Goal: Transaction & Acquisition: Purchase product/service

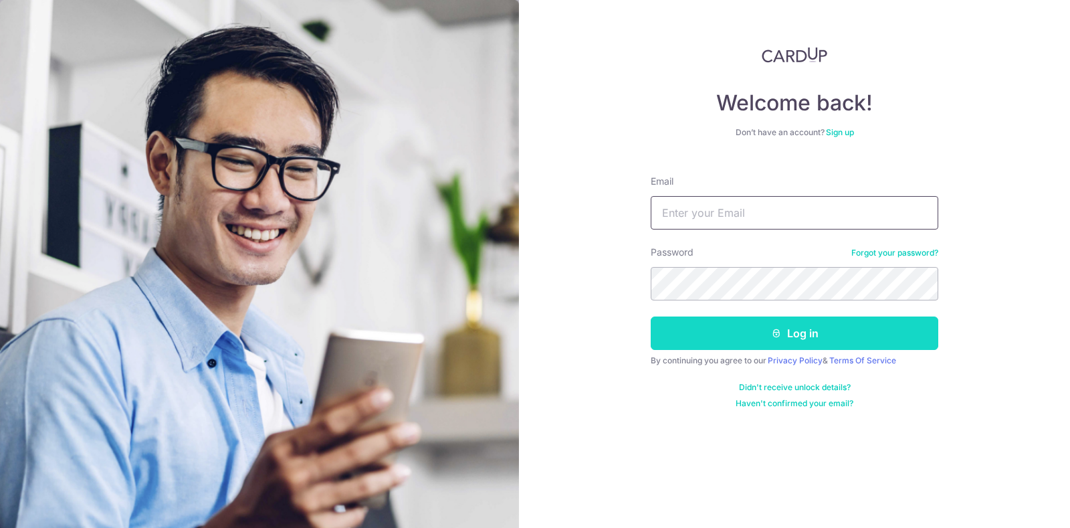
type input "[EMAIL_ADDRESS][DOMAIN_NAME]"
click at [751, 327] on button "Log in" at bounding box center [795, 332] width 288 height 33
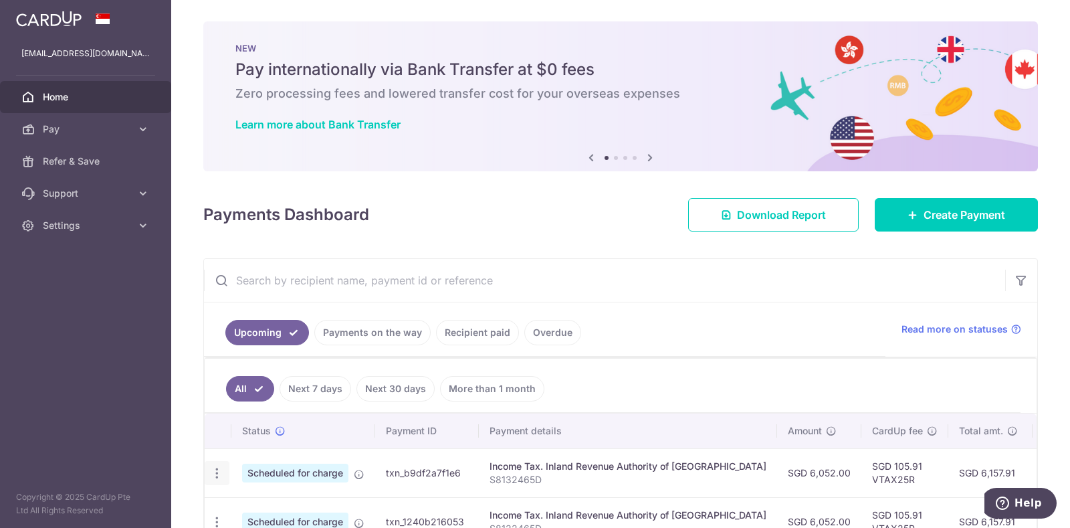
click at [216, 466] on icon "button" at bounding box center [217, 473] width 14 height 14
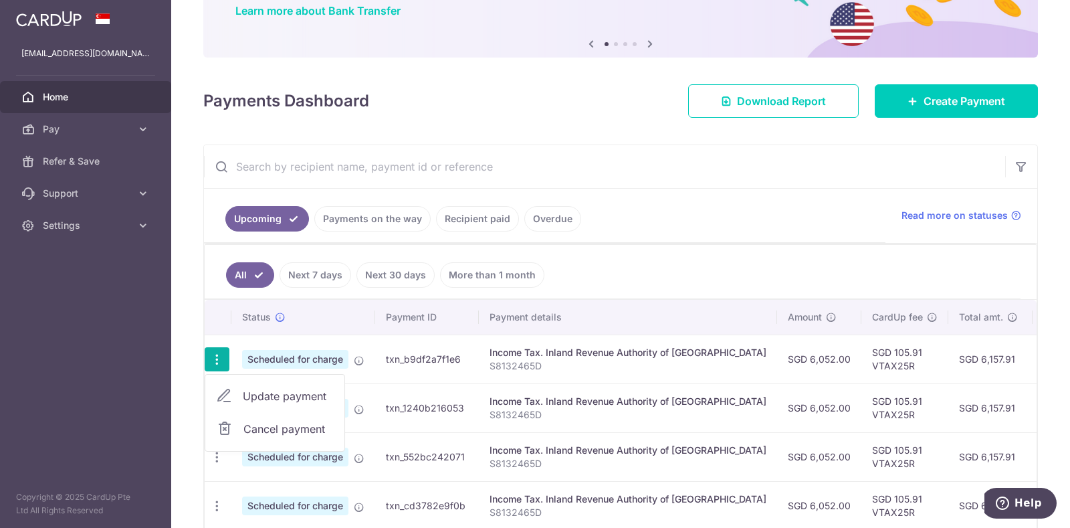
scroll to position [251, 0]
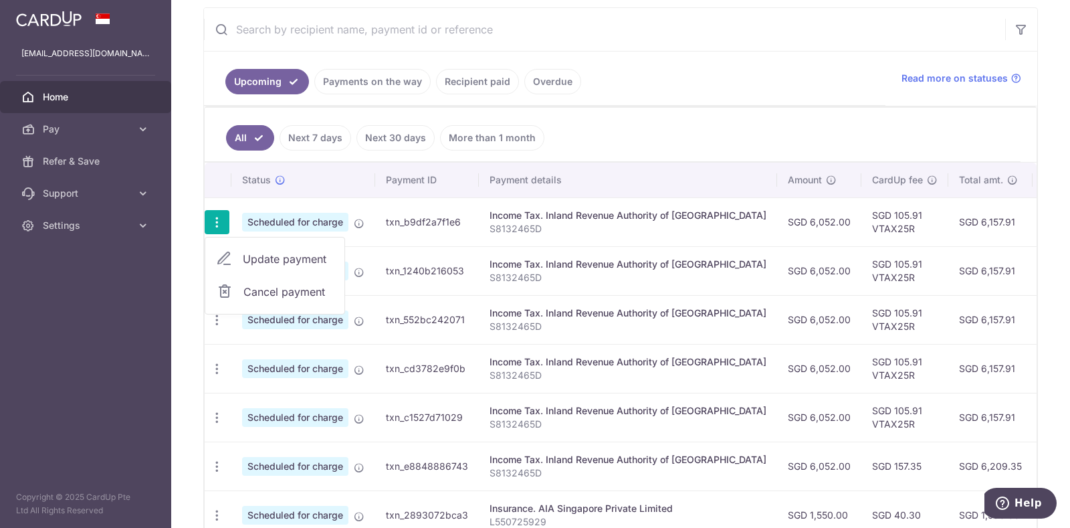
click at [636, 53] on ul "Upcoming Payments on the way Recipient paid Overdue" at bounding box center [545, 79] width 682 height 54
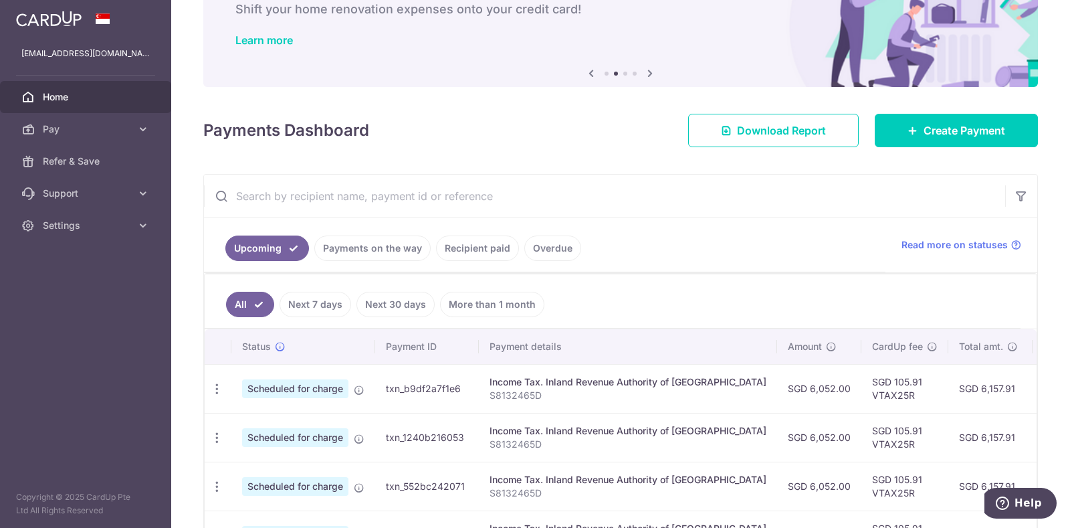
scroll to position [84, 0]
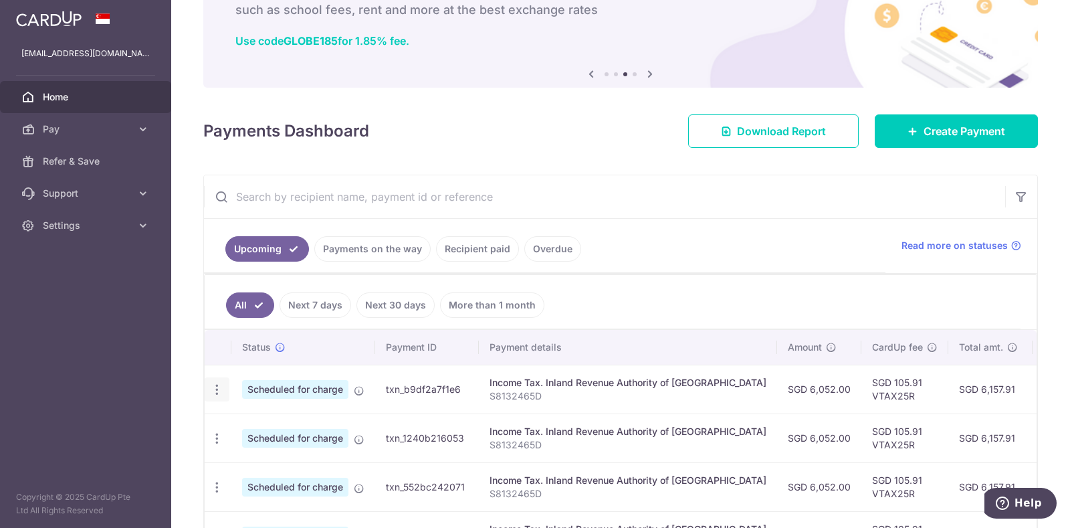
click at [216, 384] on icon "button" at bounding box center [217, 390] width 14 height 14
click at [246, 421] on span "Update payment" at bounding box center [288, 426] width 91 height 16
radio input "true"
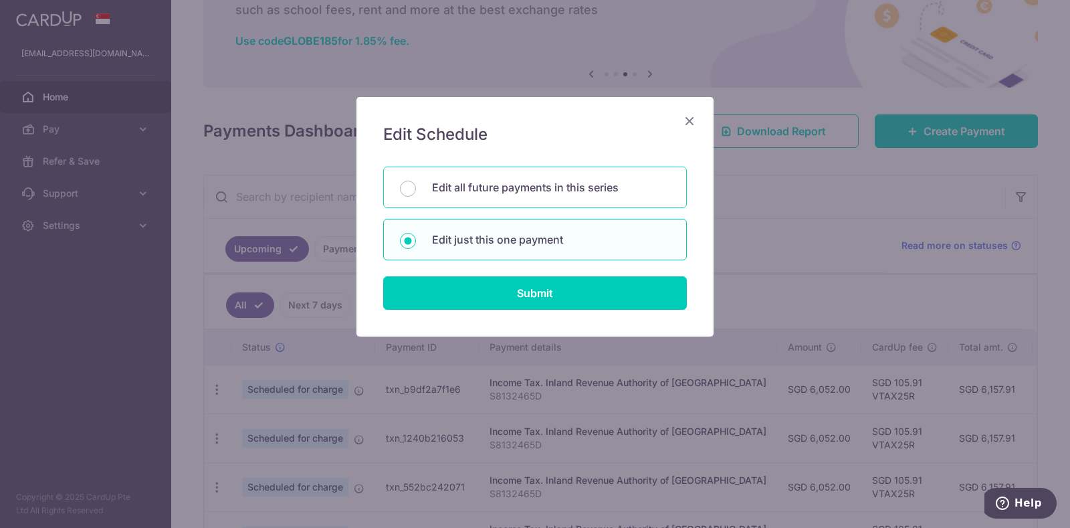
click at [470, 191] on p "Edit all future payments in this series" at bounding box center [551, 187] width 238 height 16
click at [416, 191] on input "Edit all future payments in this series" at bounding box center [408, 189] width 16 height 16
radio input "true"
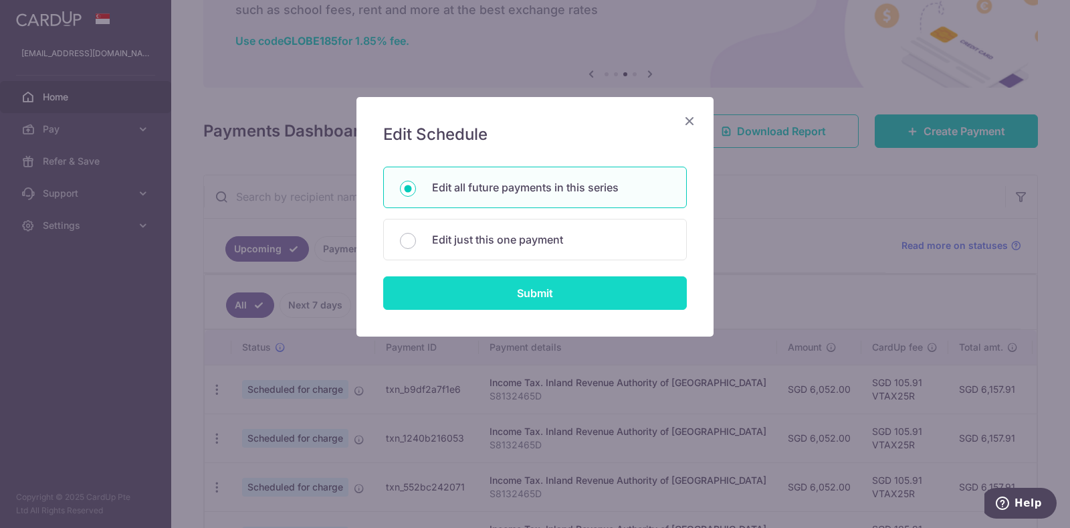
click at [504, 284] on input "Submit" at bounding box center [535, 292] width 304 height 33
radio input "true"
type input "6,052.00"
type input "S8132465D"
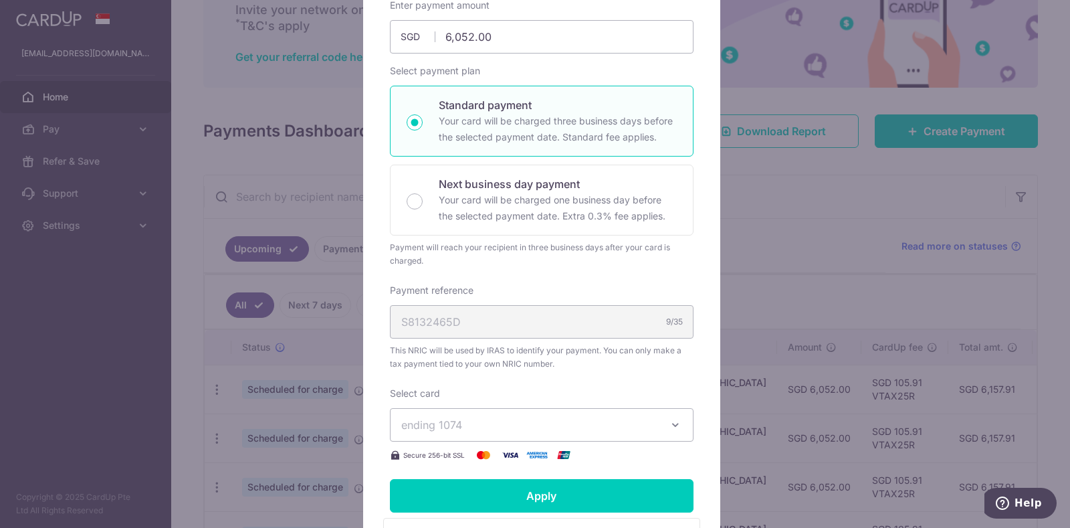
scroll to position [68, 0]
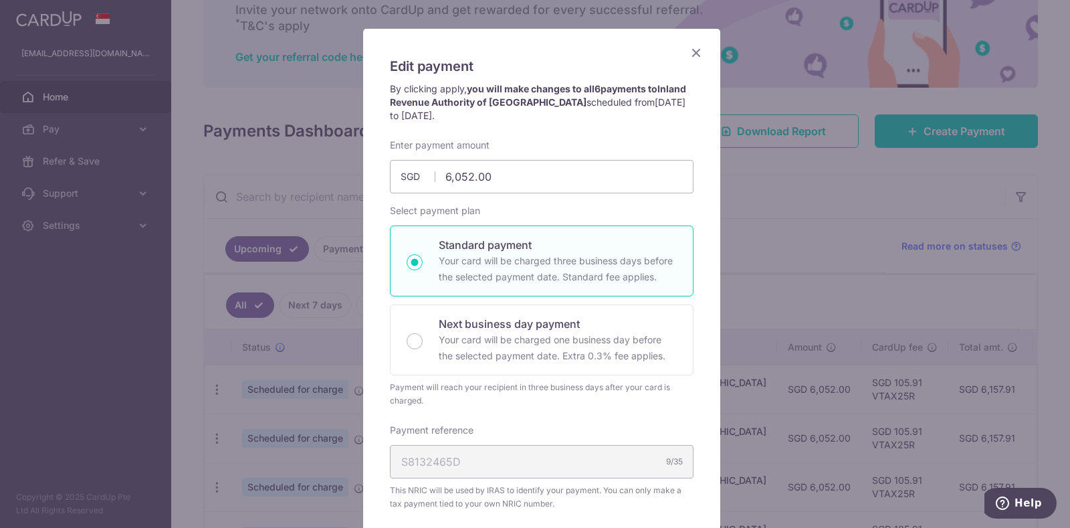
click at [693, 54] on icon "Close" at bounding box center [696, 52] width 16 height 17
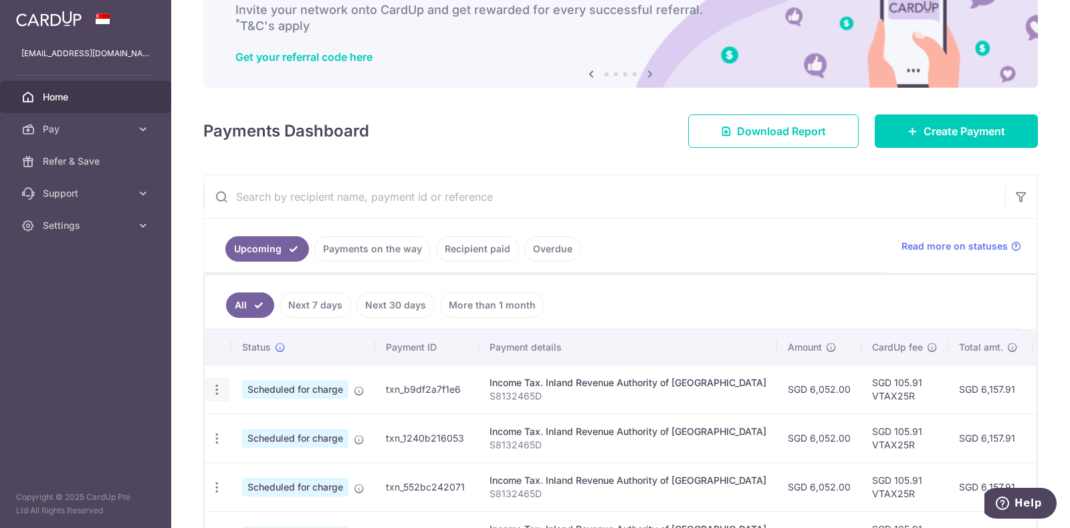
click at [213, 389] on icon "button" at bounding box center [217, 390] width 14 height 14
click at [243, 426] on span "Update payment" at bounding box center [288, 426] width 91 height 16
radio input "true"
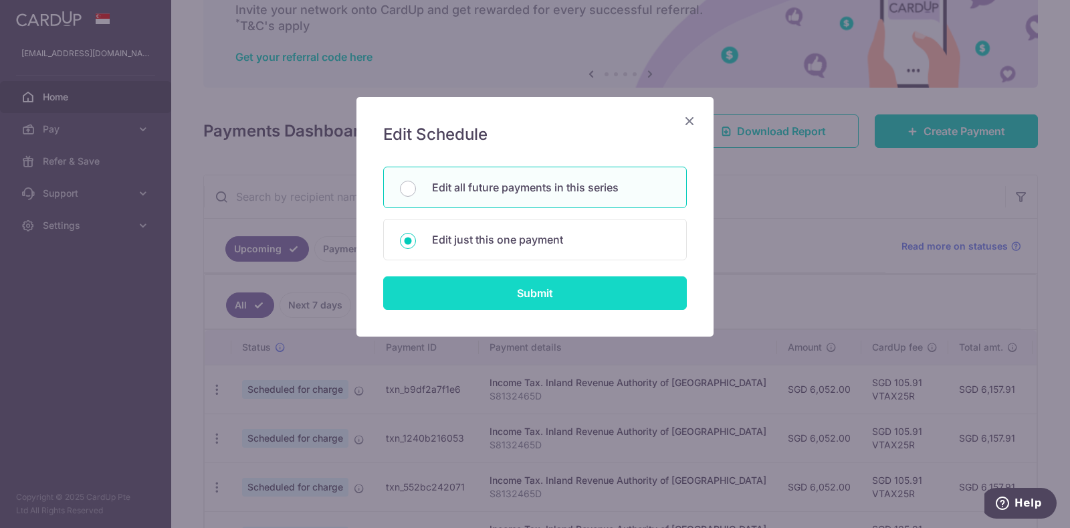
click at [440, 277] on input "Submit" at bounding box center [535, 292] width 304 height 33
radio input "true"
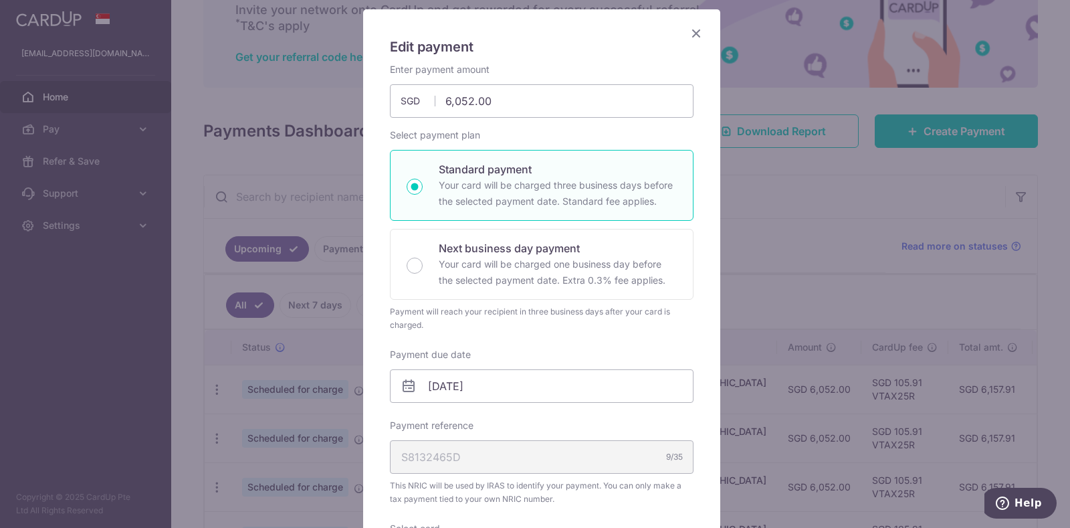
scroll to position [167, 0]
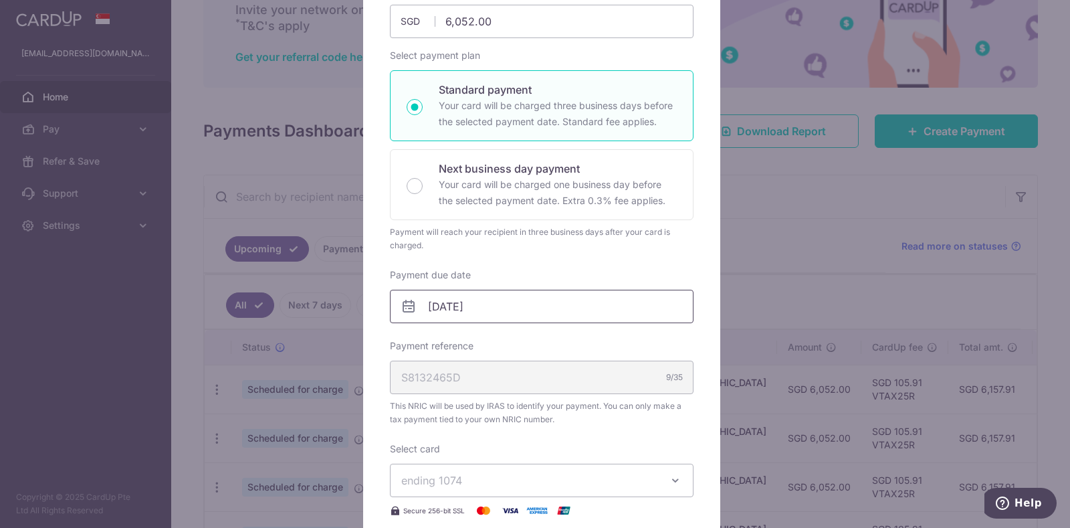
click at [435, 314] on input "[DATE]" at bounding box center [542, 306] width 304 height 33
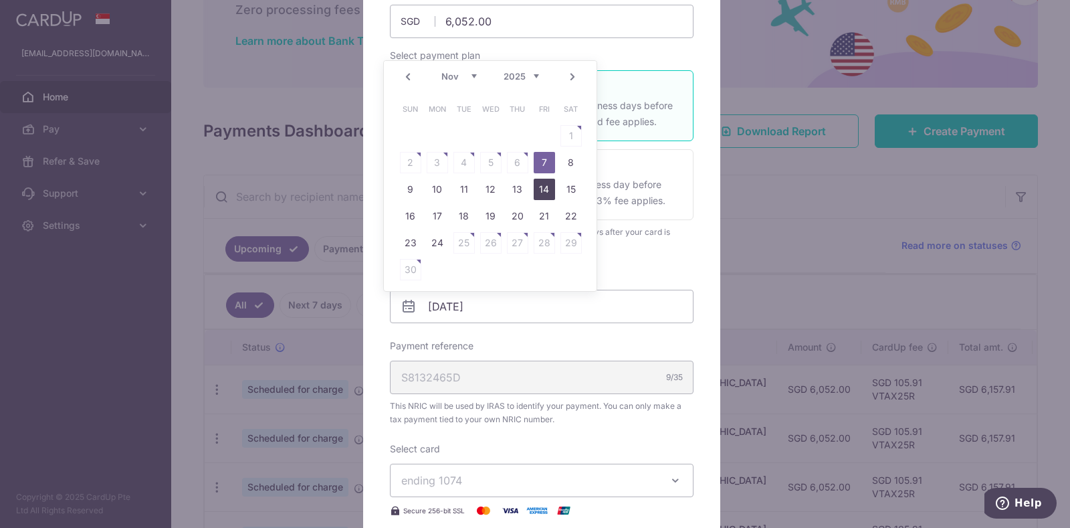
click at [545, 188] on link "14" at bounding box center [544, 189] width 21 height 21
type input "14/11/2025"
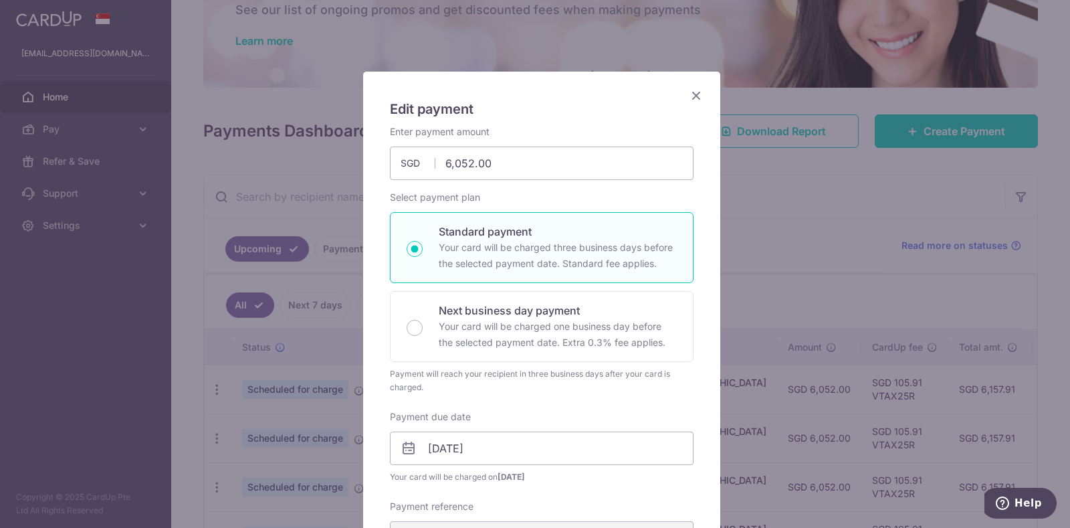
scroll to position [0, 0]
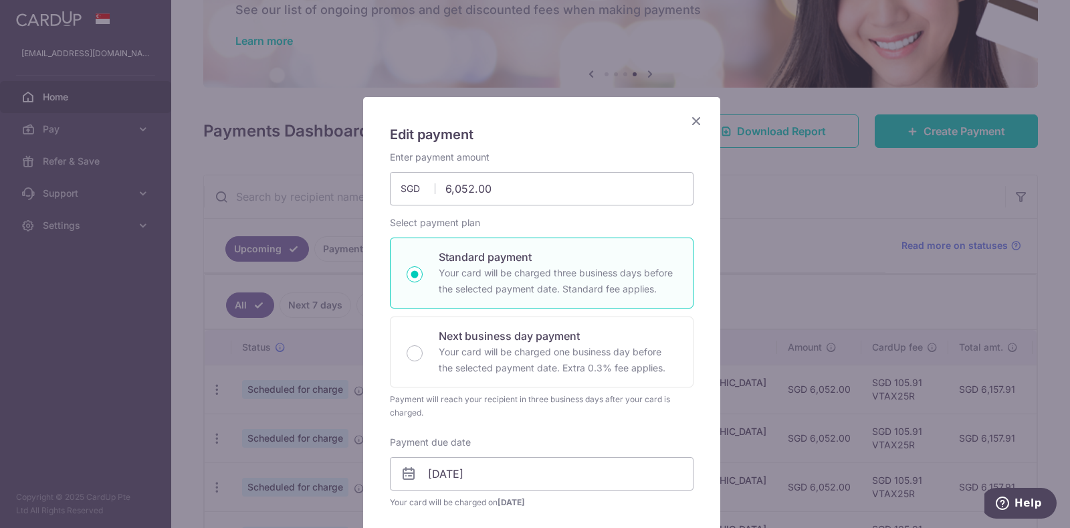
click at [689, 119] on icon "Close" at bounding box center [696, 120] width 16 height 17
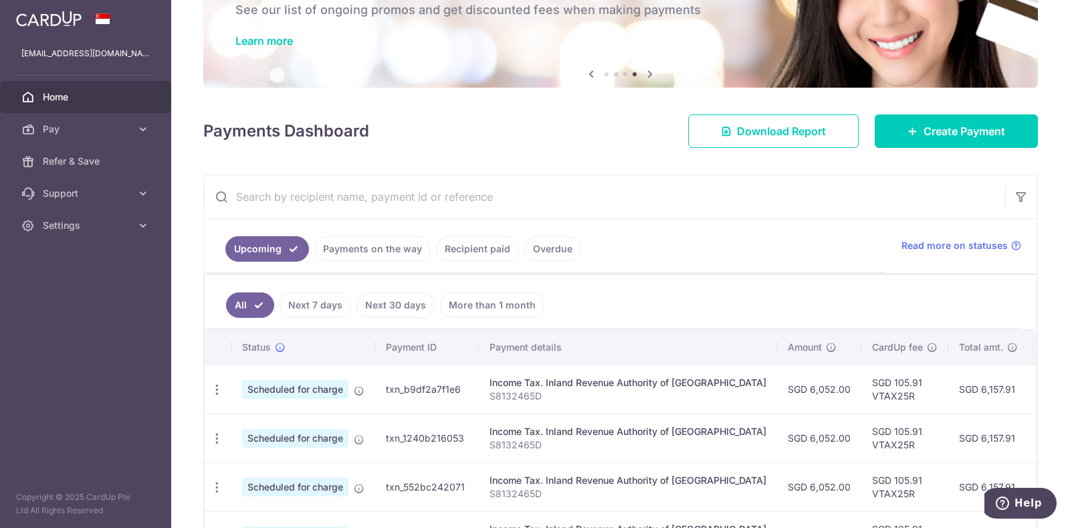
click at [402, 248] on link "Payments on the way" at bounding box center [372, 248] width 116 height 25
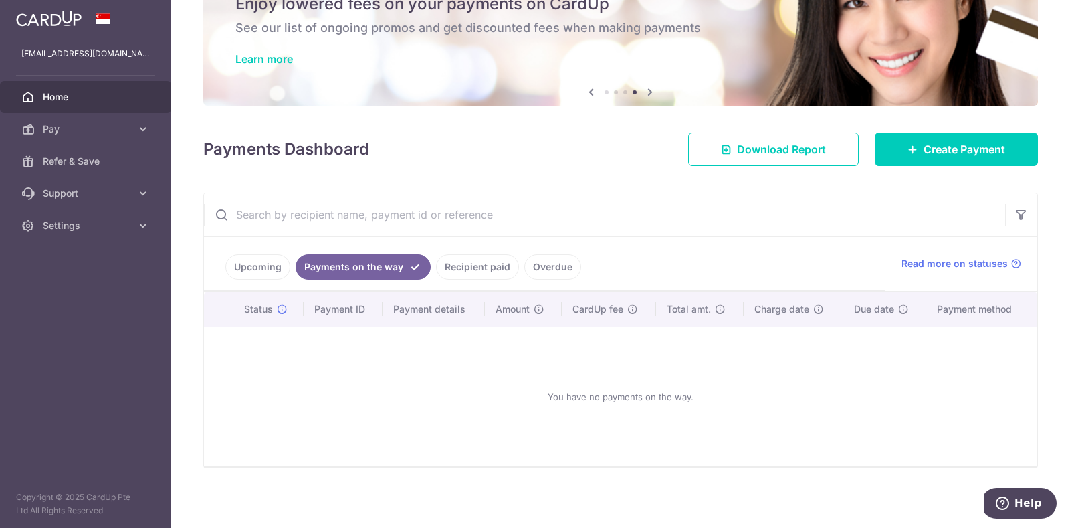
click at [256, 265] on link "Upcoming" at bounding box center [257, 266] width 65 height 25
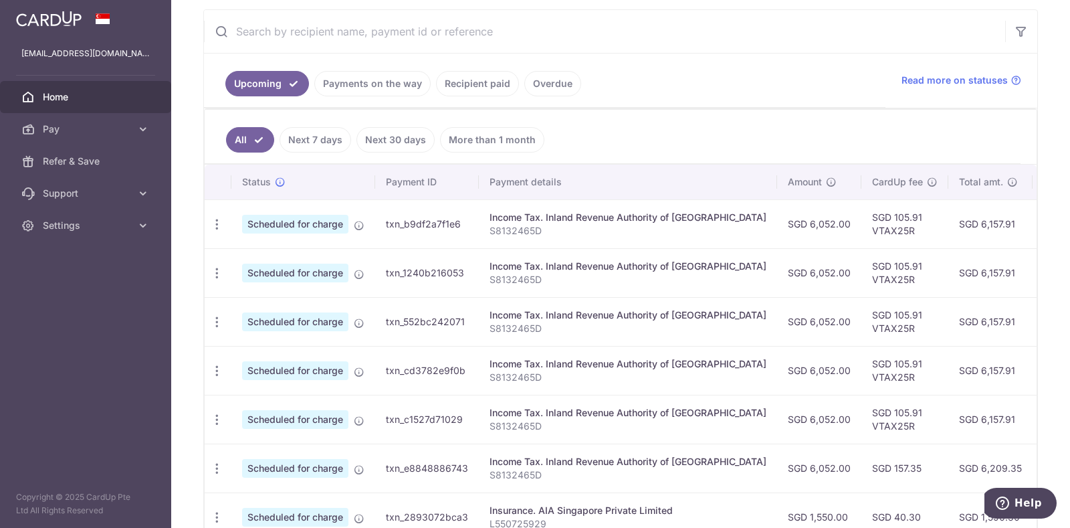
scroll to position [251, 0]
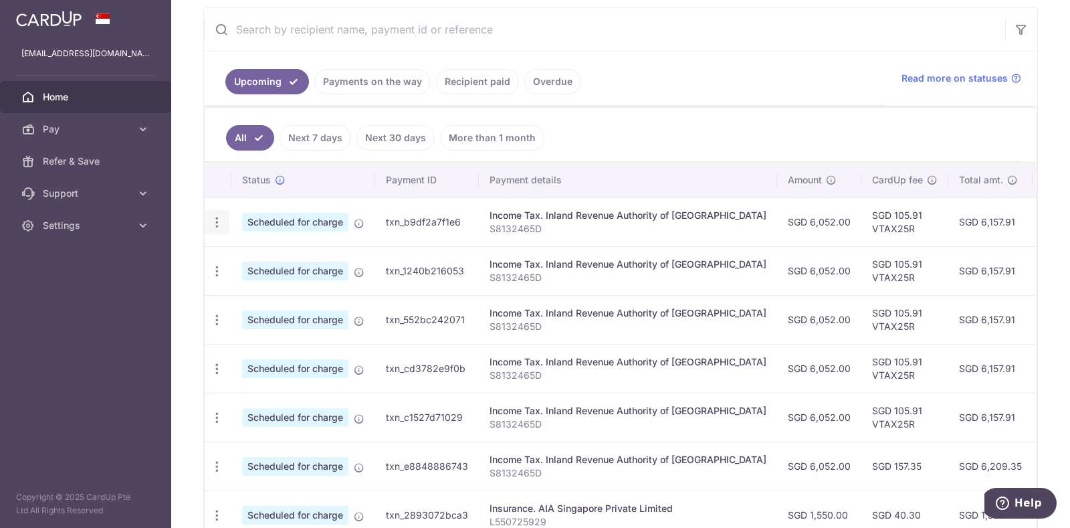
click at [218, 217] on icon "button" at bounding box center [217, 222] width 14 height 14
click at [245, 260] on span "Update payment" at bounding box center [288, 259] width 91 height 16
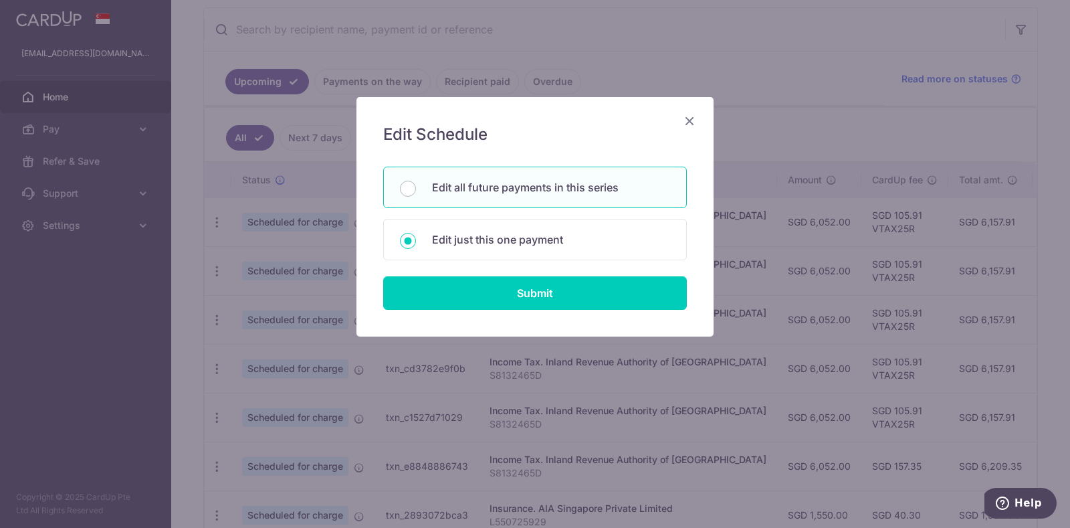
click at [480, 190] on p "Edit all future payments in this series" at bounding box center [551, 187] width 238 height 16
click at [416, 190] on input "Edit all future payments in this series" at bounding box center [408, 189] width 16 height 16
radio input "true"
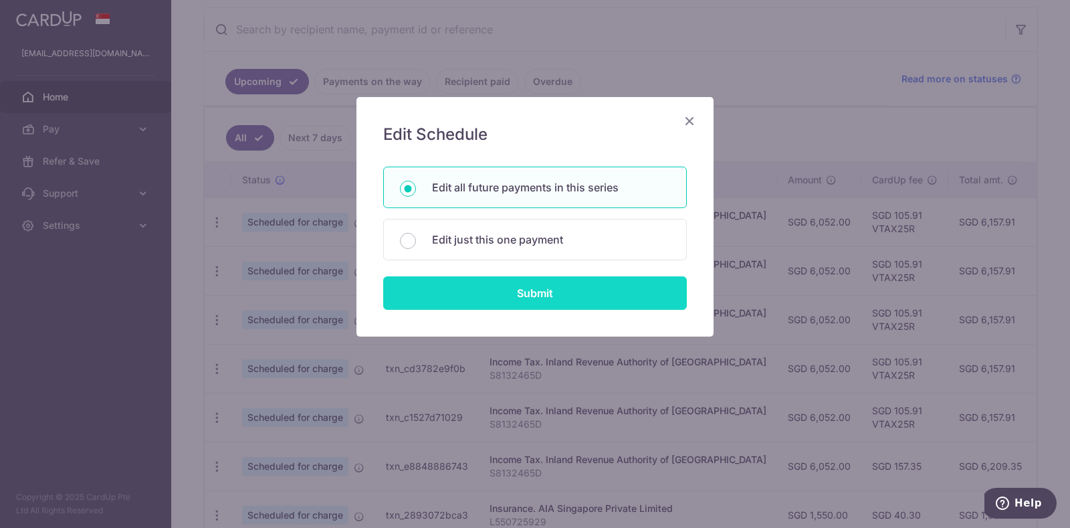
click at [490, 288] on input "Submit" at bounding box center [535, 292] width 304 height 33
radio input "true"
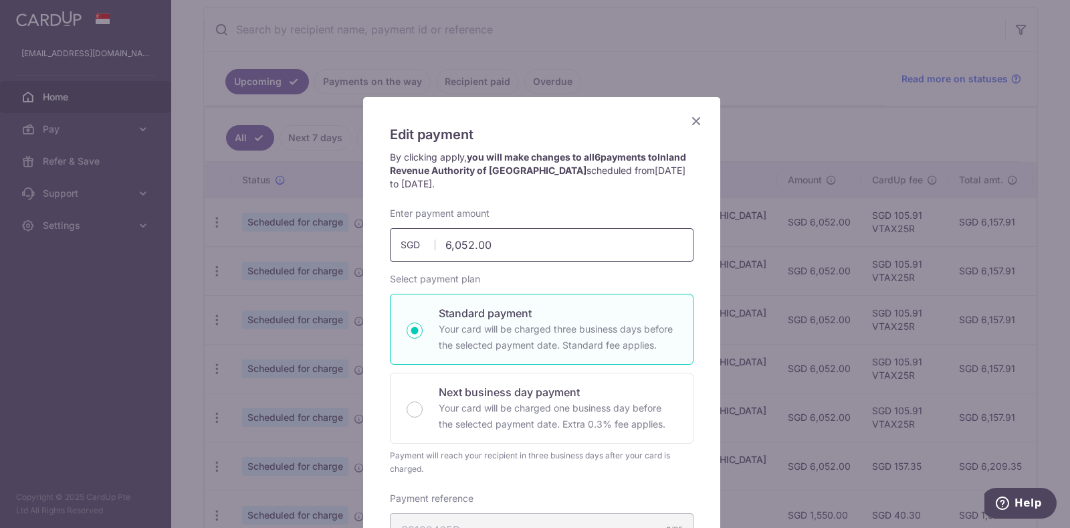
click at [496, 237] on input "6,052.00" at bounding box center [542, 244] width 304 height 33
click at [629, 167] on p "By clicking apply, you will make changes to all 6 payments to Inland Revenue Au…" at bounding box center [542, 171] width 304 height 40
click at [556, 245] on input "6,052.00" at bounding box center [542, 244] width 304 height 33
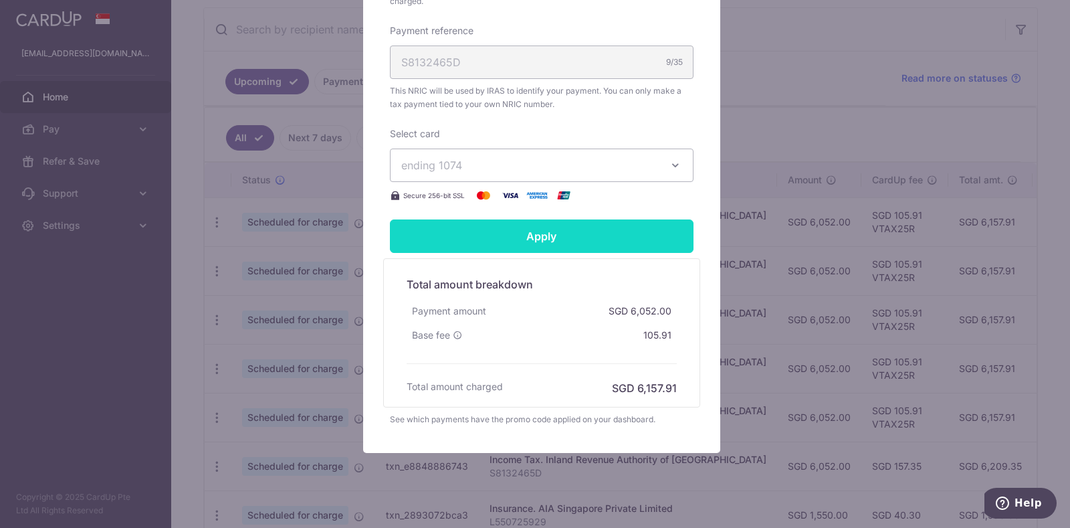
scroll to position [486, 0]
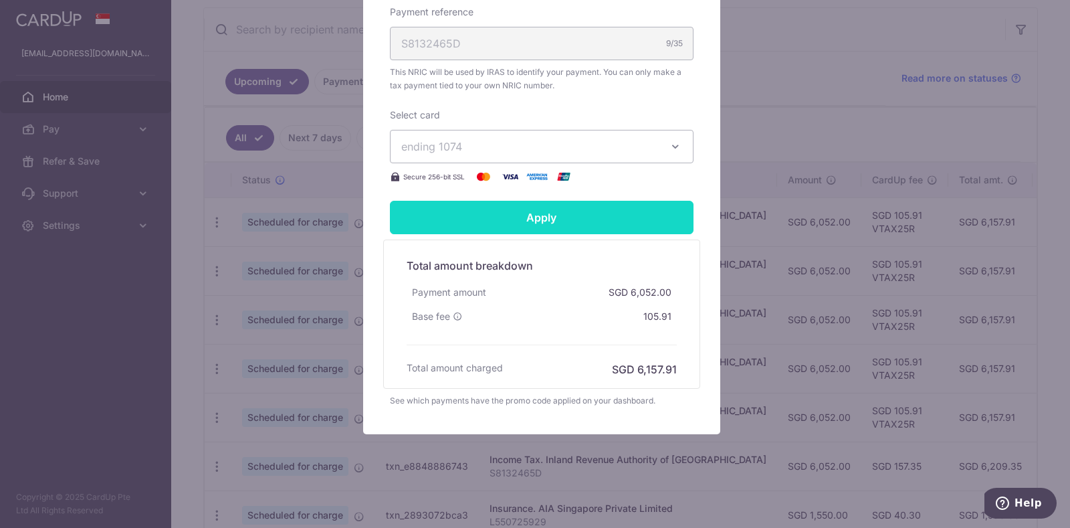
type input "6,052.00"
click at [533, 215] on input "Apply" at bounding box center [542, 217] width 304 height 33
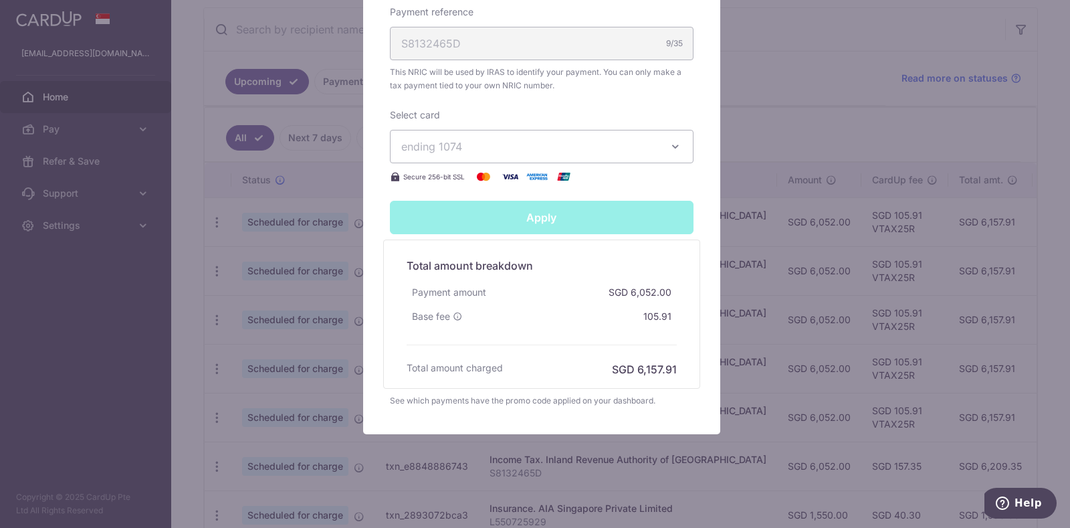
type input "Successfully Applied"
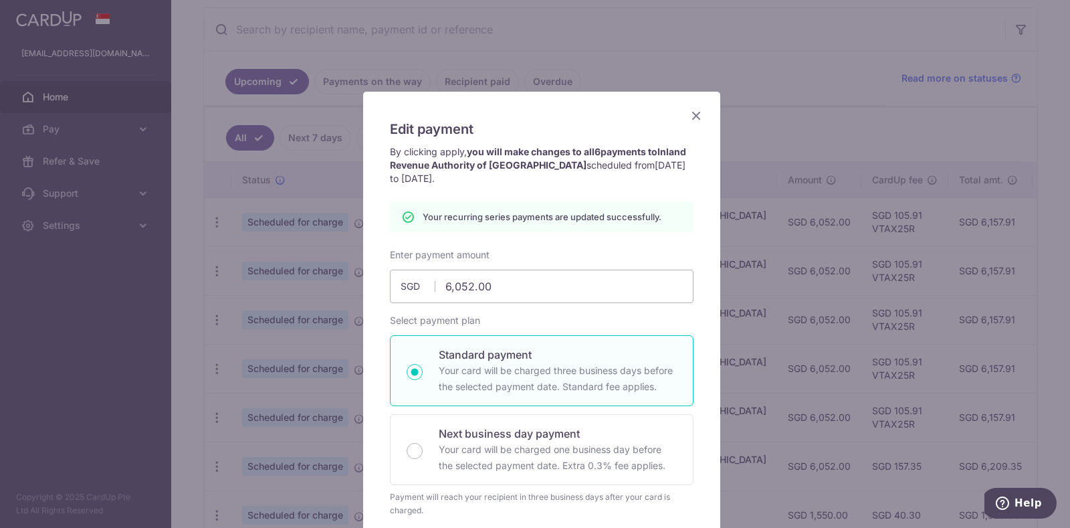
scroll to position [0, 0]
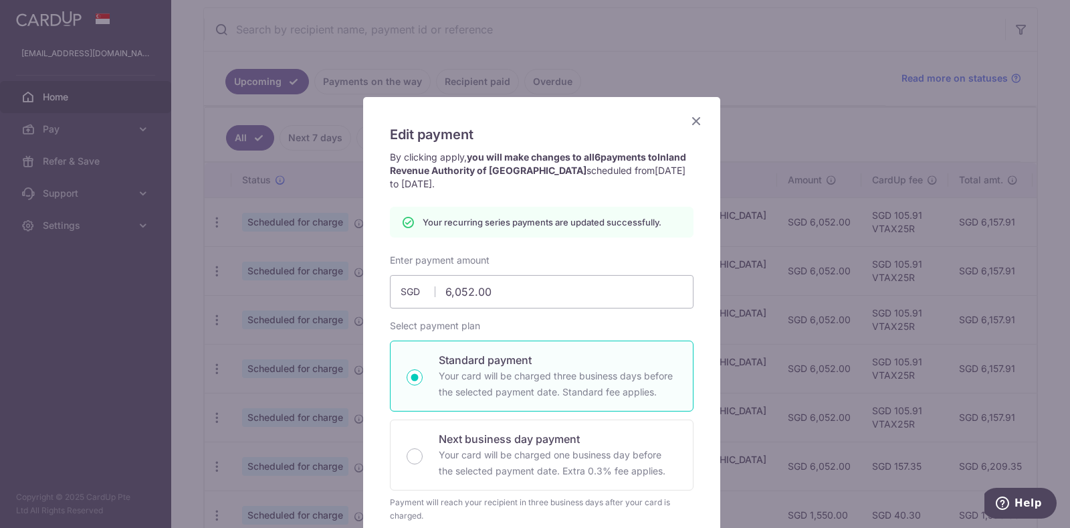
click at [688, 122] on icon "Close" at bounding box center [696, 120] width 16 height 17
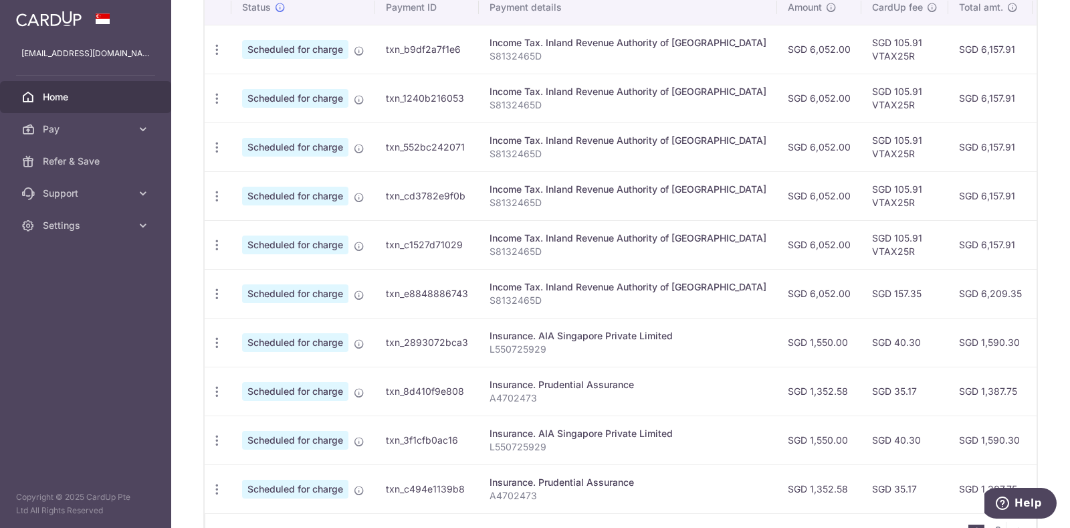
scroll to position [507, 0]
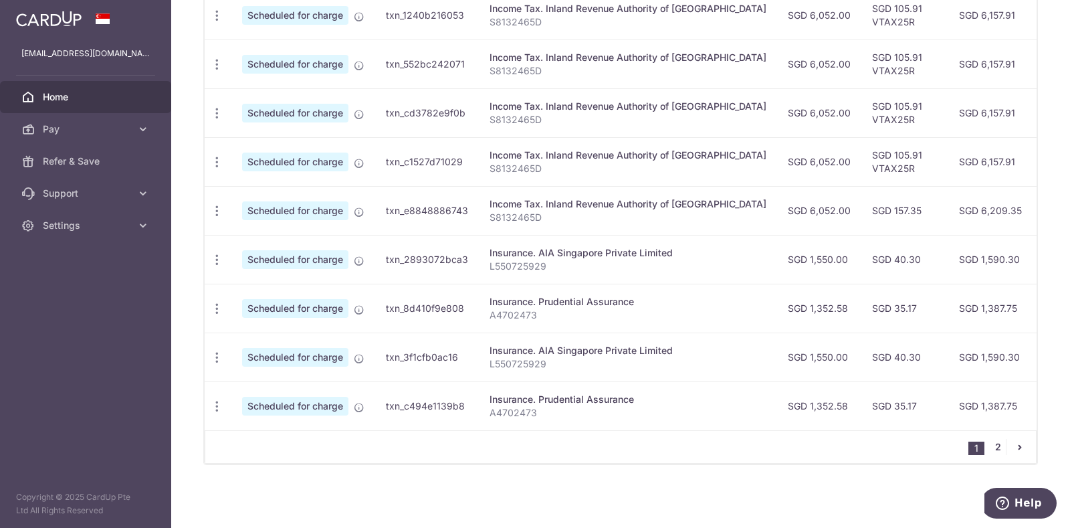
click at [990, 448] on link "2" at bounding box center [998, 447] width 16 height 16
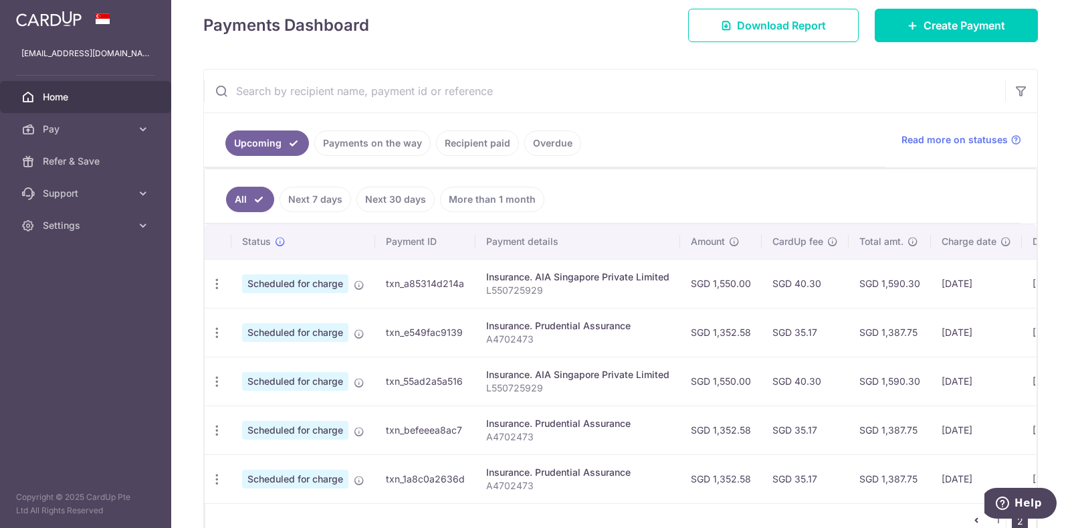
scroll to position [265, 0]
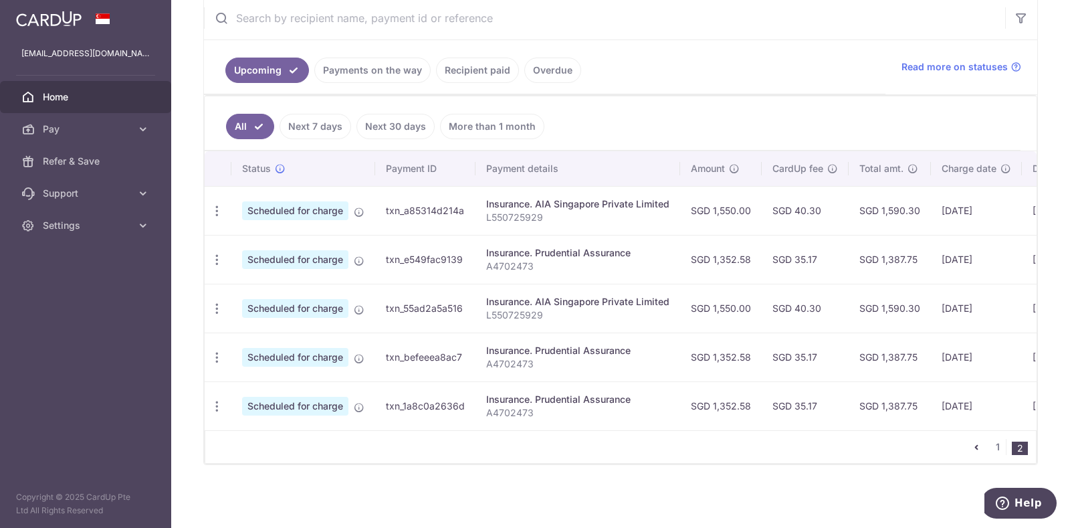
click at [971, 444] on icon "pager" at bounding box center [976, 447] width 11 height 11
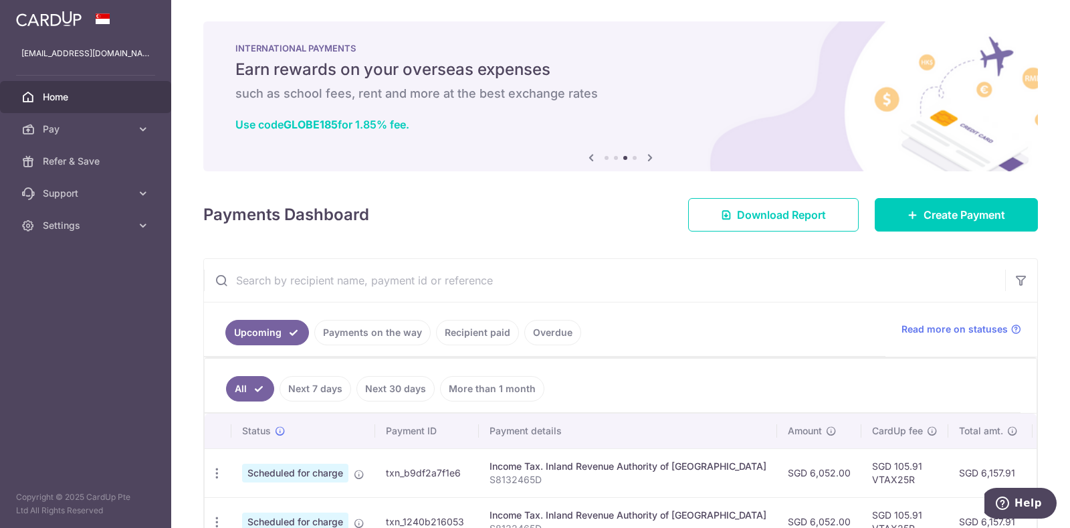
scroll to position [167, 0]
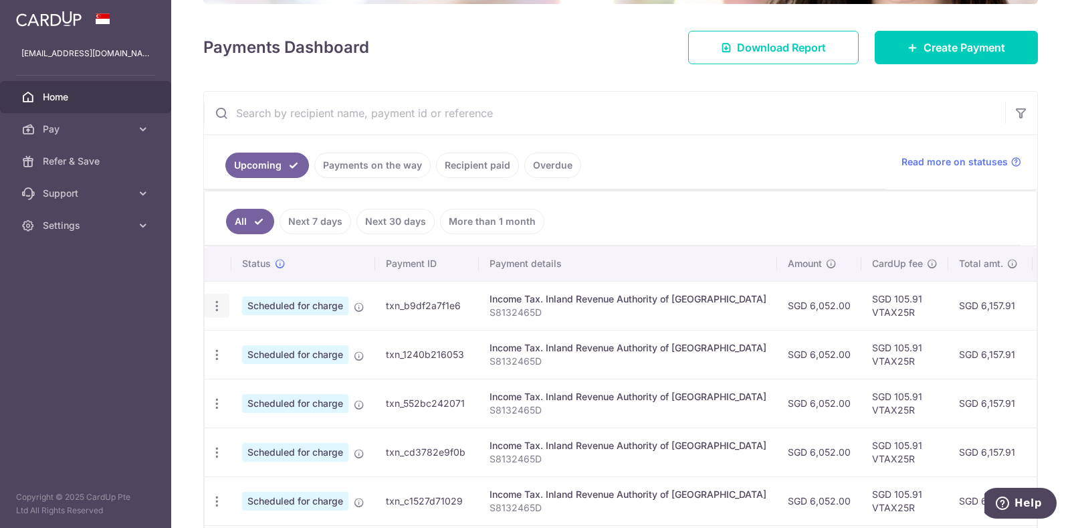
click at [211, 294] on div "Update payment Cancel payment" at bounding box center [217, 306] width 25 height 25
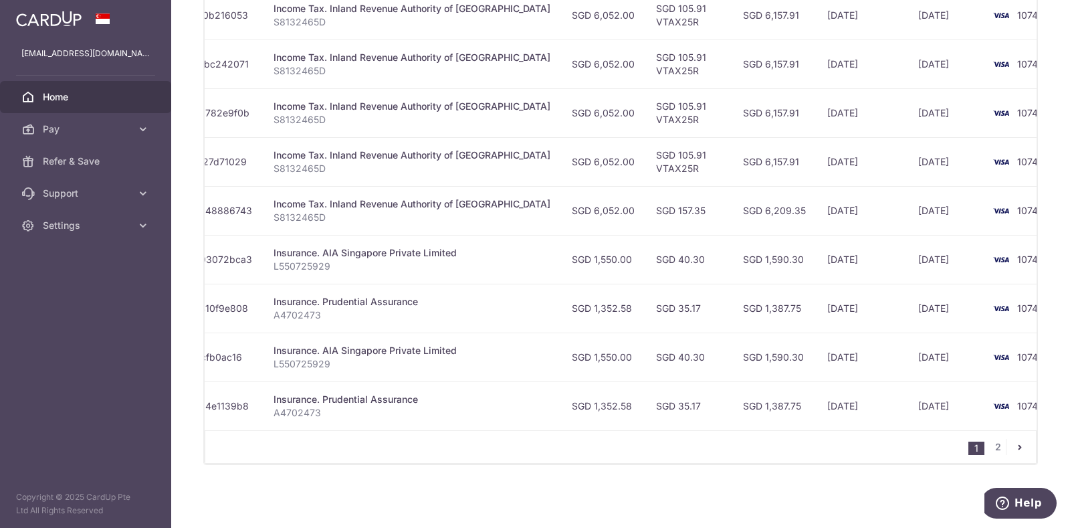
scroll to position [173, 0]
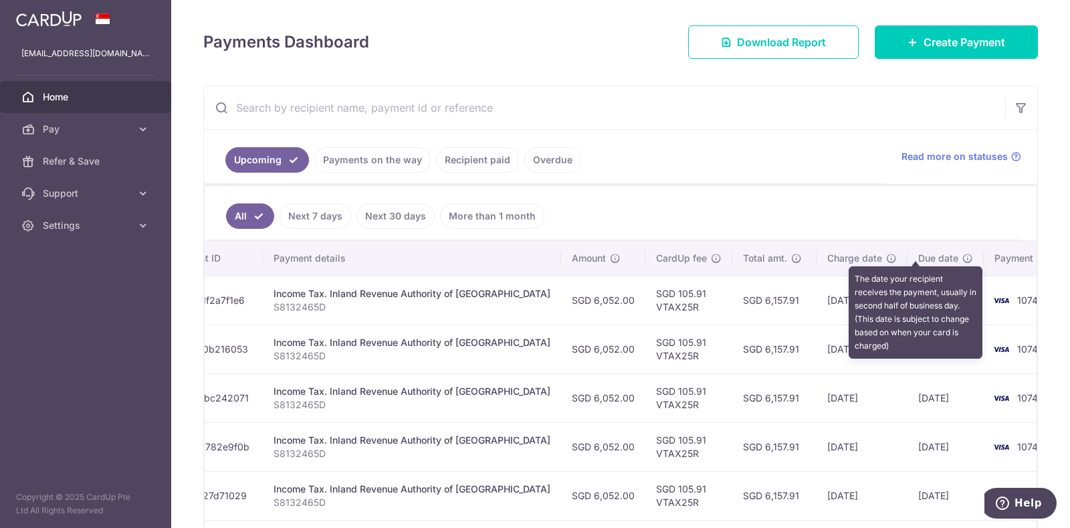
click at [963, 258] on icon at bounding box center [968, 258] width 11 height 11
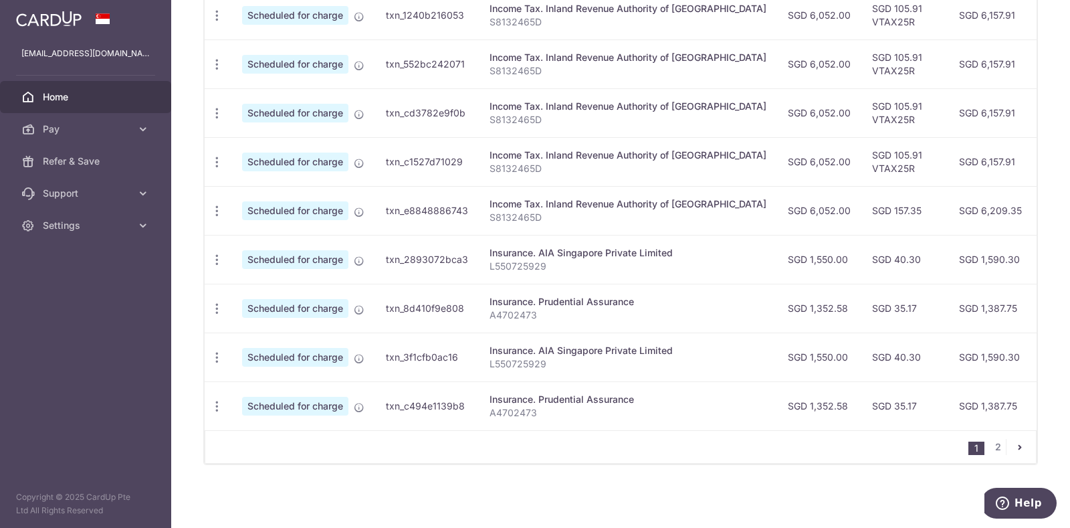
scroll to position [173, 0]
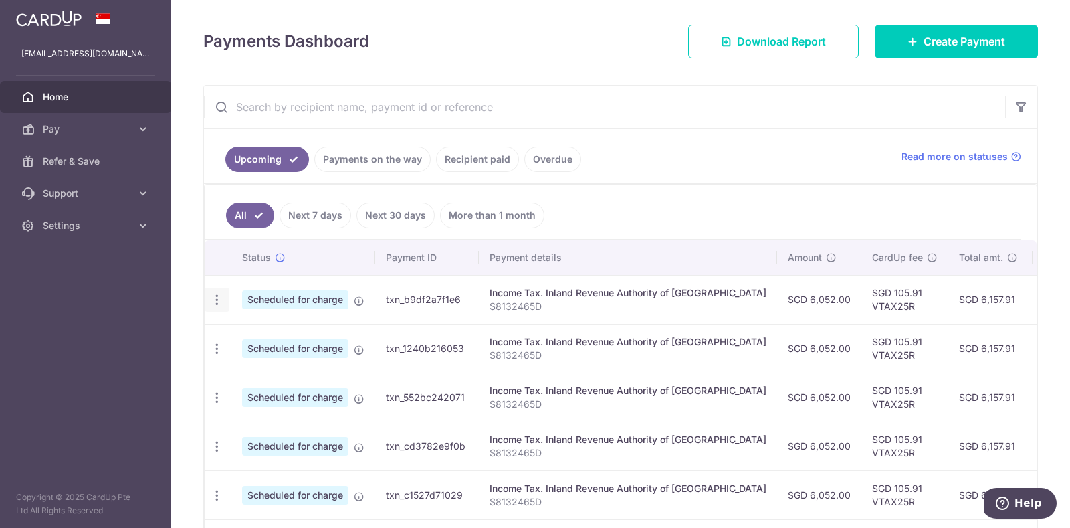
click at [214, 293] on icon "button" at bounding box center [217, 300] width 14 height 14
click at [243, 332] on span "Update payment" at bounding box center [288, 336] width 91 height 16
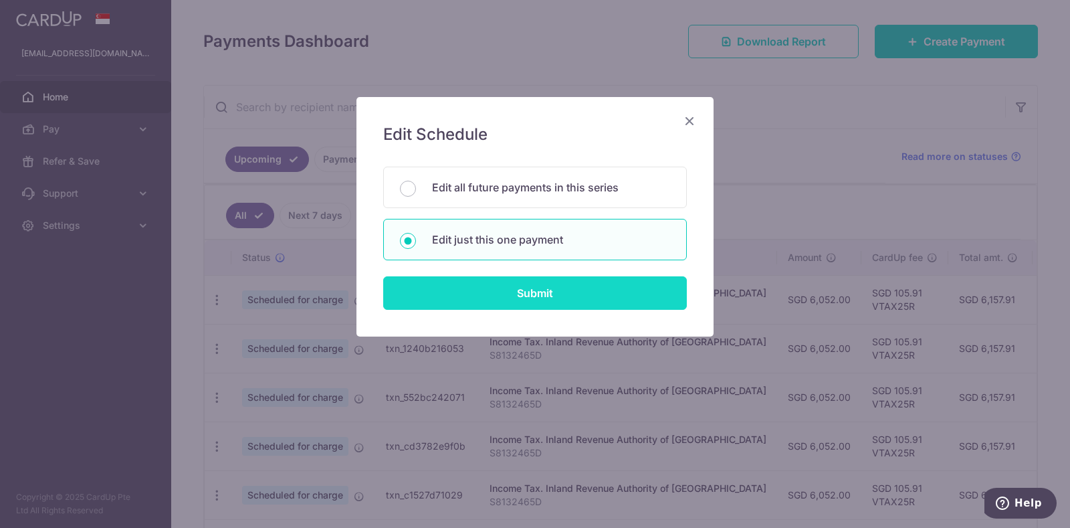
click at [462, 293] on input "Submit" at bounding box center [535, 292] width 304 height 33
radio input "true"
type input "6,052.00"
type input "07/11/2025"
type input "S8132465D"
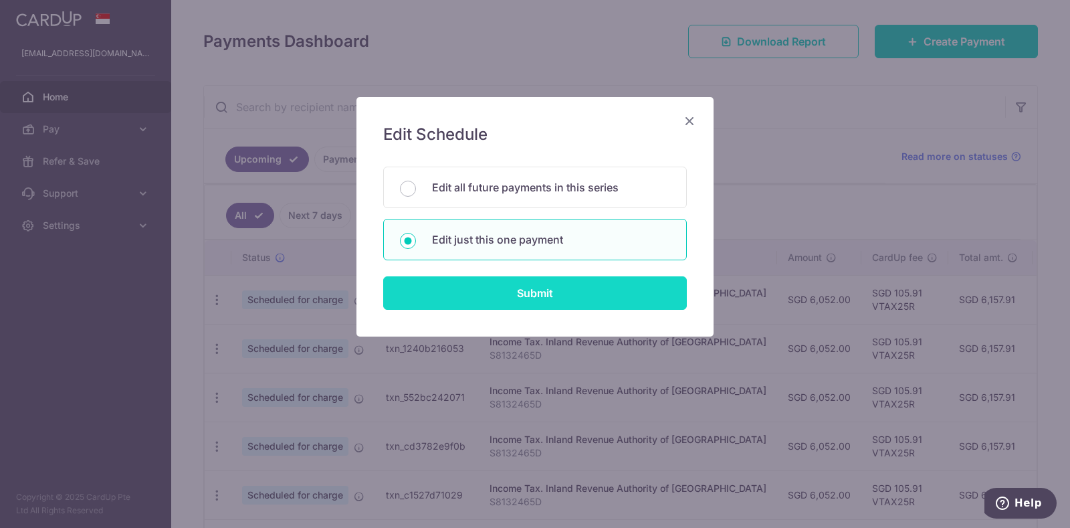
type input "VTAX25R"
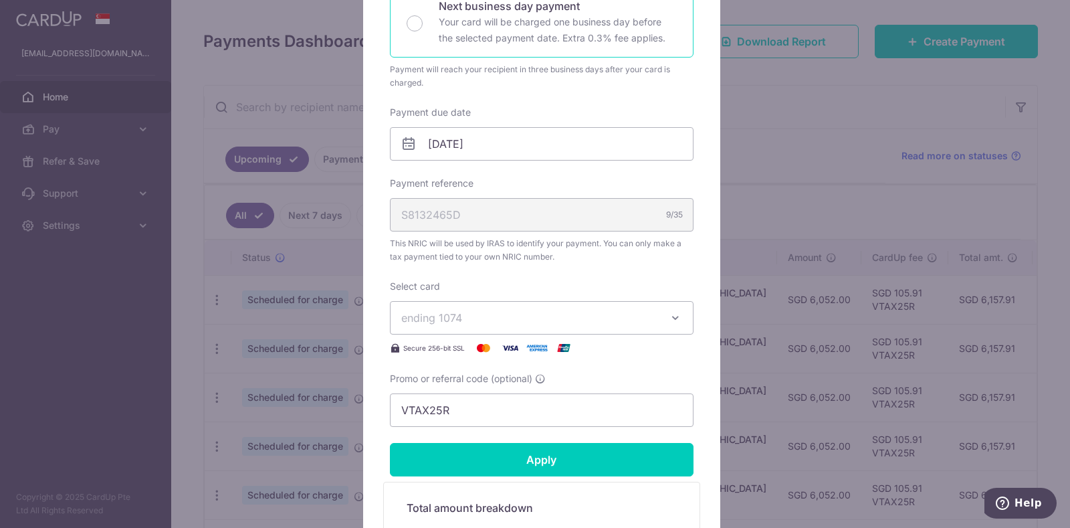
scroll to position [167, 0]
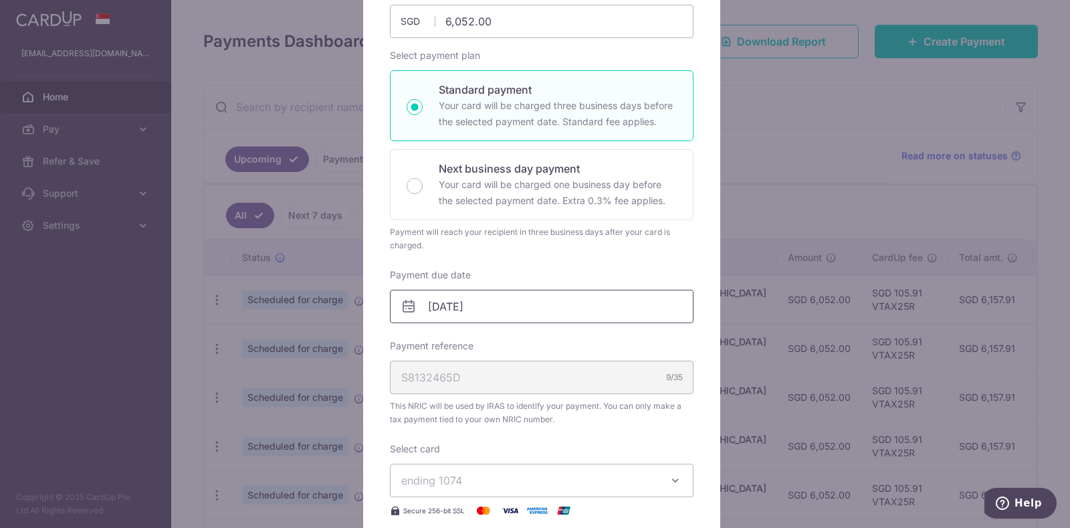
click at [488, 298] on input "07/11/2025" at bounding box center [542, 306] width 304 height 33
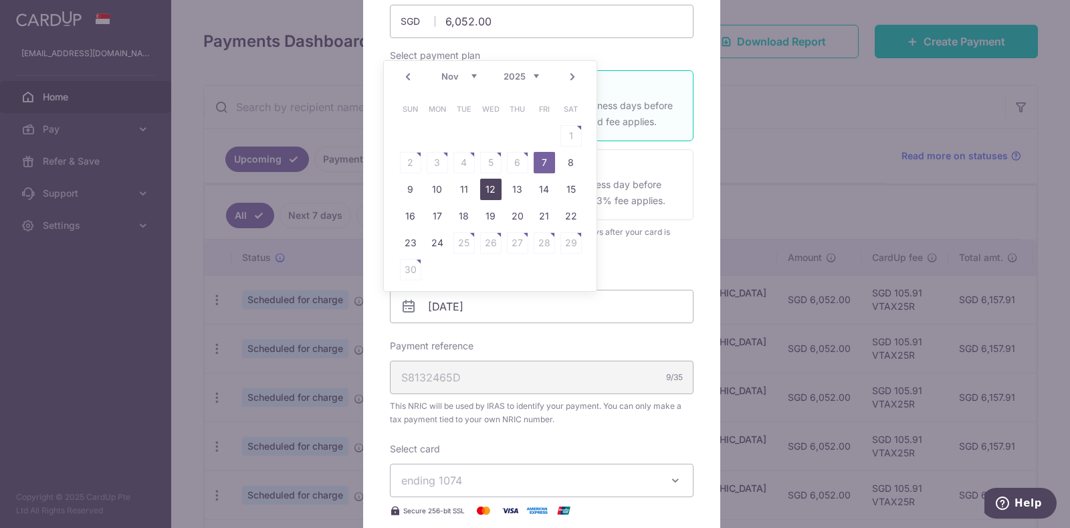
click at [485, 183] on link "12" at bounding box center [490, 189] width 21 height 21
type input "12/11/2025"
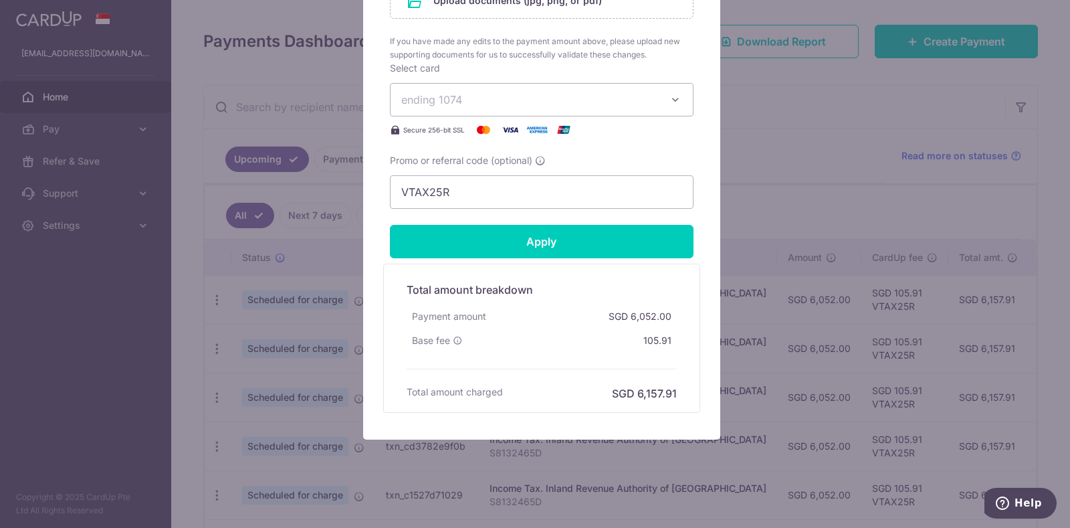
scroll to position [783, 0]
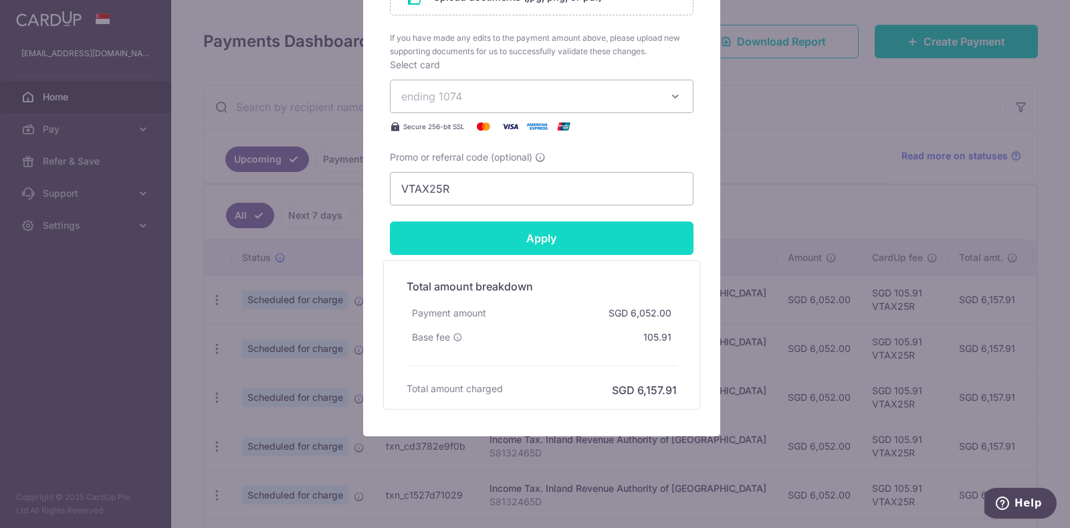
click at [524, 235] on input "Apply" at bounding box center [542, 237] width 304 height 33
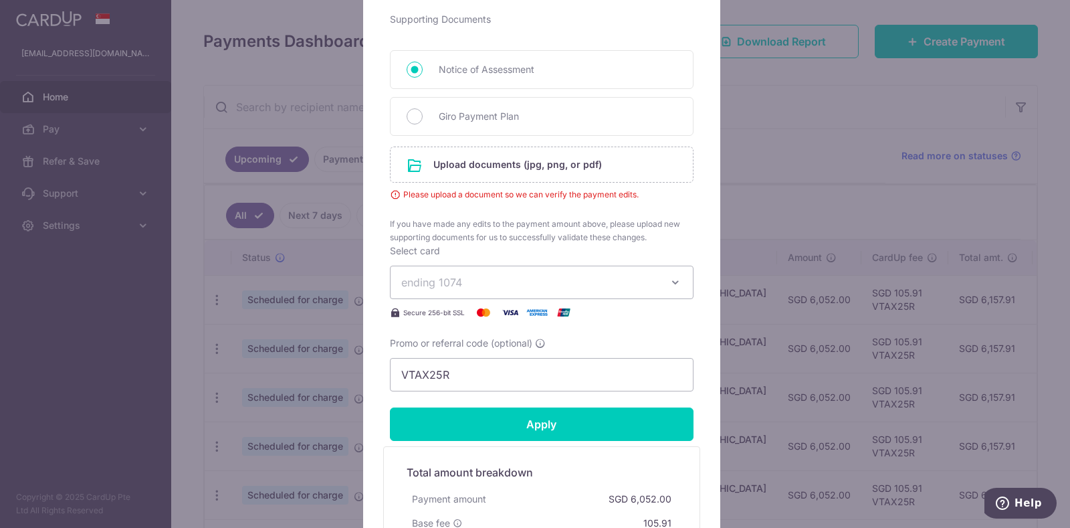
scroll to position [532, 0]
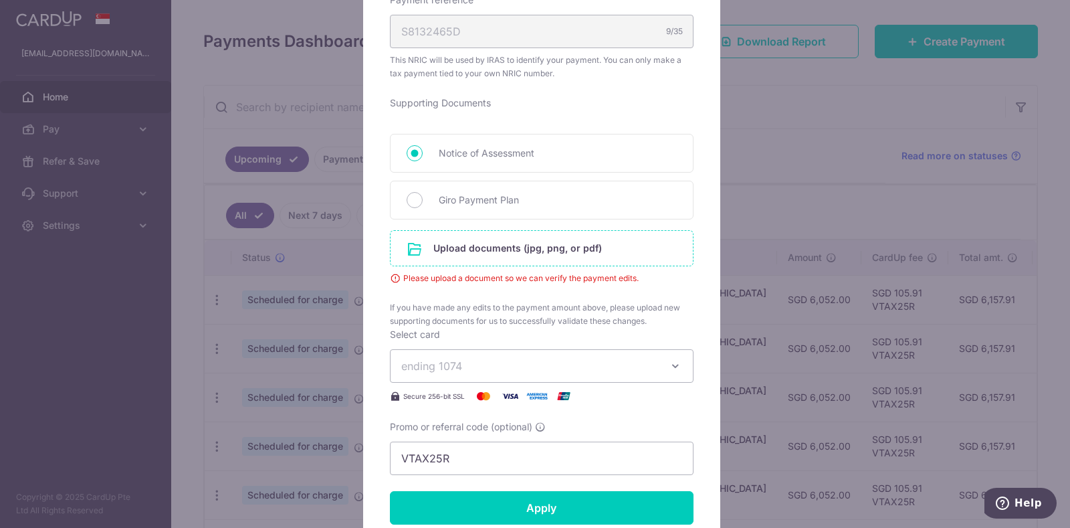
click at [534, 238] on input "file" at bounding box center [542, 248] width 302 height 35
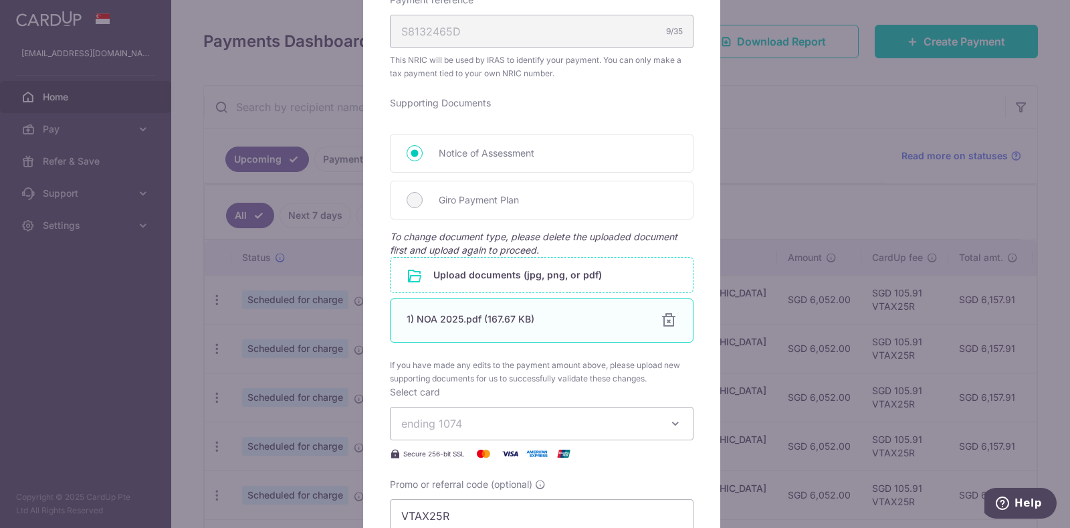
click at [445, 314] on div "1) NOA 2025.pdf (167.67 KB)" at bounding box center [526, 318] width 238 height 13
click at [397, 311] on div "1) NOA 2025.pdf (167.67 KB) 100% Done Download" at bounding box center [542, 320] width 304 height 44
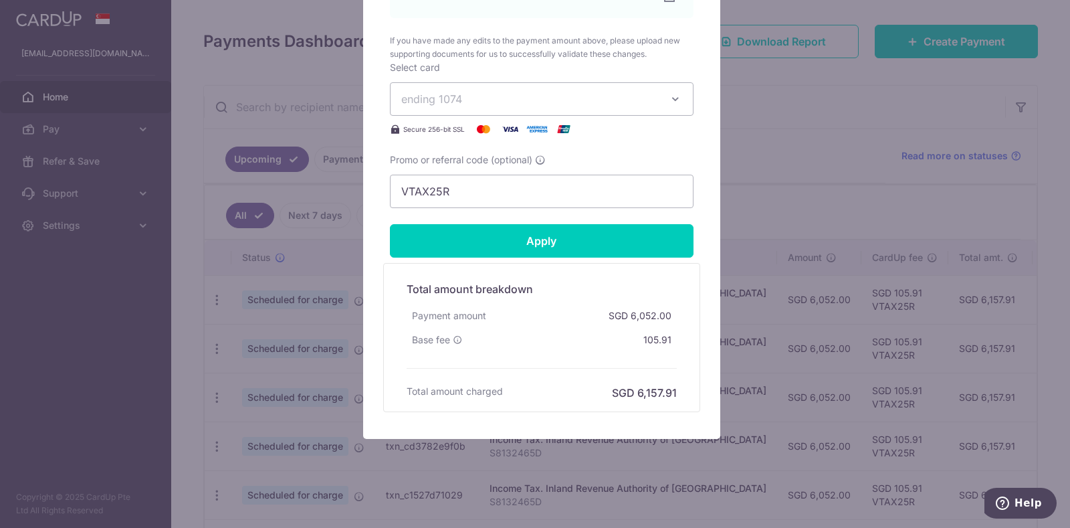
scroll to position [860, 0]
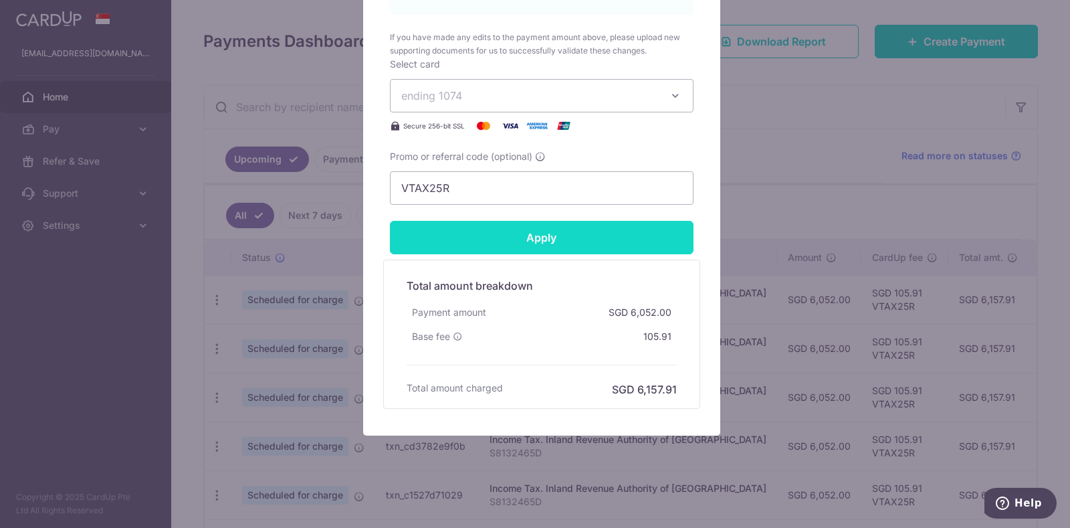
click at [495, 228] on input "Apply" at bounding box center [542, 237] width 304 height 33
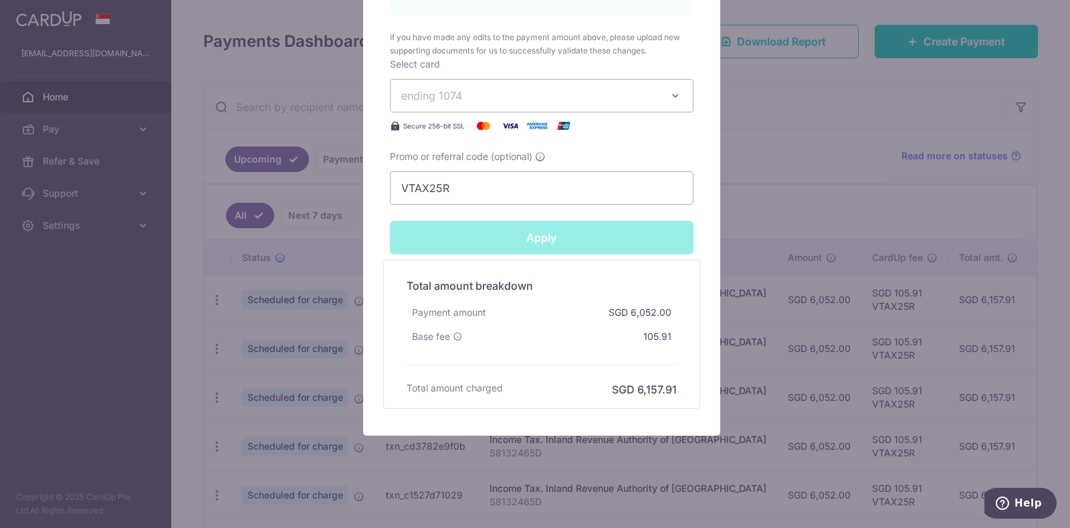
type input "Successfully Applied"
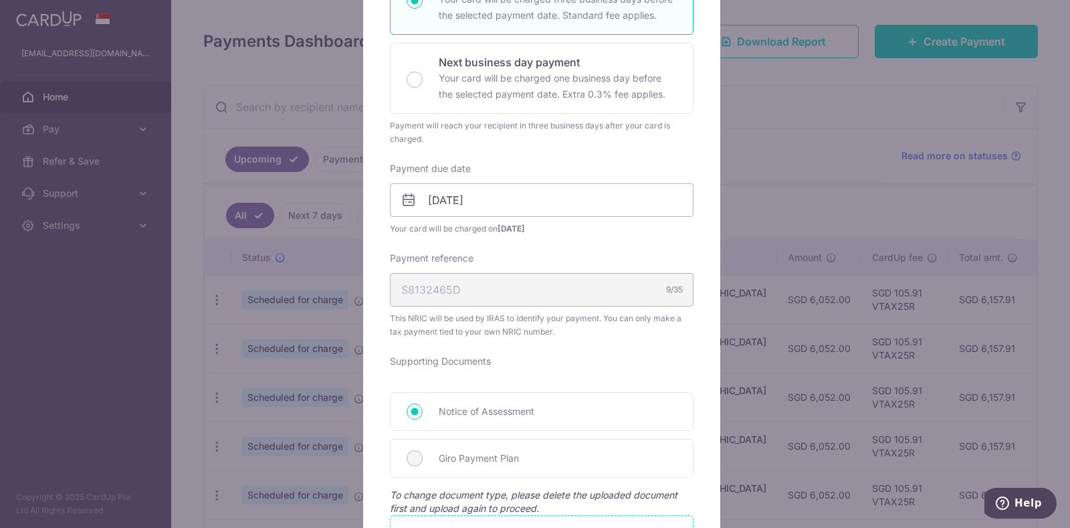
scroll to position [0, 0]
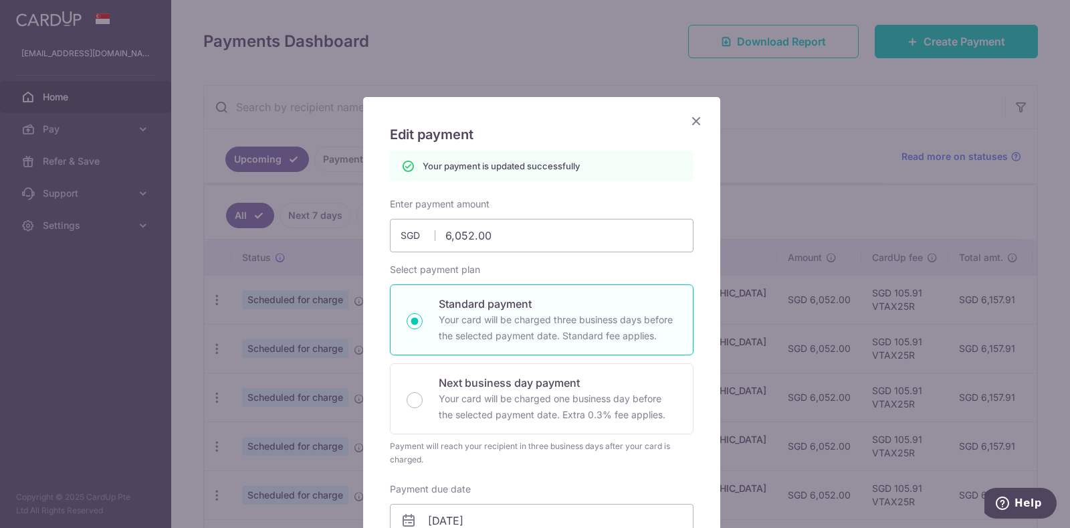
click at [694, 116] on icon "Close" at bounding box center [696, 120] width 16 height 17
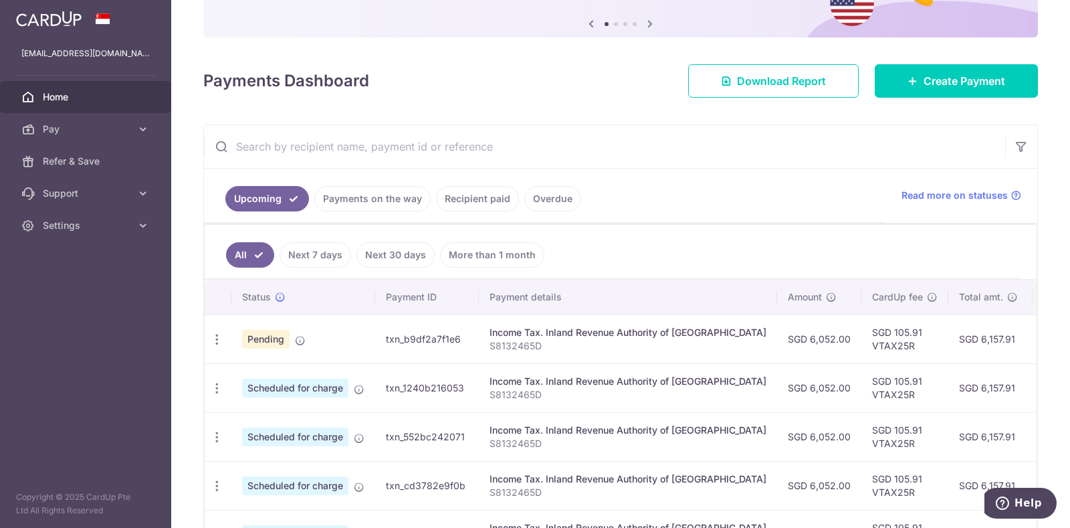
scroll to position [167, 0]
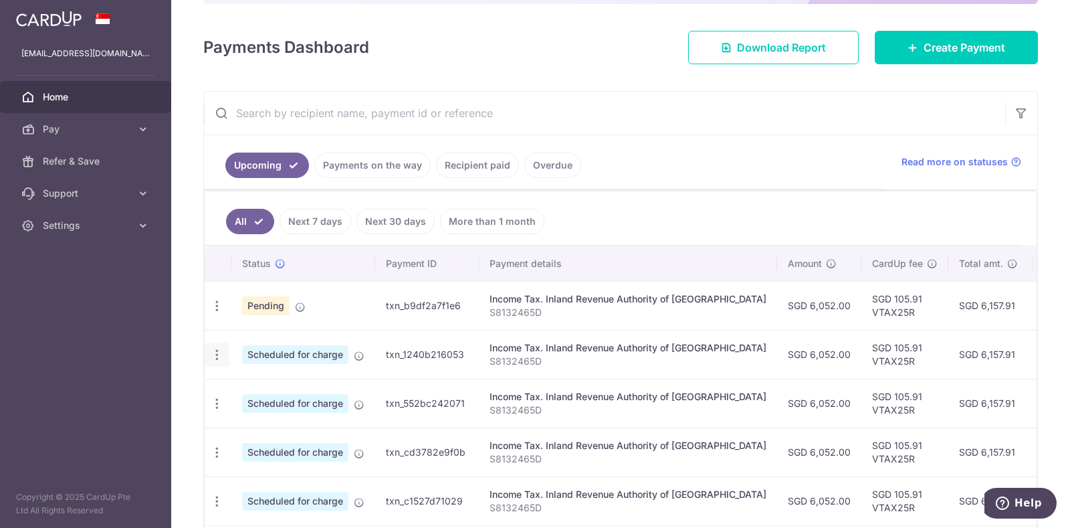
click at [218, 351] on icon "button" at bounding box center [217, 355] width 14 height 14
click at [263, 384] on span "Update payment" at bounding box center [288, 391] width 91 height 16
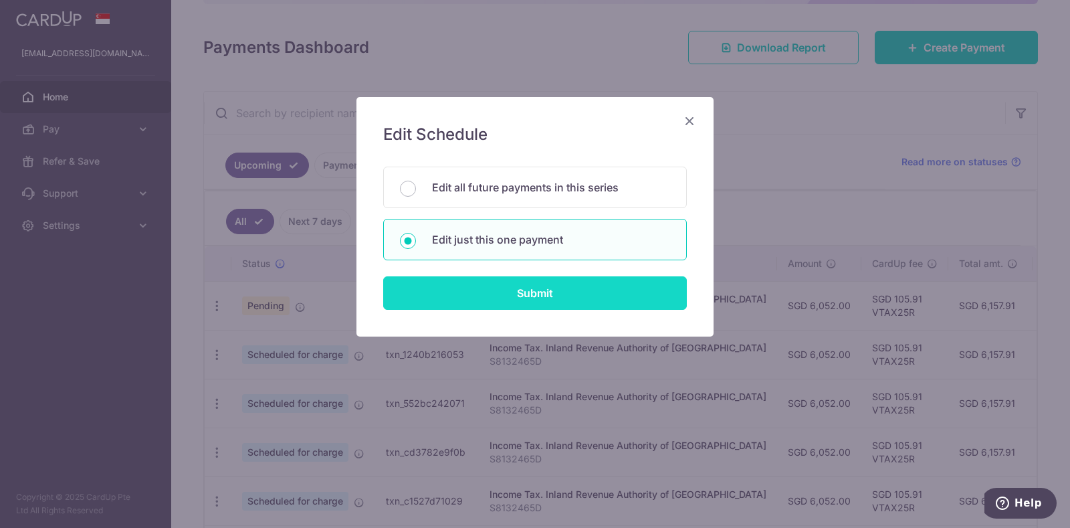
click at [445, 284] on input "Submit" at bounding box center [535, 292] width 304 height 33
radio input "true"
type input "6,052.00"
type input "08/12/2025"
type input "S8132465D"
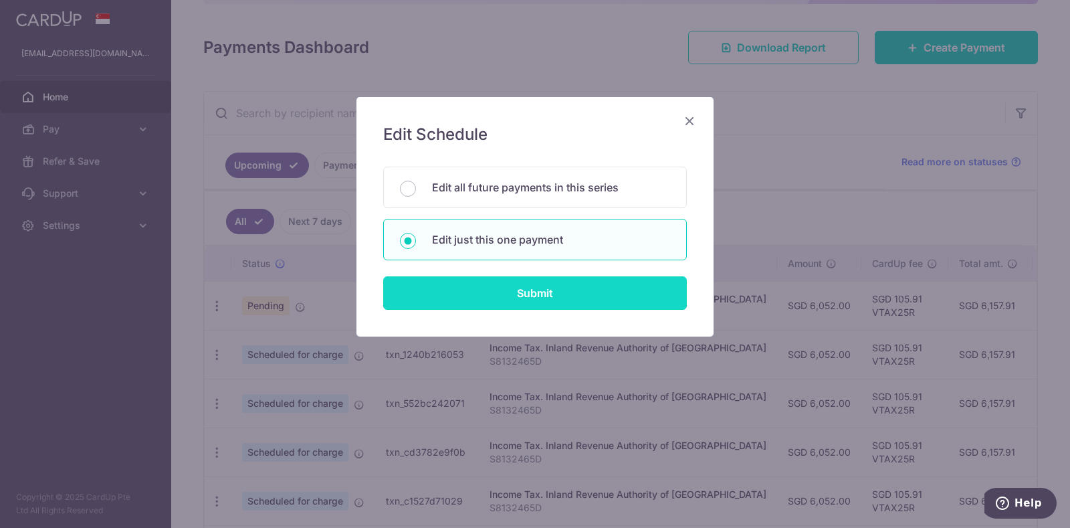
type input "VTAX25R"
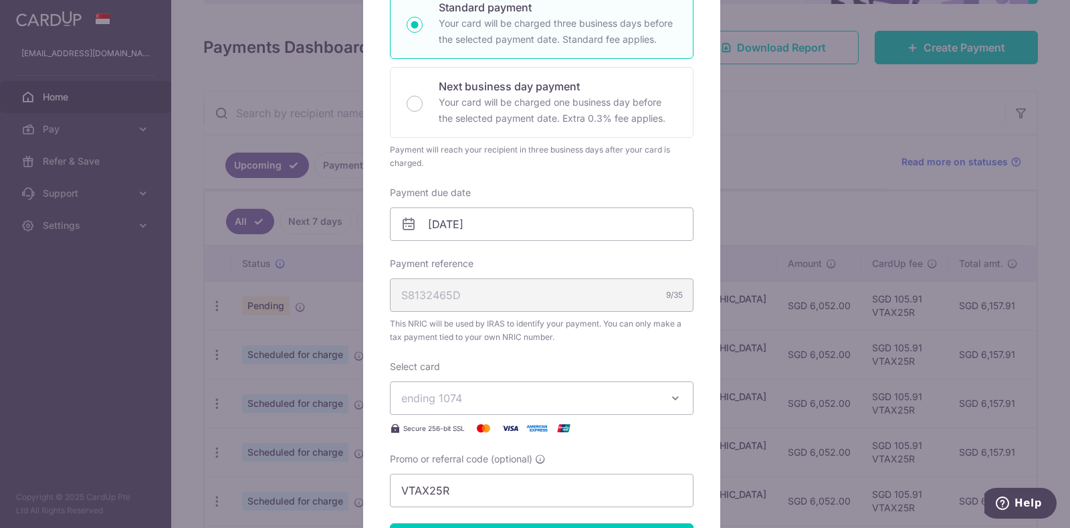
scroll to position [251, 0]
click at [507, 227] on input "08/12/2025" at bounding box center [542, 222] width 304 height 33
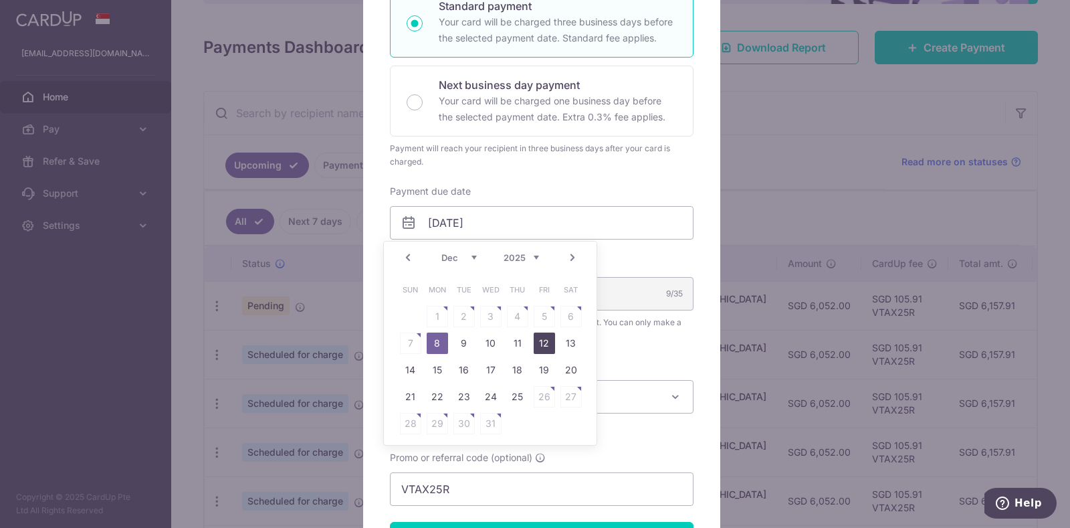
click at [549, 341] on link "12" at bounding box center [544, 343] width 21 height 21
type input "[DATE]"
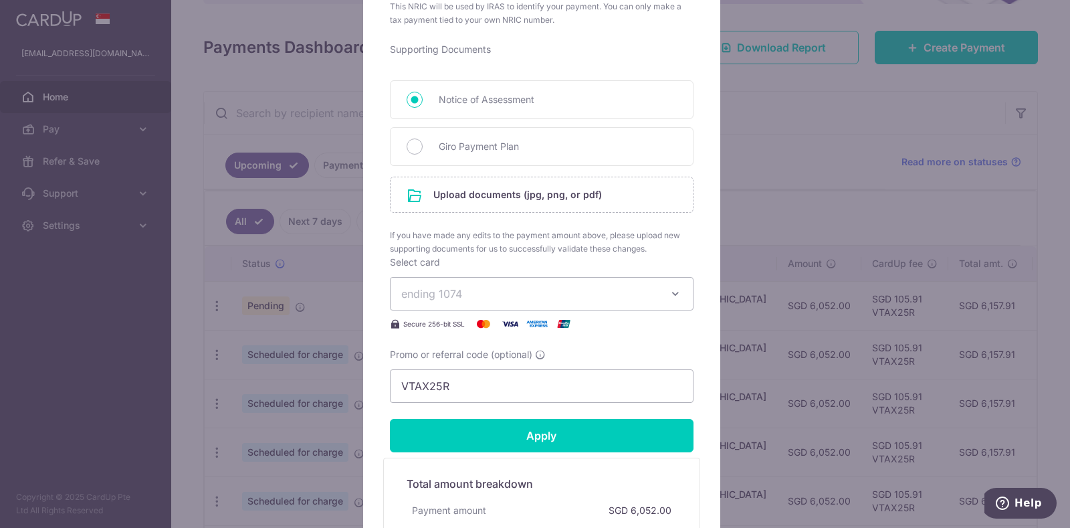
scroll to position [502, 0]
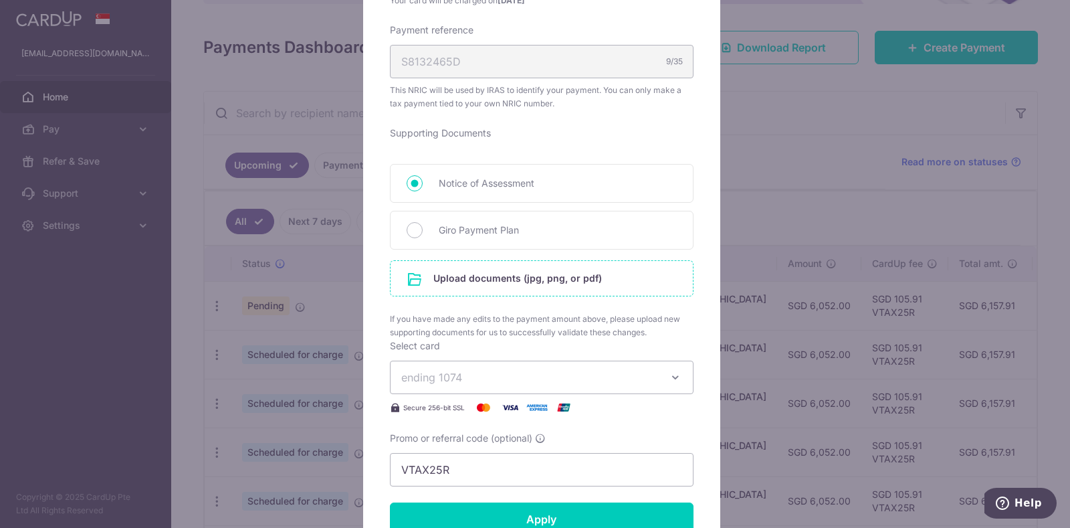
click at [482, 270] on input "file" at bounding box center [542, 278] width 302 height 35
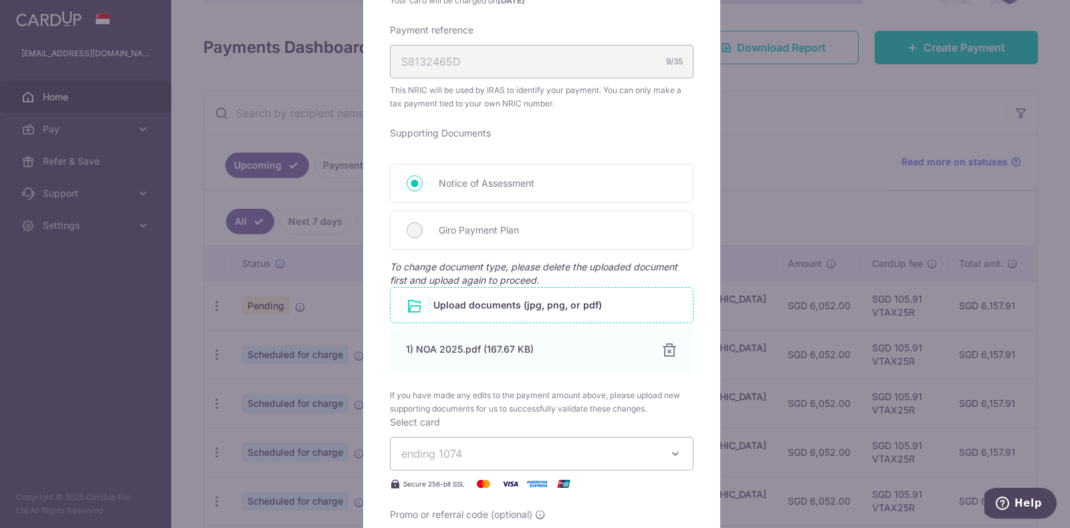
scroll to position [860, 0]
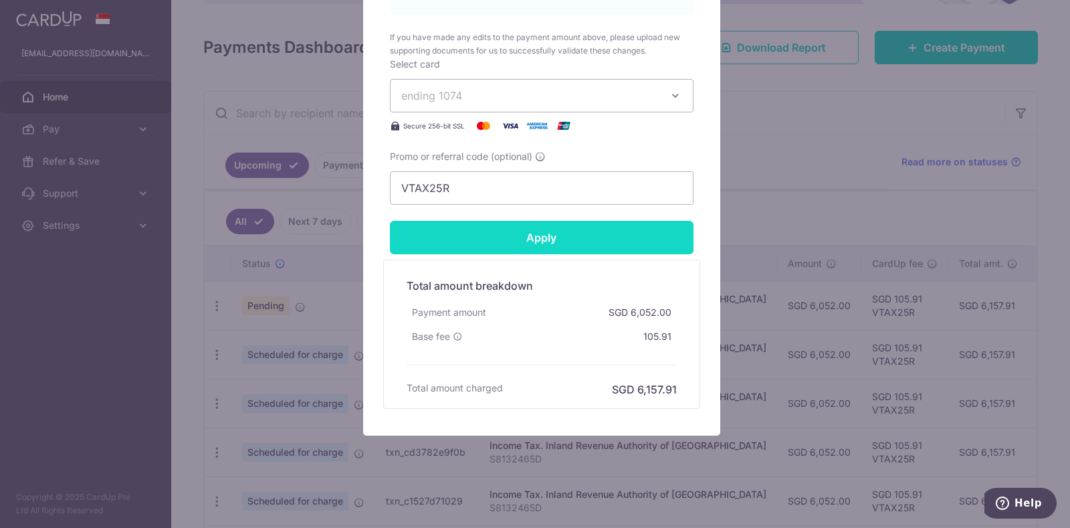
click at [512, 225] on input "Apply" at bounding box center [542, 237] width 304 height 33
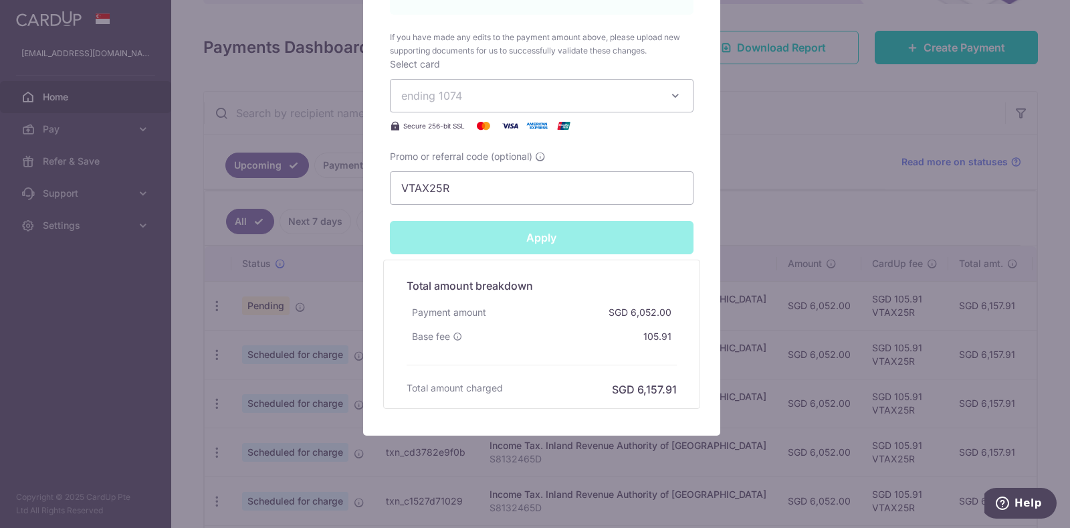
type input "Successfully Applied"
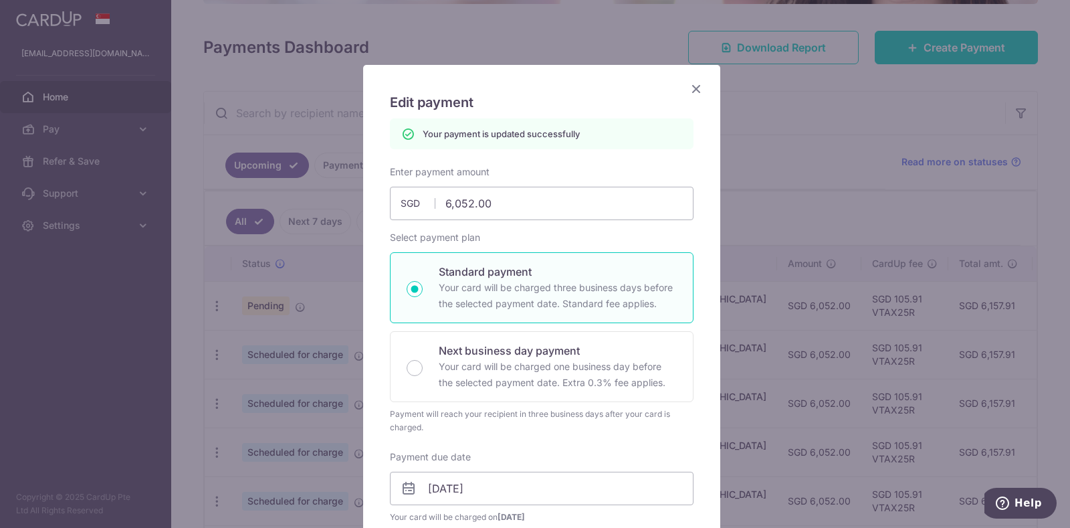
scroll to position [0, 0]
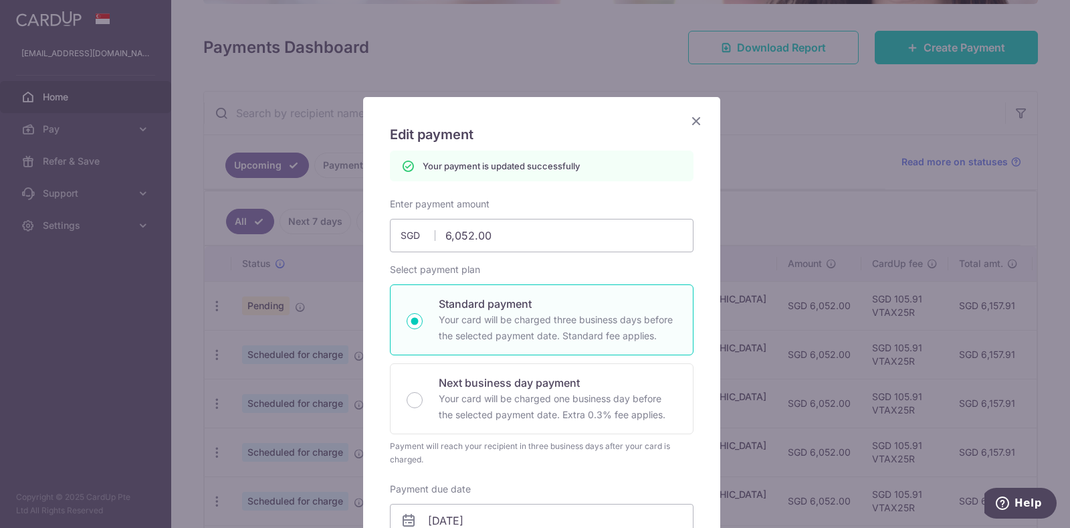
click at [688, 122] on icon "Close" at bounding box center [696, 120] width 16 height 17
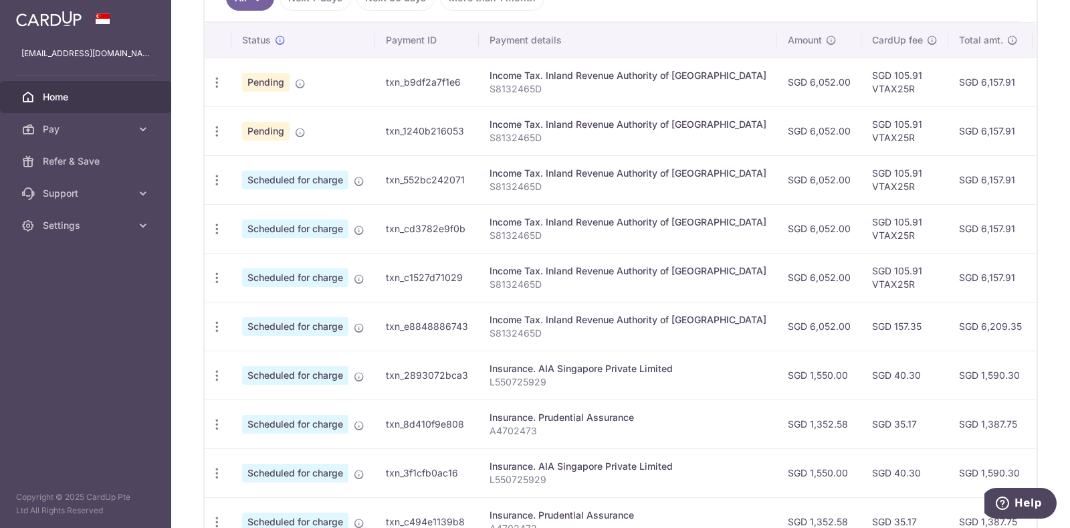
scroll to position [418, 0]
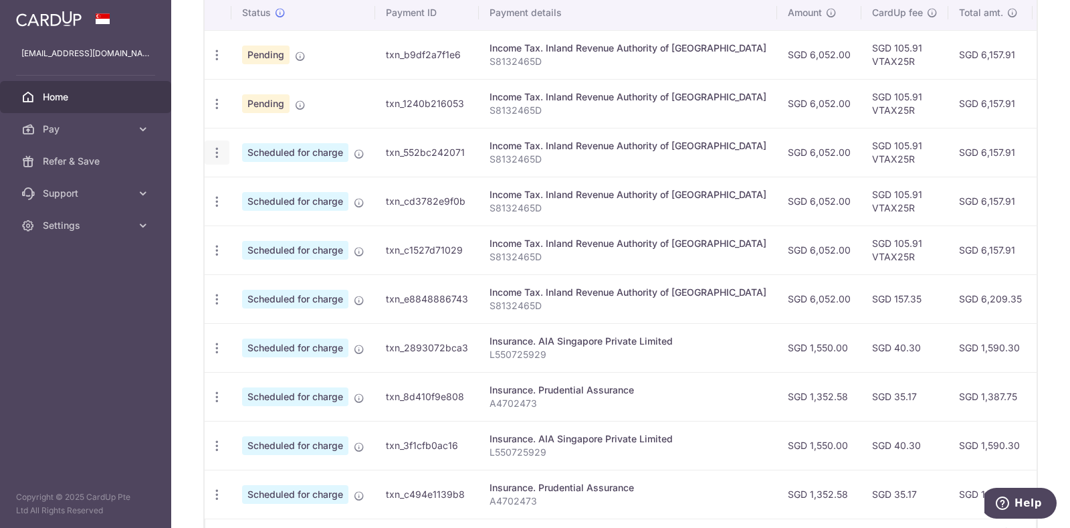
click at [216, 146] on icon "button" at bounding box center [217, 153] width 14 height 14
click at [258, 183] on span "Update payment" at bounding box center [288, 189] width 91 height 16
radio input "true"
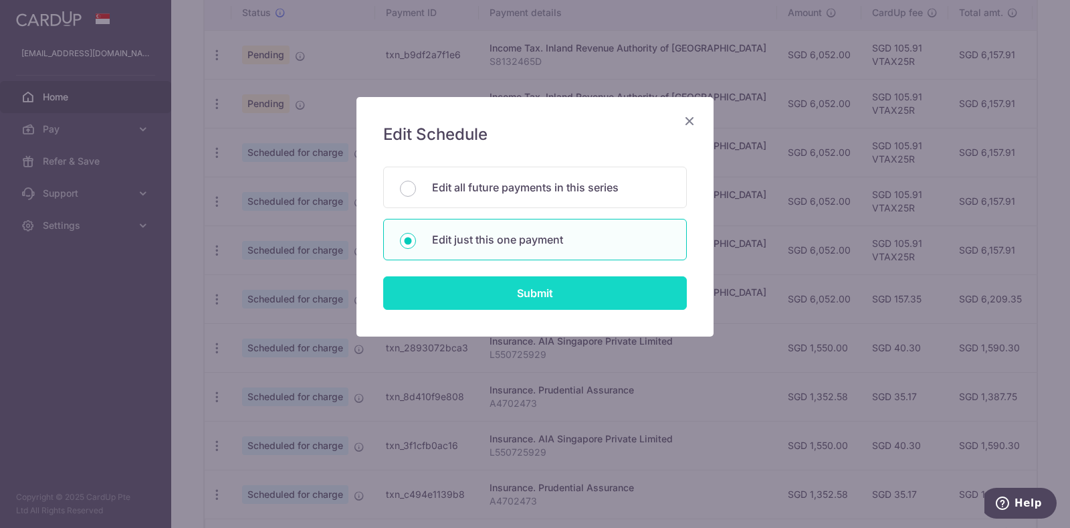
click at [509, 288] on input "Submit" at bounding box center [535, 292] width 304 height 33
radio input "true"
type input "6,052.00"
type input "[DATE]"
type input "S8132465D"
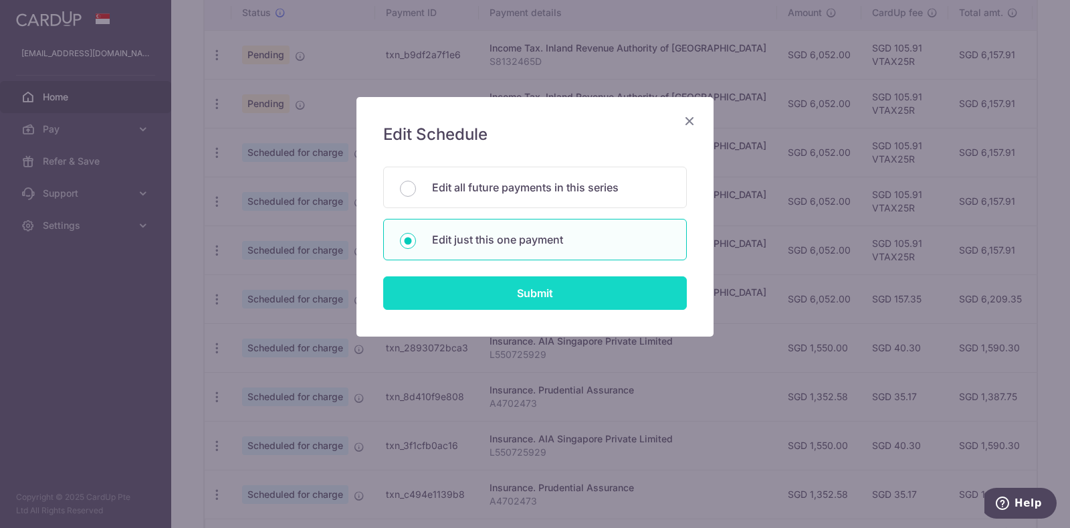
type input "VTAX25R"
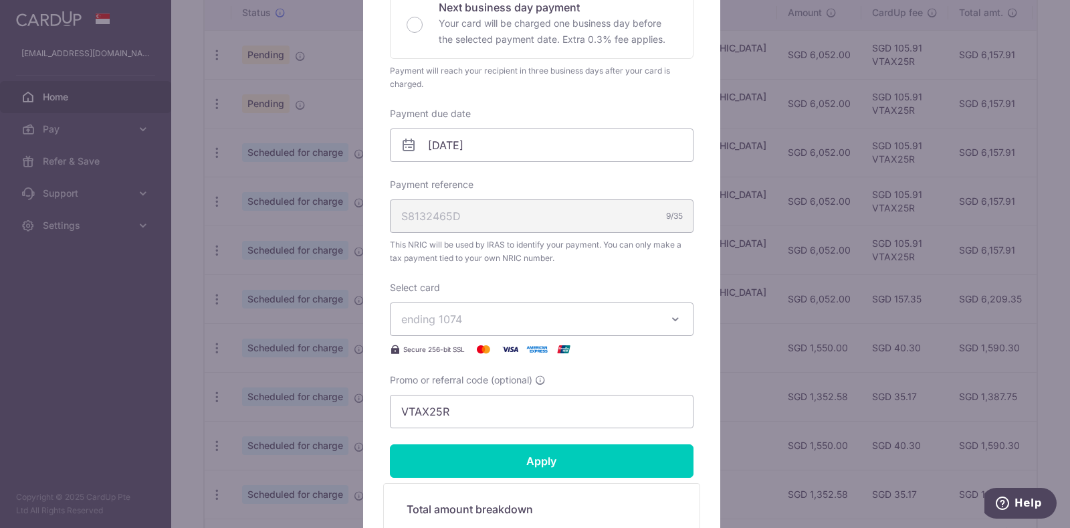
scroll to position [335, 0]
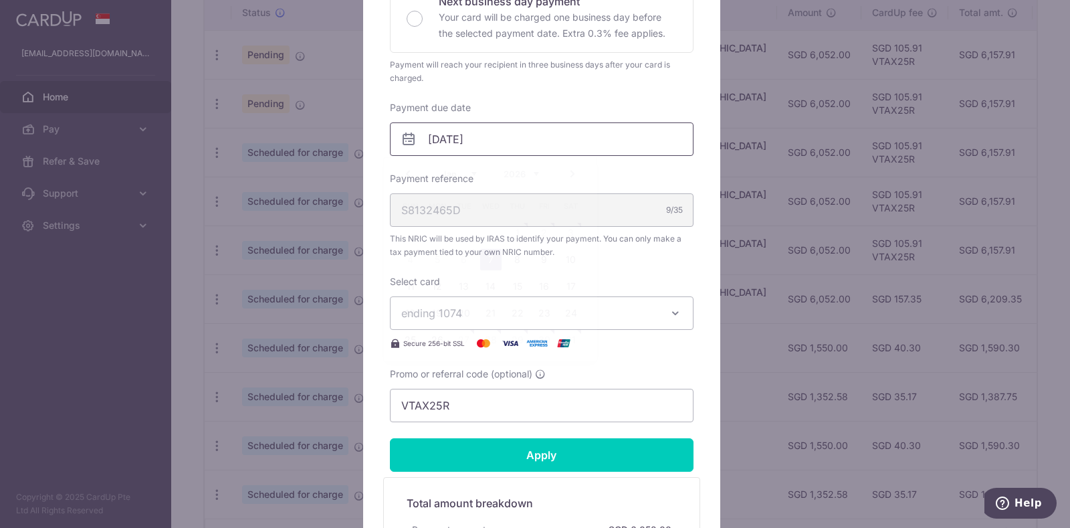
click at [493, 138] on input "[DATE]" at bounding box center [542, 138] width 304 height 33
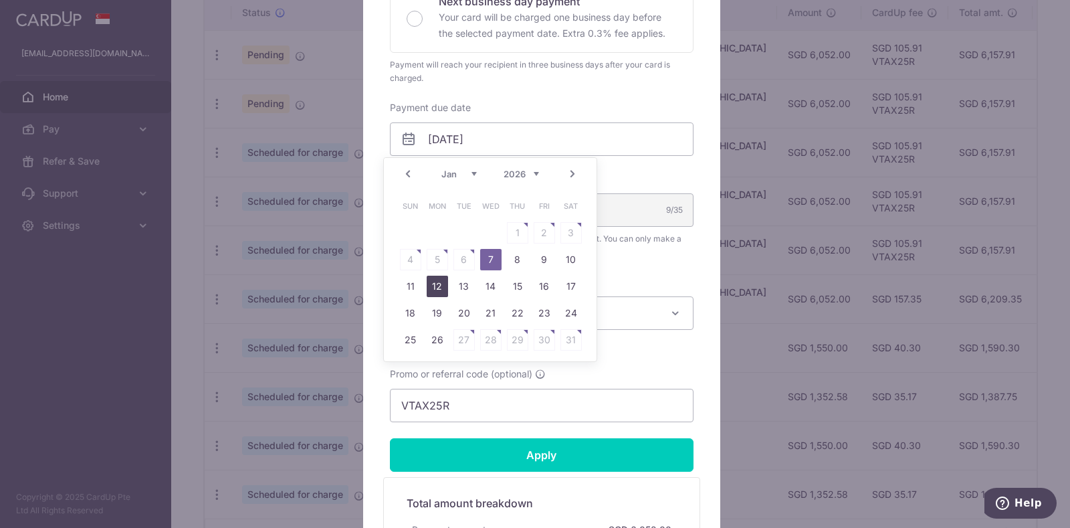
click at [434, 288] on link "12" at bounding box center [437, 286] width 21 height 21
type input "12/01/2026"
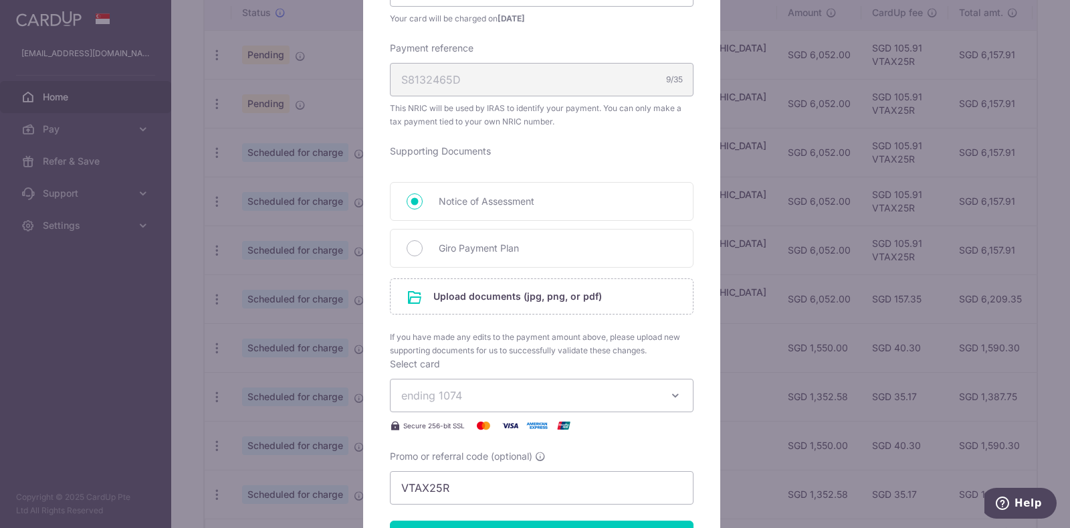
scroll to position [585, 0]
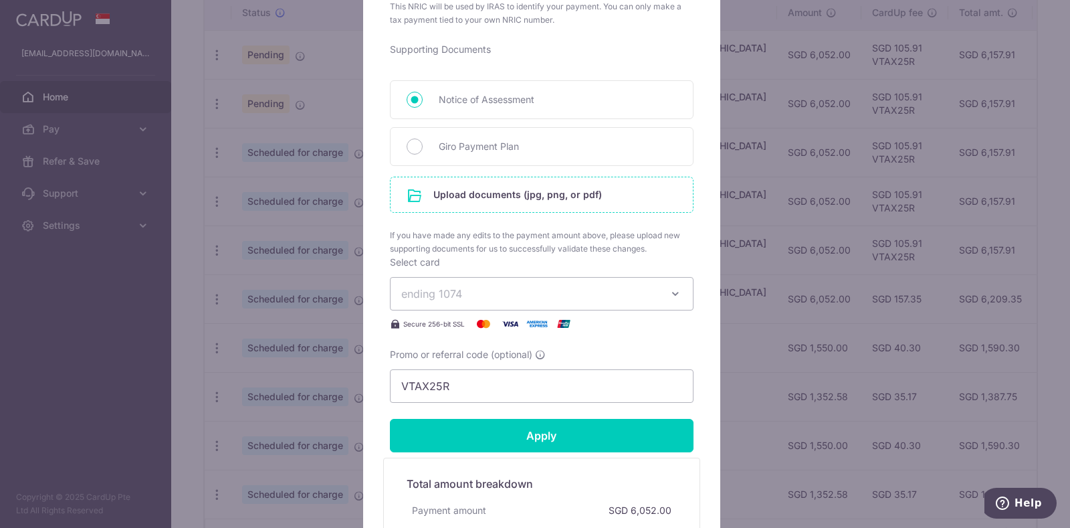
click at [468, 193] on input "file" at bounding box center [542, 194] width 302 height 35
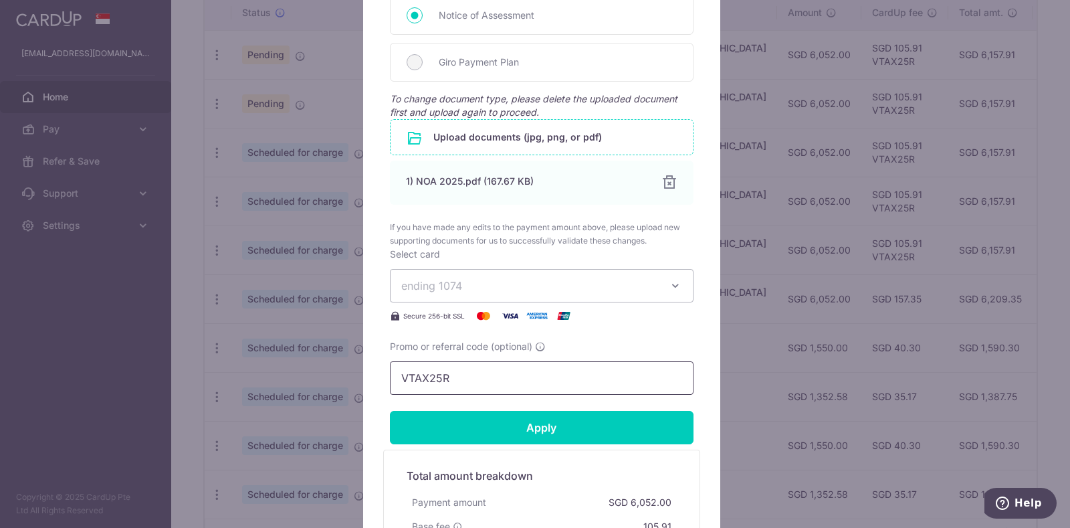
scroll to position [753, 0]
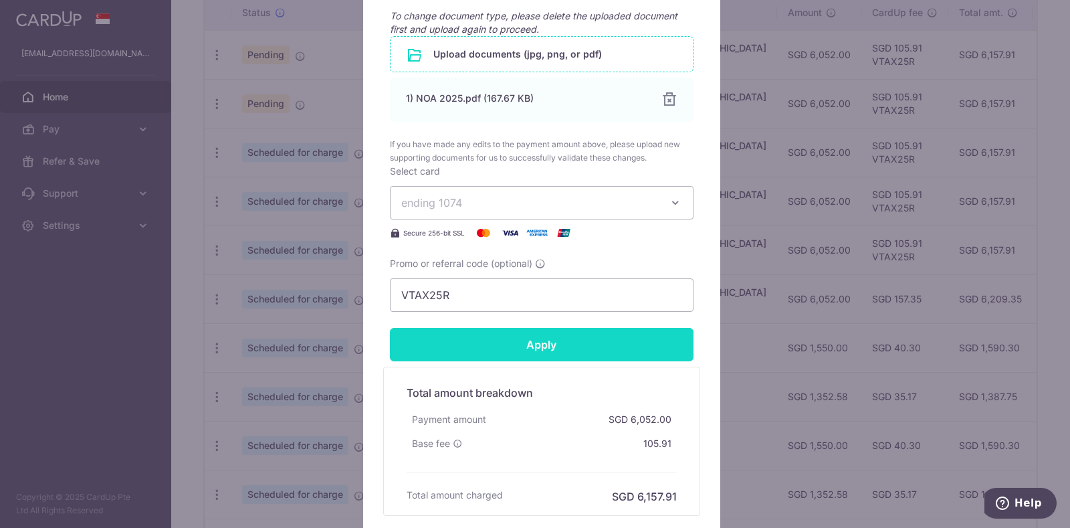
click at [495, 347] on input "Apply" at bounding box center [542, 344] width 304 height 33
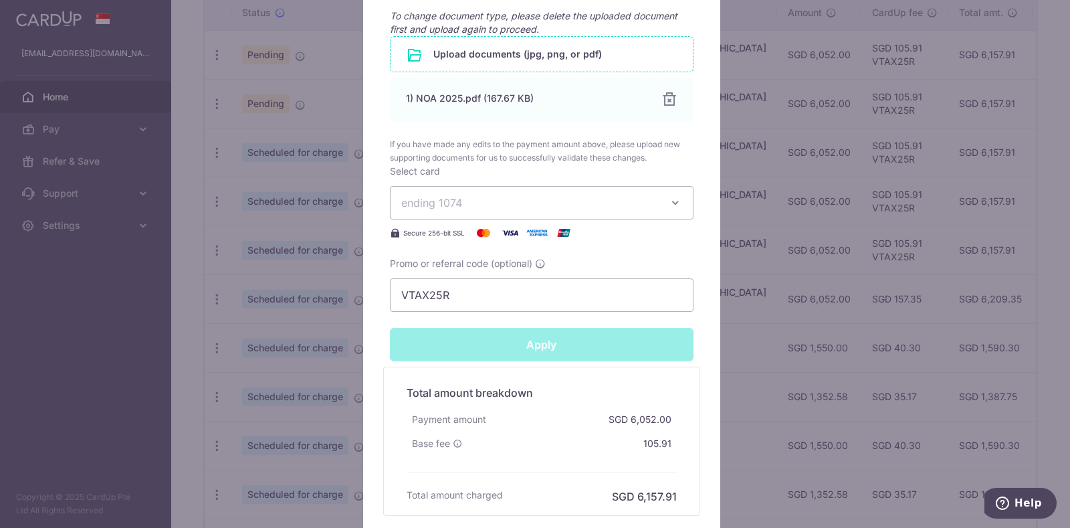
type input "Successfully Applied"
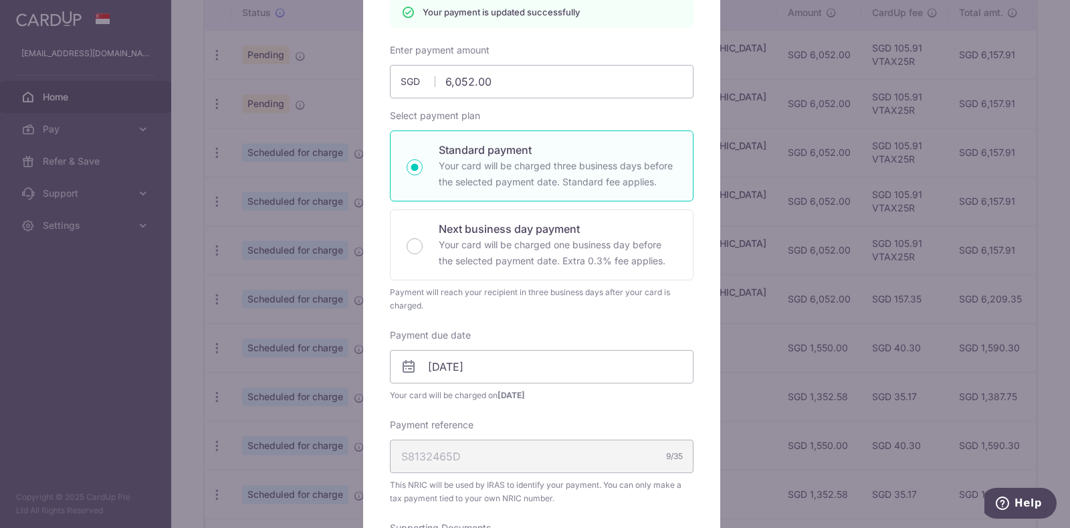
scroll to position [0, 0]
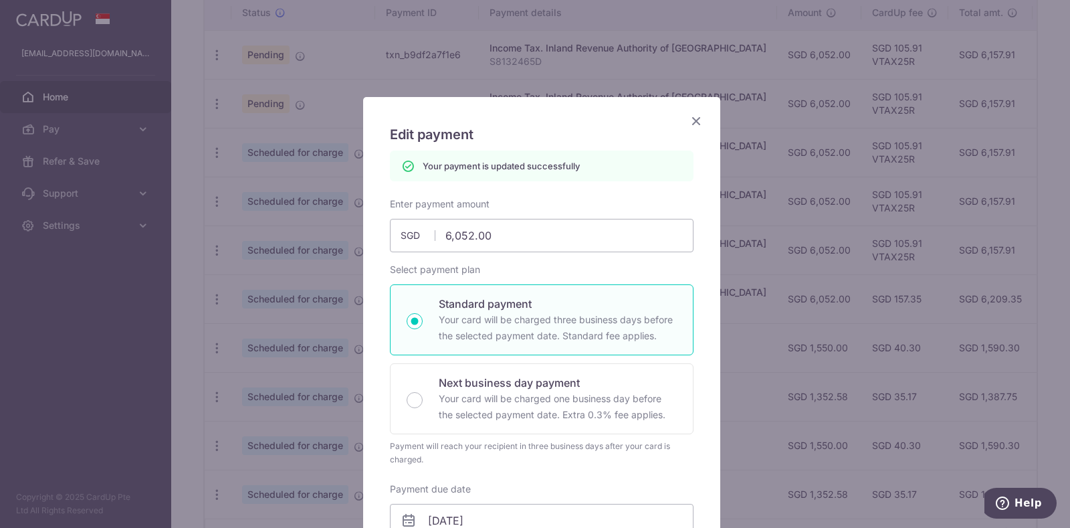
click at [688, 121] on icon "Close" at bounding box center [696, 120] width 16 height 17
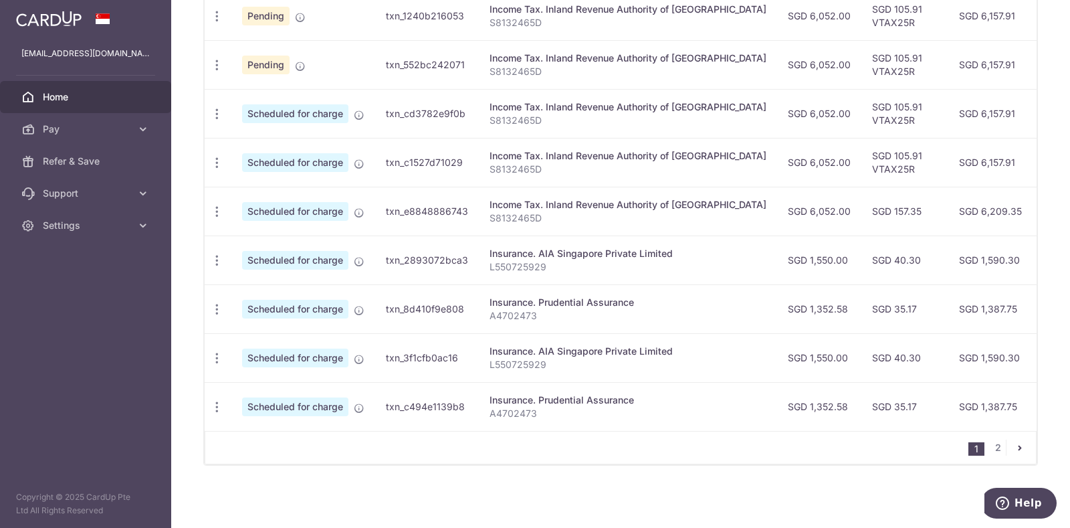
scroll to position [507, 0]
click at [48, 101] on span "Home" at bounding box center [87, 96] width 88 height 13
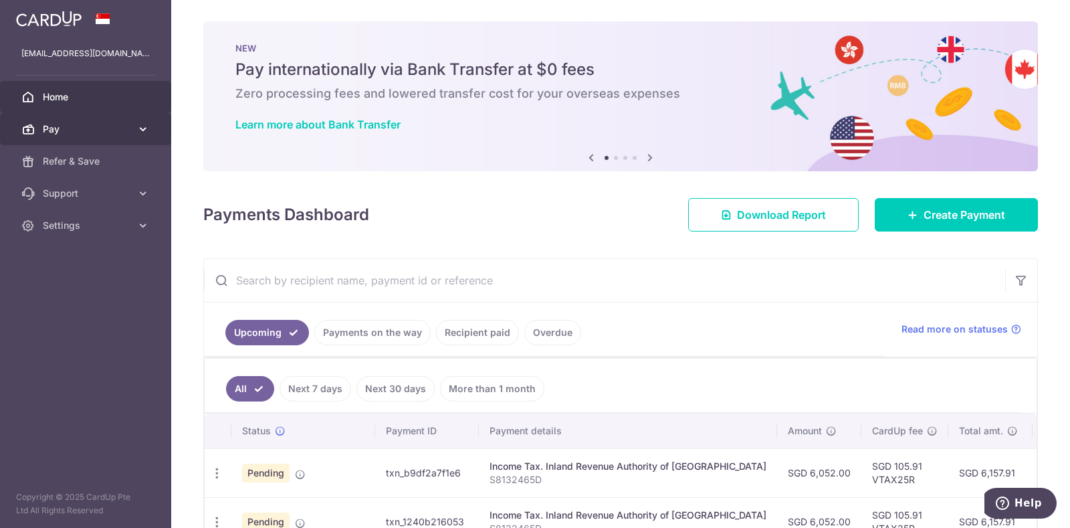
click at [44, 122] on span "Pay" at bounding box center [87, 128] width 88 height 13
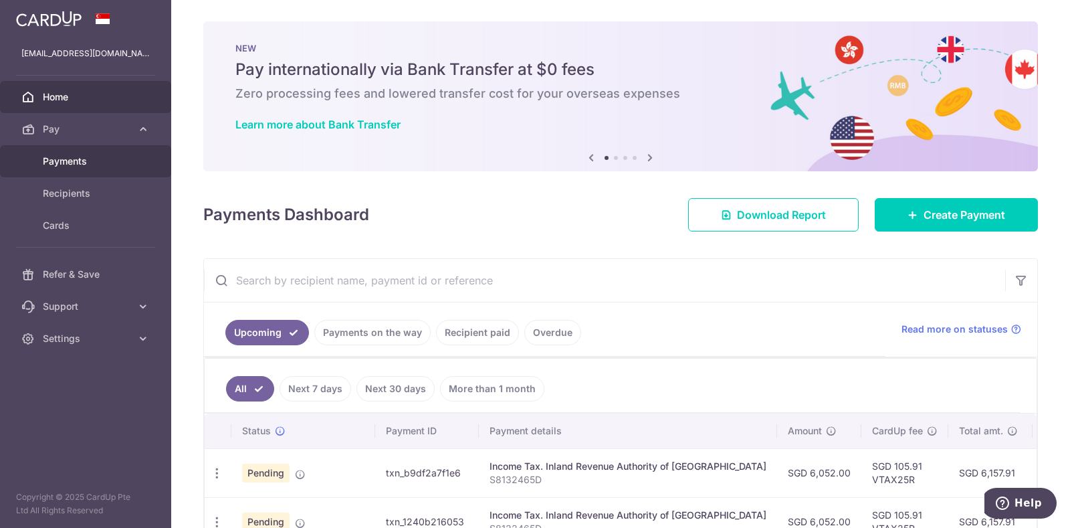
click at [54, 153] on link "Payments" at bounding box center [85, 161] width 171 height 32
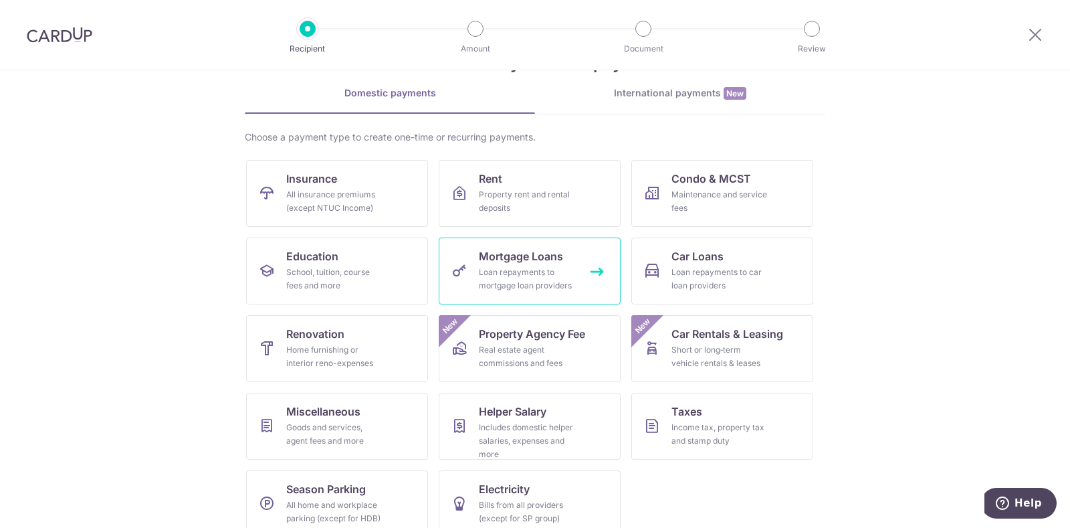
scroll to position [70, 0]
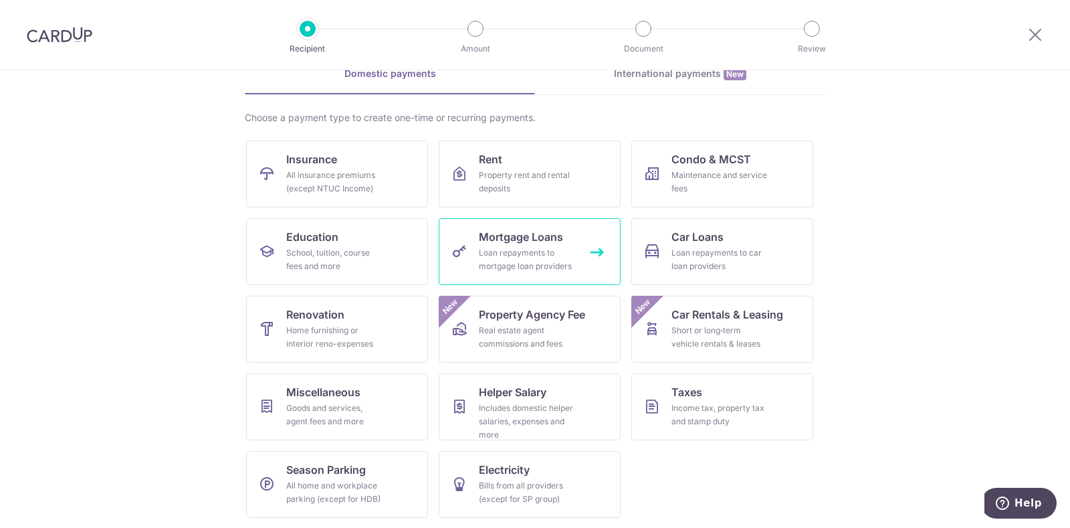
click at [533, 241] on span "Mortgage Loans" at bounding box center [521, 237] width 84 height 16
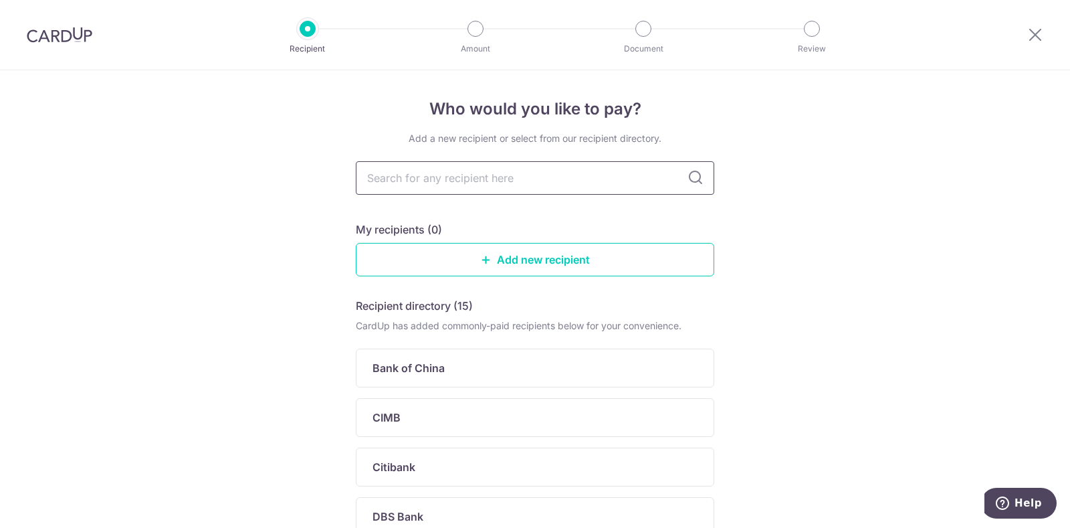
click at [510, 173] on input "text" at bounding box center [535, 177] width 359 height 33
type input "st"
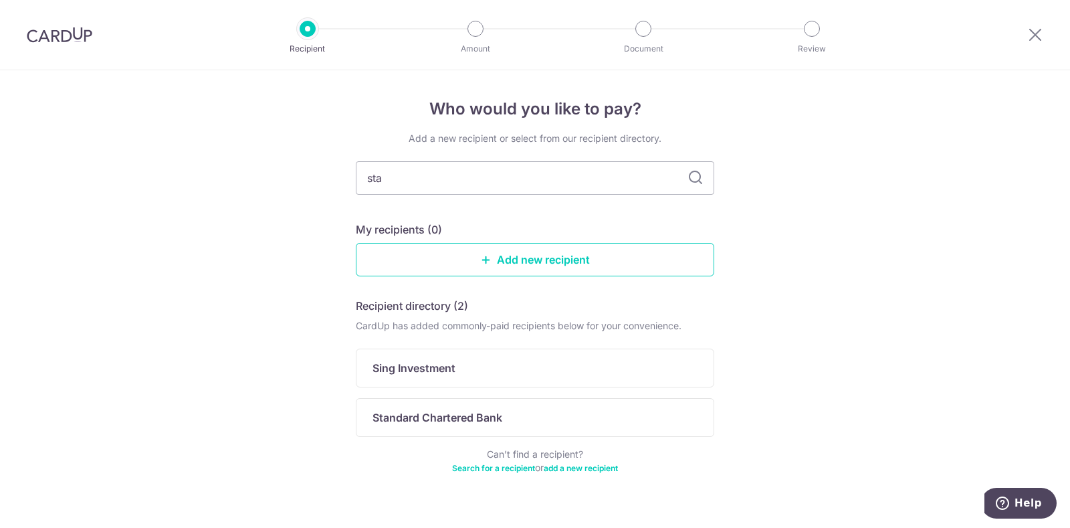
type input "[PERSON_NAME]"
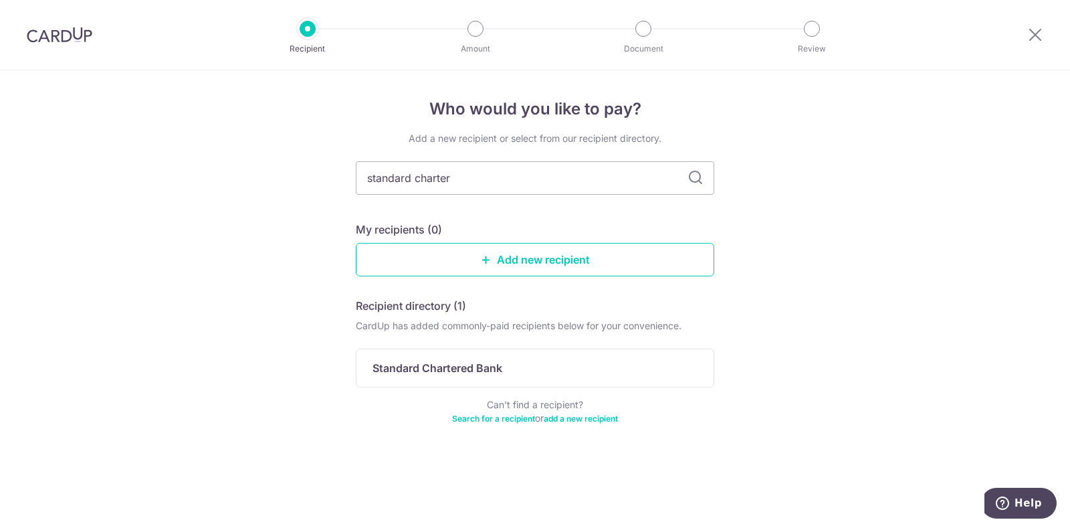
type input "standard chartere"
click at [700, 183] on icon at bounding box center [696, 178] width 16 height 16
click at [694, 179] on icon at bounding box center [696, 178] width 16 height 16
click at [527, 187] on input "standard charter" at bounding box center [535, 177] width 359 height 33
drag, startPoint x: 553, startPoint y: 176, endPoint x: 0, endPoint y: 156, distance: 553.0
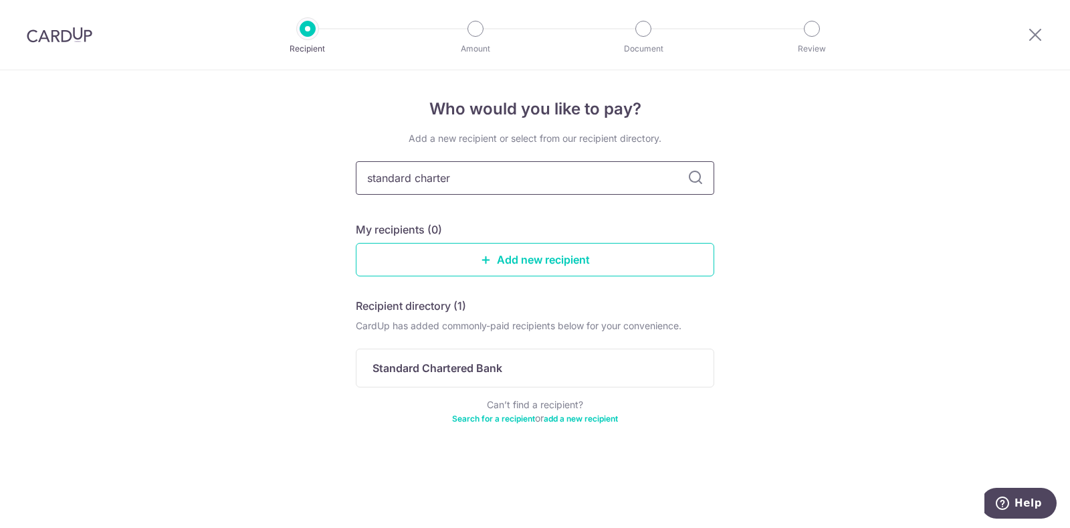
click at [0, 156] on div "Who would you like to pay? Add a new recipient or select from our recipient dir…" at bounding box center [535, 299] width 1070 height 458
type input "scb"
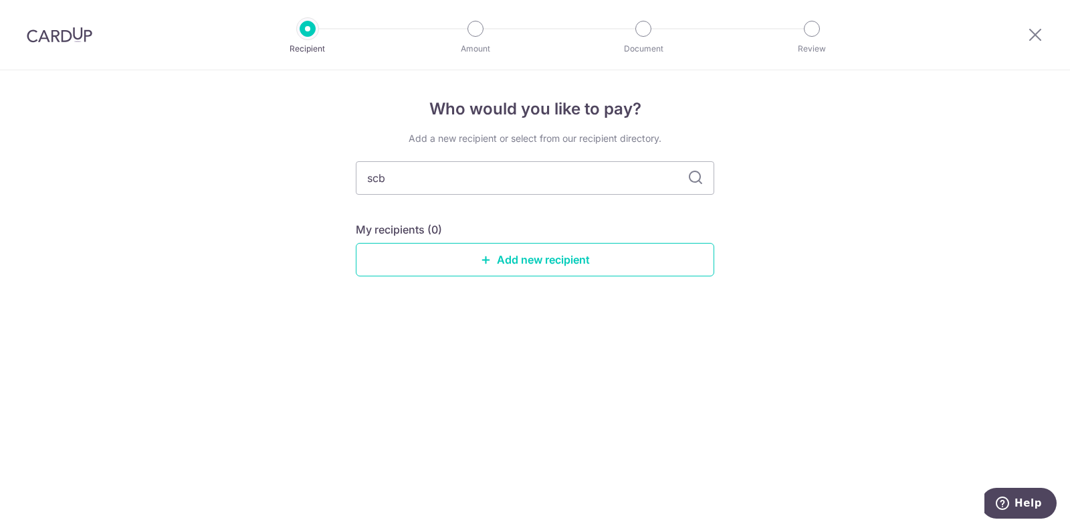
click at [698, 181] on icon at bounding box center [696, 178] width 16 height 16
click at [693, 179] on icon at bounding box center [696, 178] width 16 height 16
click at [396, 172] on input "scb" at bounding box center [535, 177] width 359 height 33
type input "s"
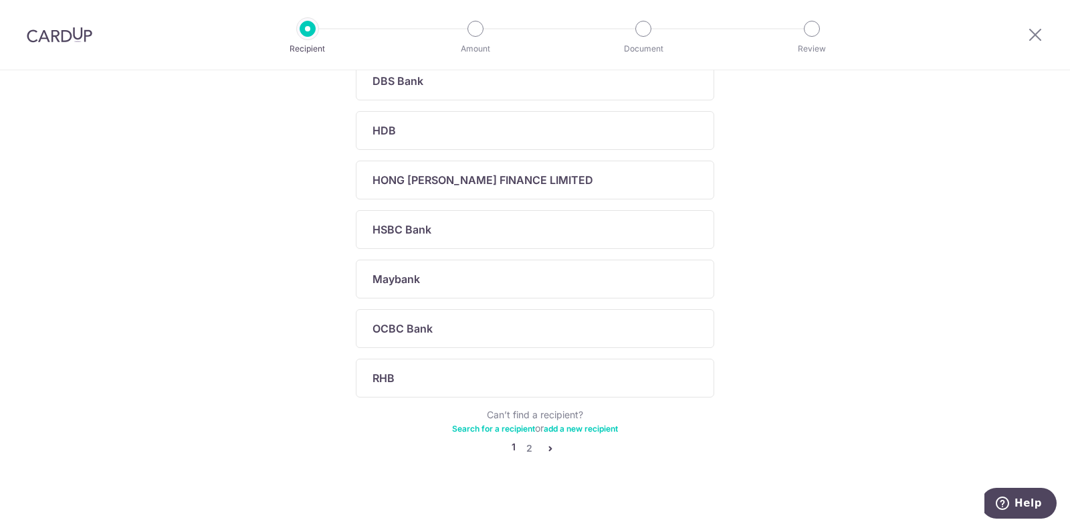
scroll to position [437, 0]
click at [522, 439] on link "2" at bounding box center [529, 447] width 16 height 16
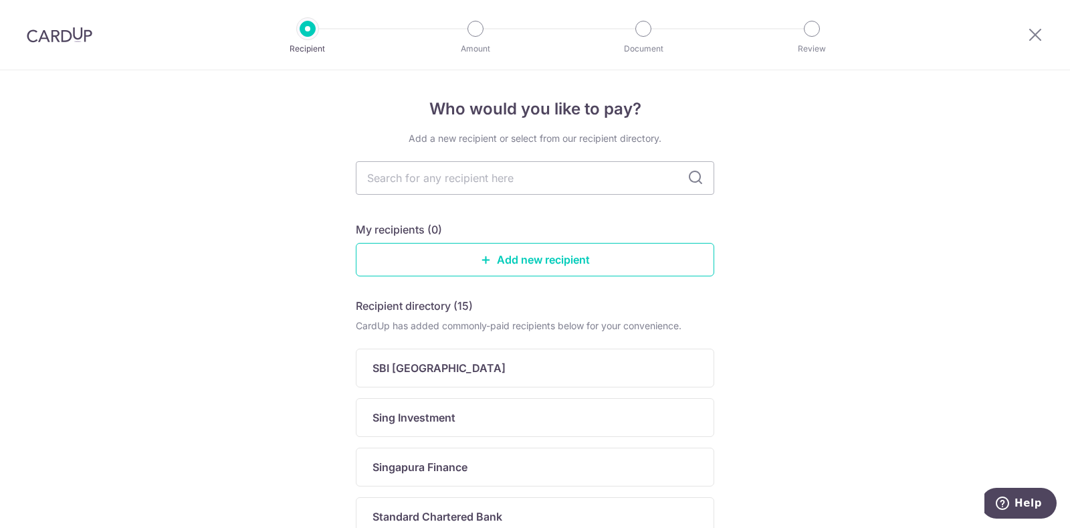
scroll to position [167, 0]
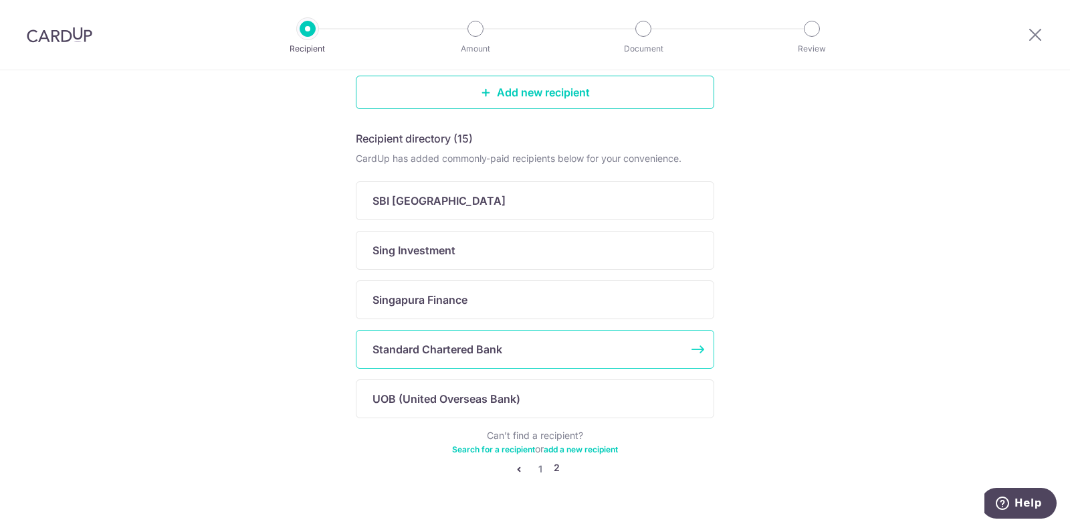
click at [403, 347] on p "Standard Chartered Bank" at bounding box center [438, 349] width 130 height 16
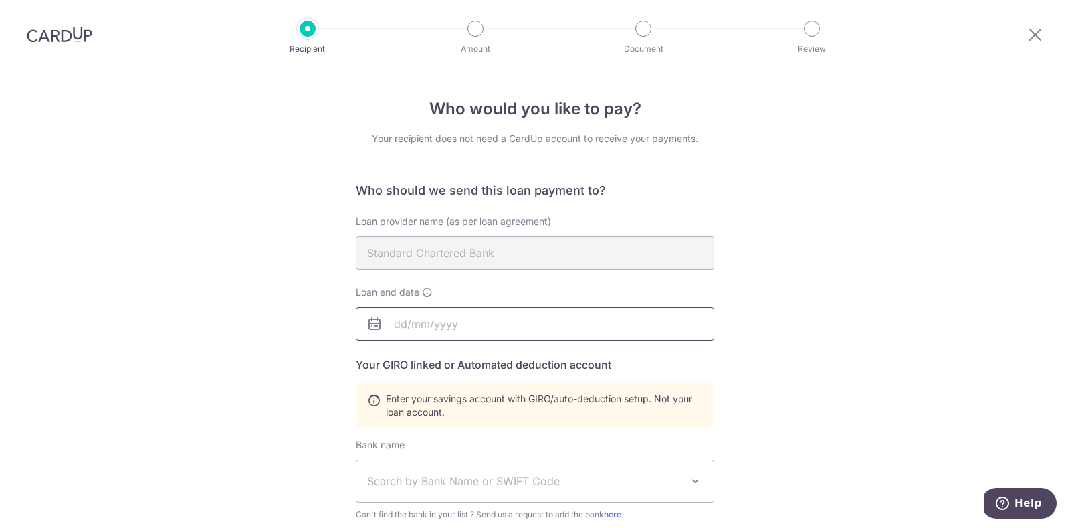
click at [519, 323] on input "text" at bounding box center [535, 323] width 359 height 33
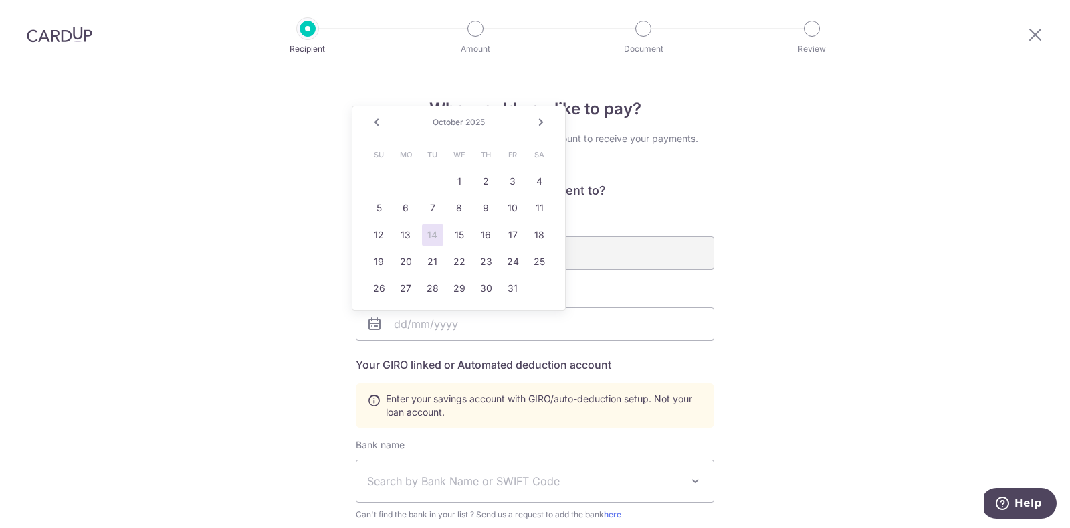
click at [474, 121] on span "2025" at bounding box center [475, 122] width 19 height 10
click at [539, 122] on link "Next" at bounding box center [541, 122] width 16 height 16
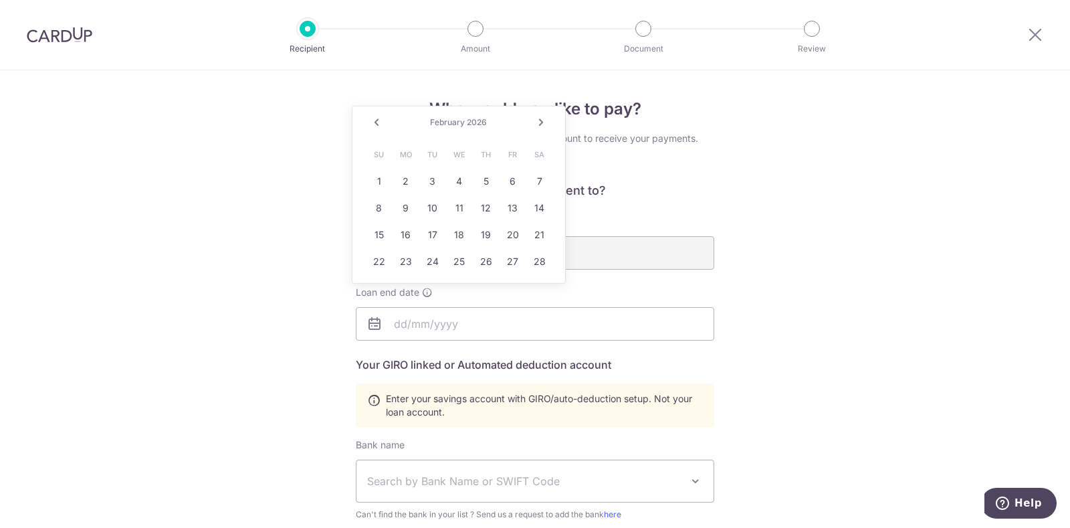
click at [539, 122] on link "Next" at bounding box center [541, 122] width 16 height 16
click at [432, 285] on link "30" at bounding box center [432, 288] width 21 height 21
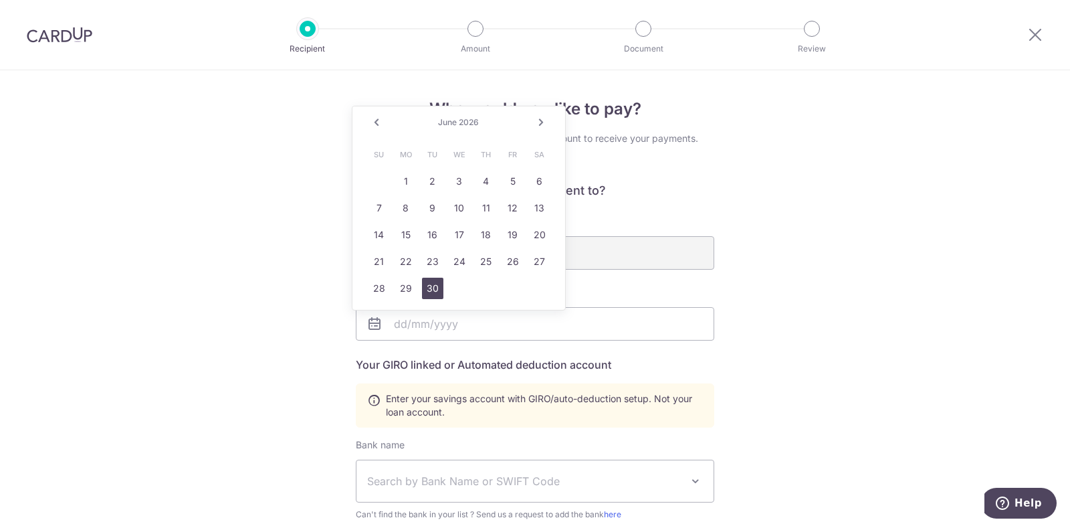
type input "06/30/2026"
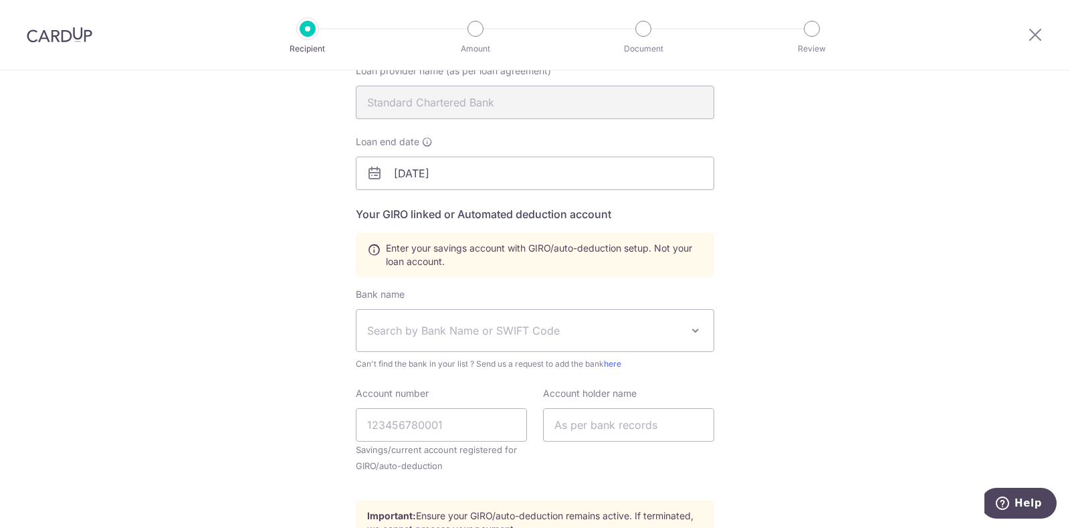
scroll to position [167, 0]
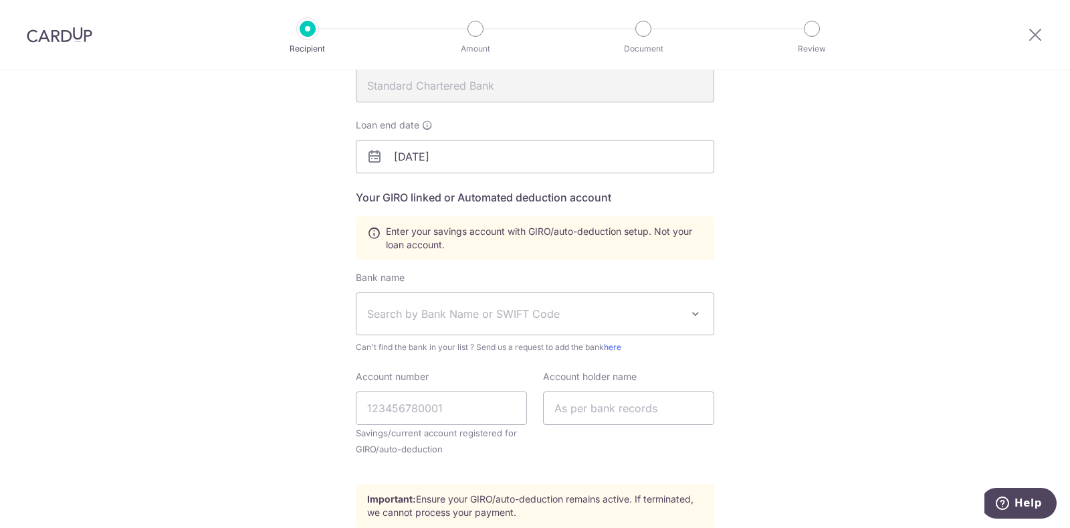
click at [384, 309] on span "Search by Bank Name or SWIFT Code" at bounding box center [524, 314] width 314 height 16
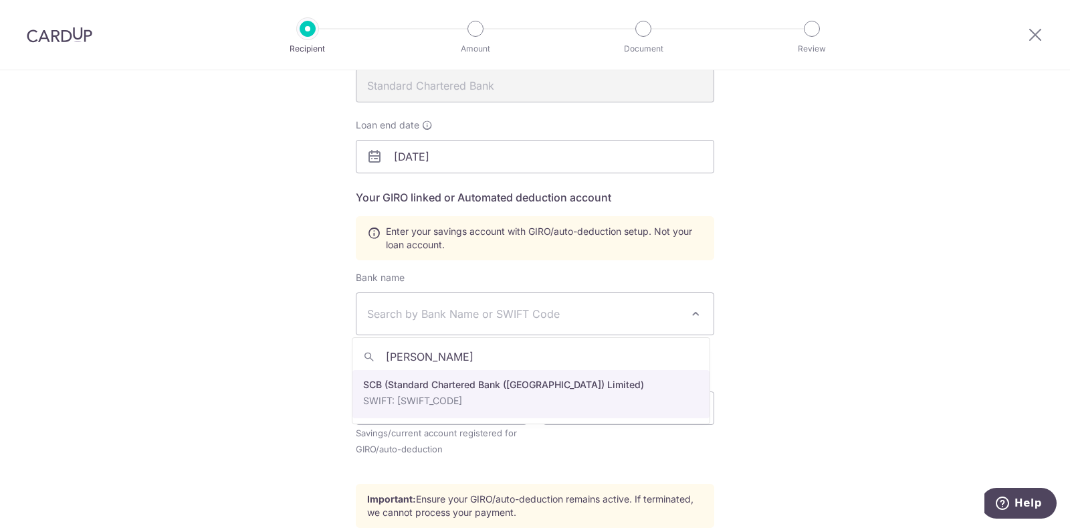
type input "stan"
select select "14"
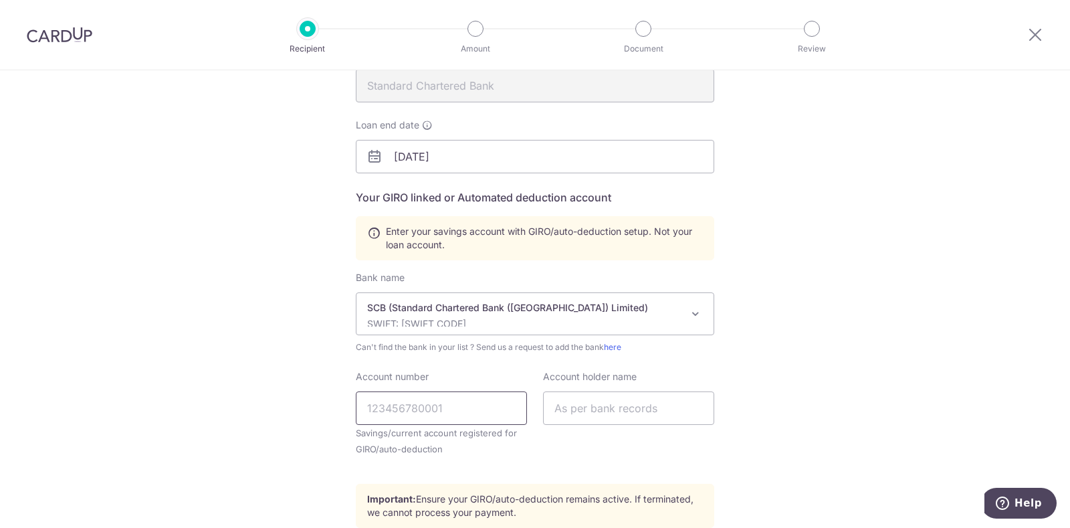
click at [448, 410] on input "Account number" at bounding box center [441, 407] width 171 height 33
type input "0118864009"
click at [584, 407] on input "text" at bounding box center [628, 407] width 171 height 33
type input "Chan Ren Tze"
click at [877, 352] on div "Who would you like to pay? Your recipient does not need a CardUp account to rec…" at bounding box center [535, 299] width 1070 height 792
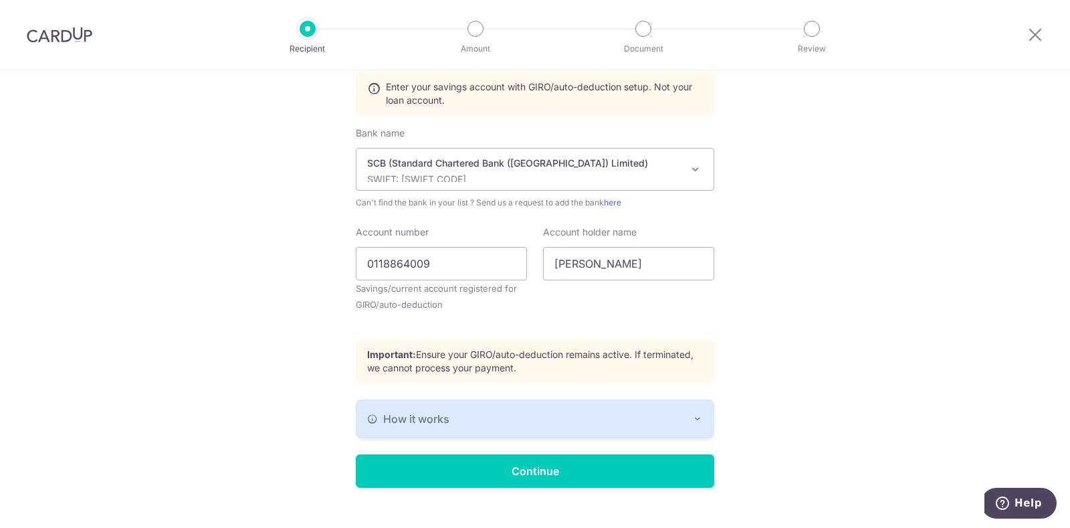
scroll to position [332, 0]
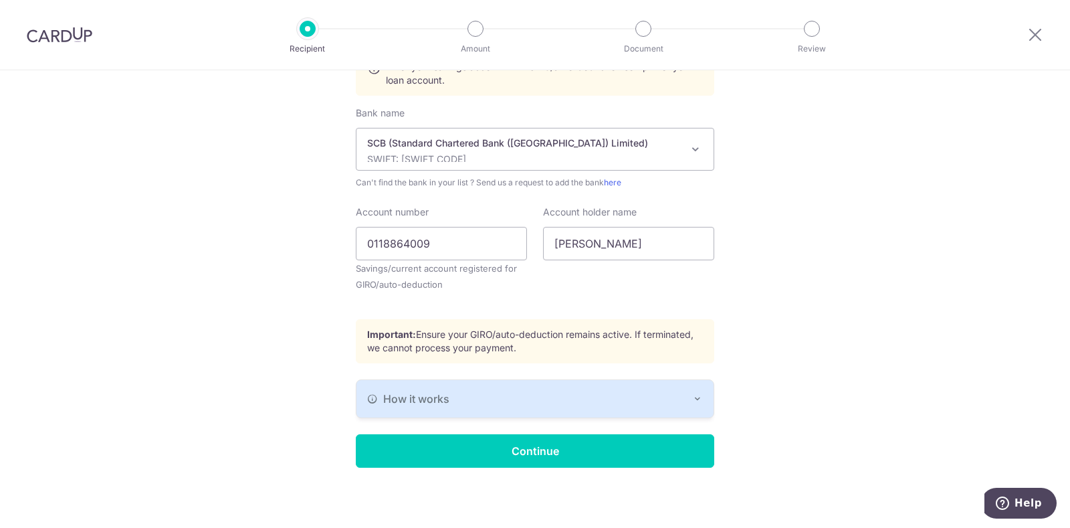
click at [692, 393] on icon "button" at bounding box center [697, 398] width 11 height 11
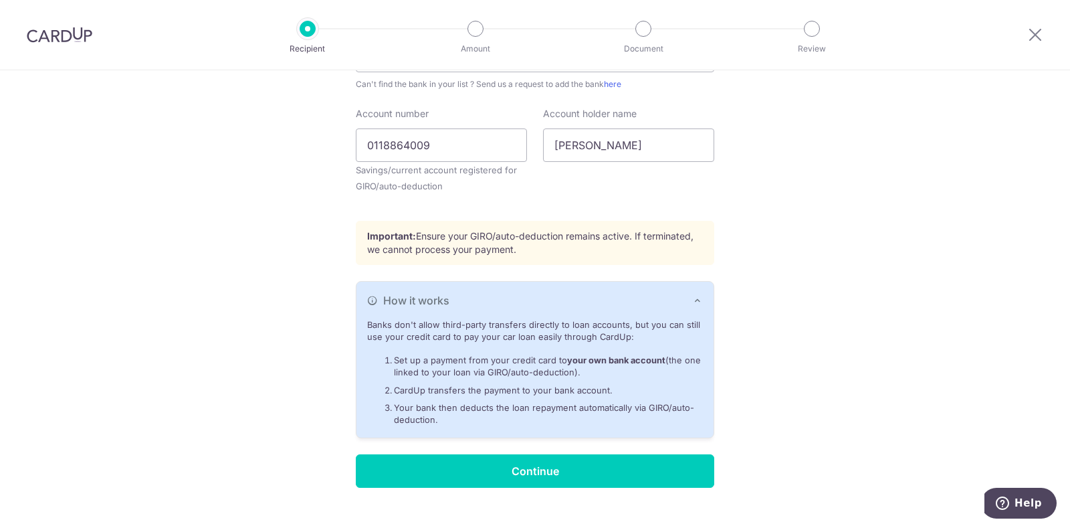
scroll to position [450, 0]
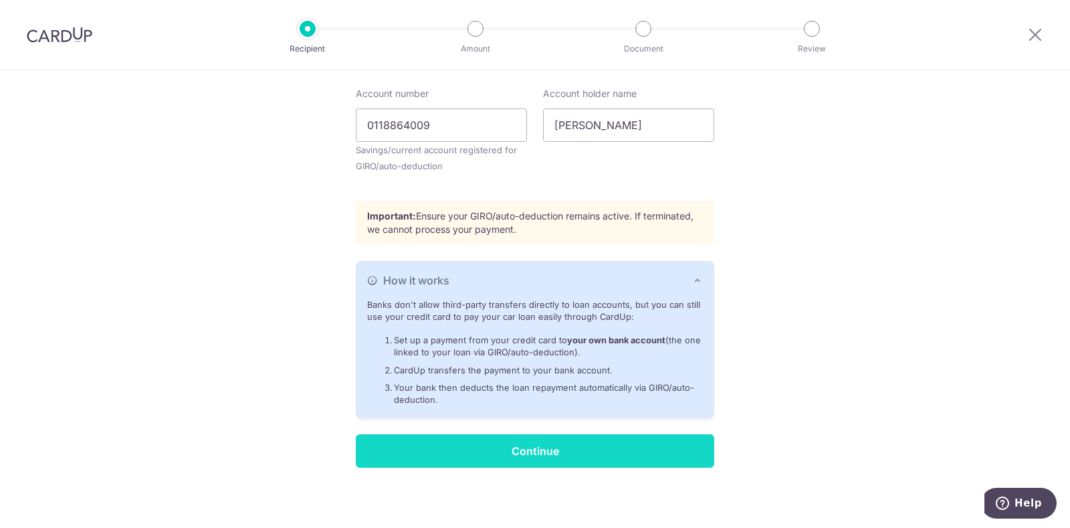
click at [459, 444] on input "Continue" at bounding box center [535, 450] width 359 height 33
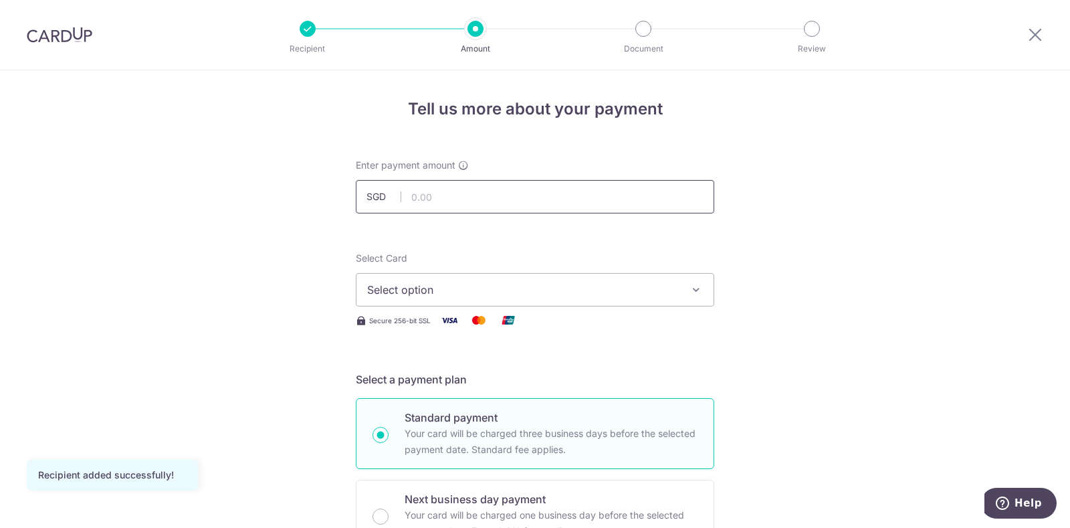
click at [439, 196] on input "text" at bounding box center [535, 196] width 359 height 33
type input "1,606.94"
click at [472, 285] on span "Select option" at bounding box center [523, 290] width 312 height 16
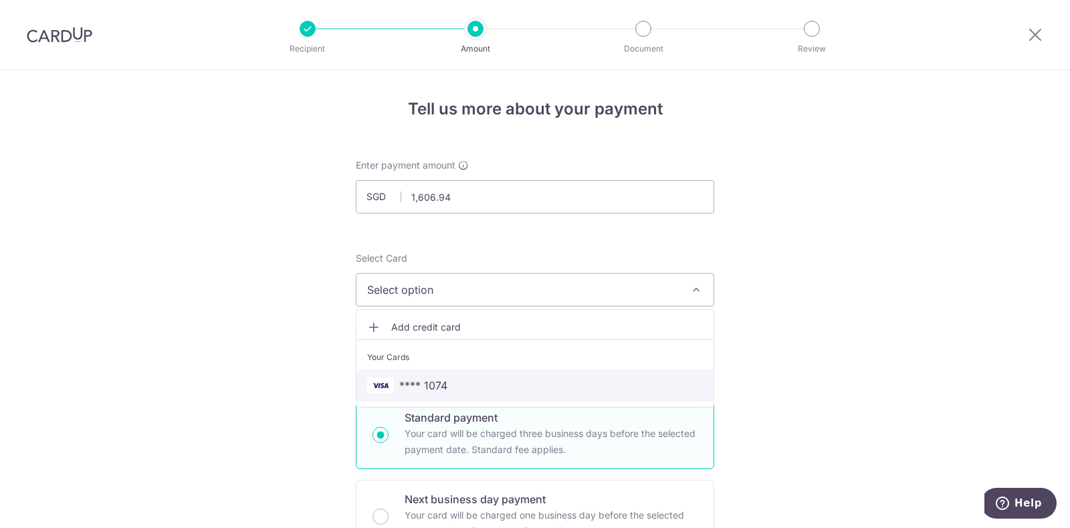
click at [415, 373] on link "**** 1074" at bounding box center [535, 385] width 357 height 32
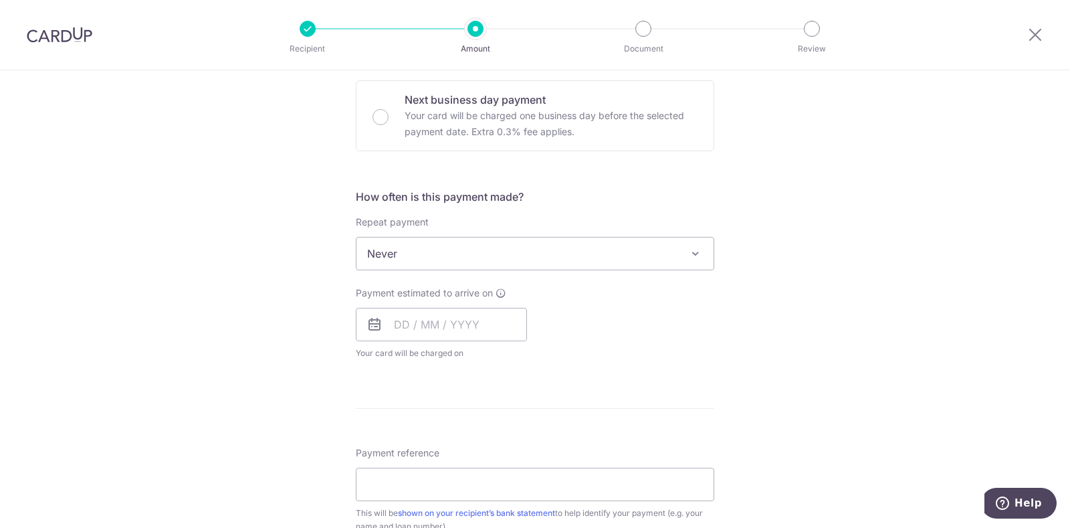
scroll to position [418, 0]
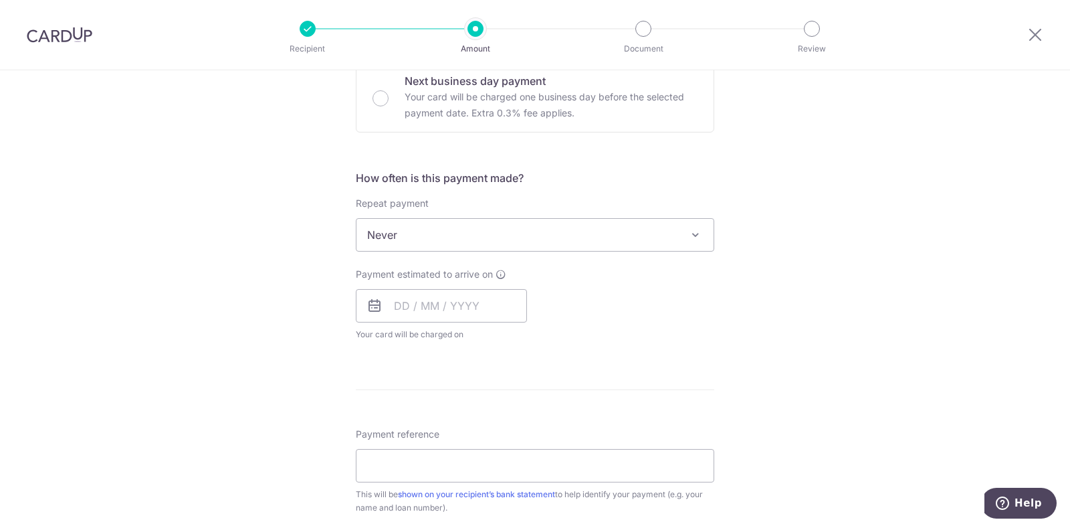
click at [434, 240] on span "Never" at bounding box center [535, 235] width 357 height 32
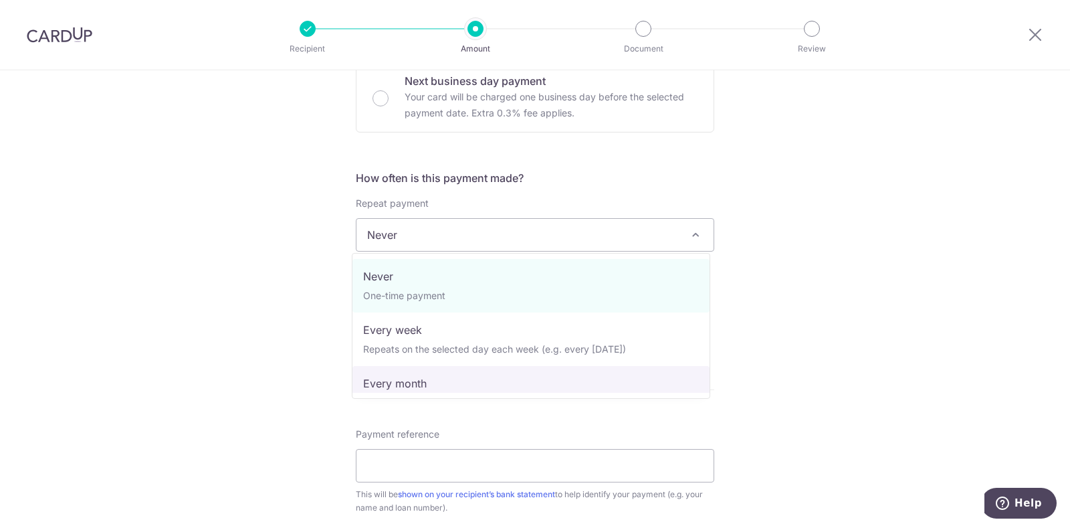
select select "3"
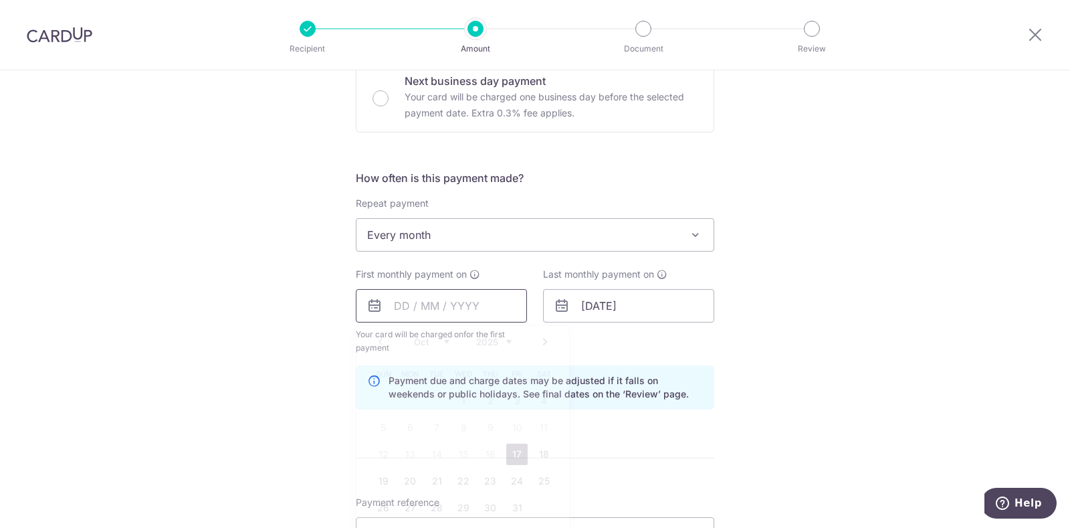
click at [393, 302] on input "text" at bounding box center [441, 305] width 171 height 33
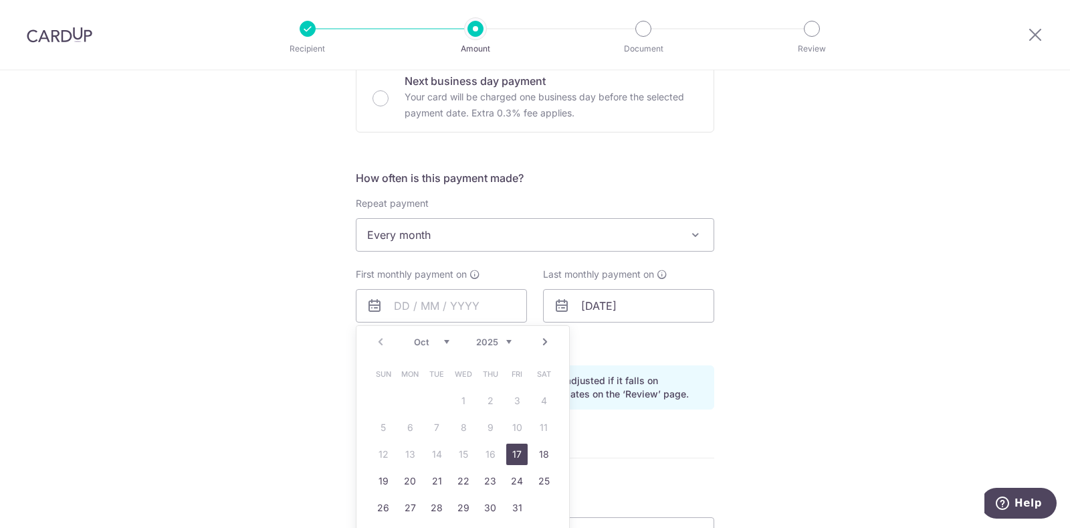
click at [444, 337] on select "Oct Nov Dec" at bounding box center [431, 342] width 35 height 11
click at [400, 419] on link "3" at bounding box center [409, 427] width 21 height 21
type input "03/11/2025"
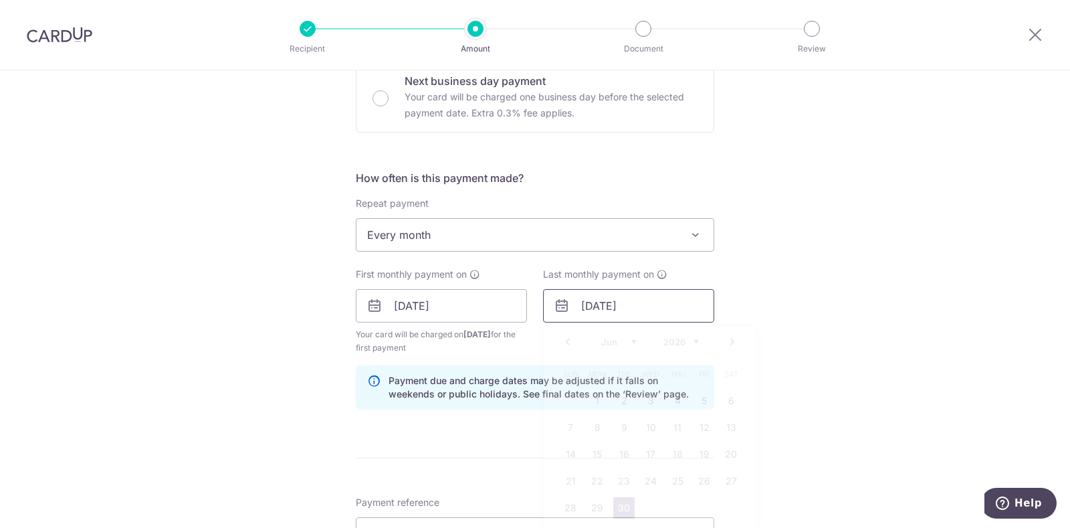
click at [597, 306] on input "[DATE]" at bounding box center [628, 305] width 171 height 33
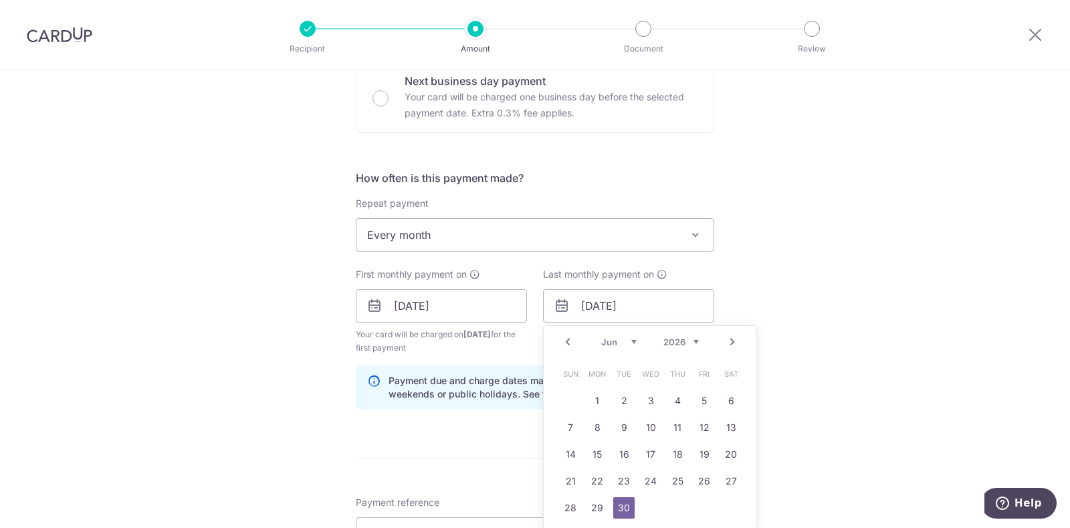
click at [717, 339] on div "Prev Next Jan Feb Mar Apr May Jun Jul Aug Sep Oct Nov Dec 2024 2025 2026 2027 2…" at bounding box center [650, 342] width 213 height 32
click at [725, 338] on link "Next" at bounding box center [733, 342] width 16 height 16
click at [674, 400] on link "2" at bounding box center [677, 400] width 21 height 21
type input "02/07/2026"
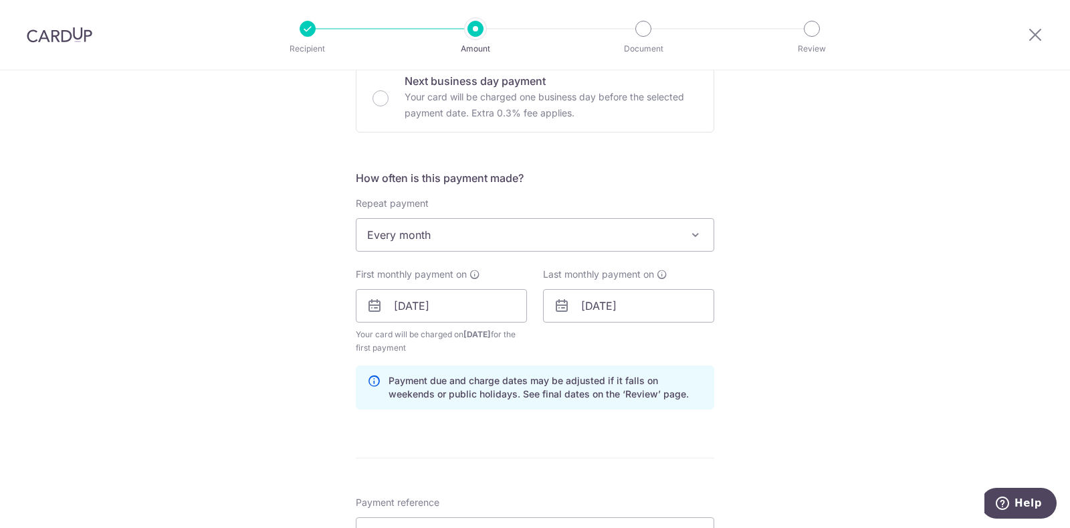
click at [774, 365] on div "Tell us more about your payment Enter payment amount SGD 1,606.94 1606.94 Recip…" at bounding box center [535, 291] width 1070 height 1279
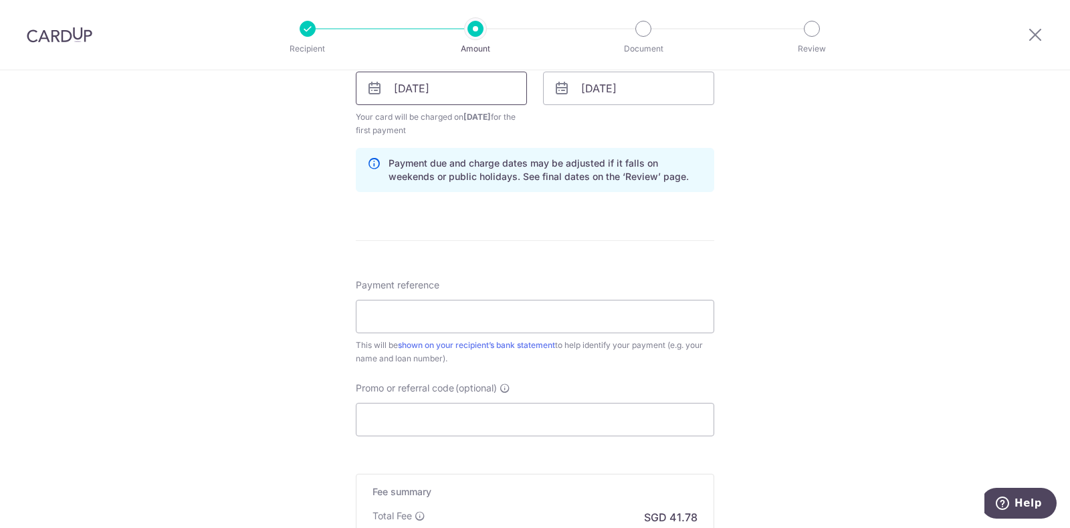
scroll to position [669, 0]
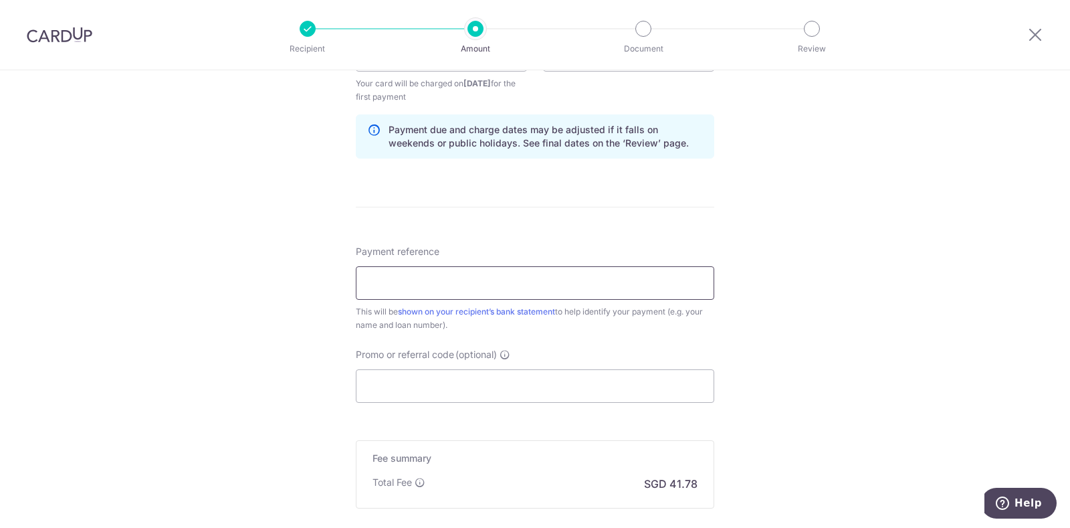
click at [462, 282] on input "Payment reference" at bounding box center [535, 282] width 359 height 33
type input "monthly mortgage scb"
click at [421, 389] on input "Promo or referral code (optional)" at bounding box center [535, 385] width 359 height 33
paste input "3HOME25R"
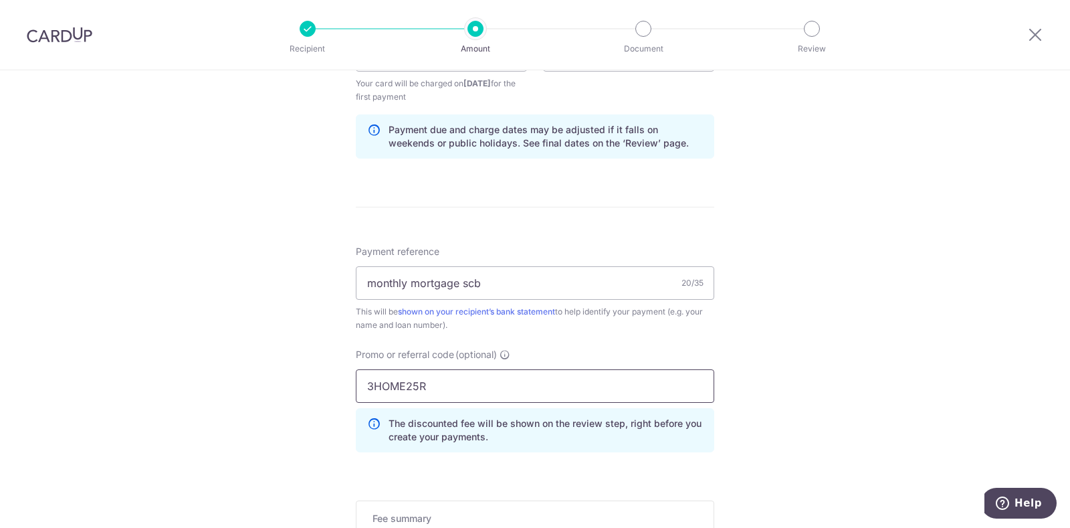
type input "3HOME25R"
click at [195, 380] on div "Tell us more about your payment Enter payment amount SGD 1,606.94 1606.94 Recip…" at bounding box center [535, 70] width 1070 height 1339
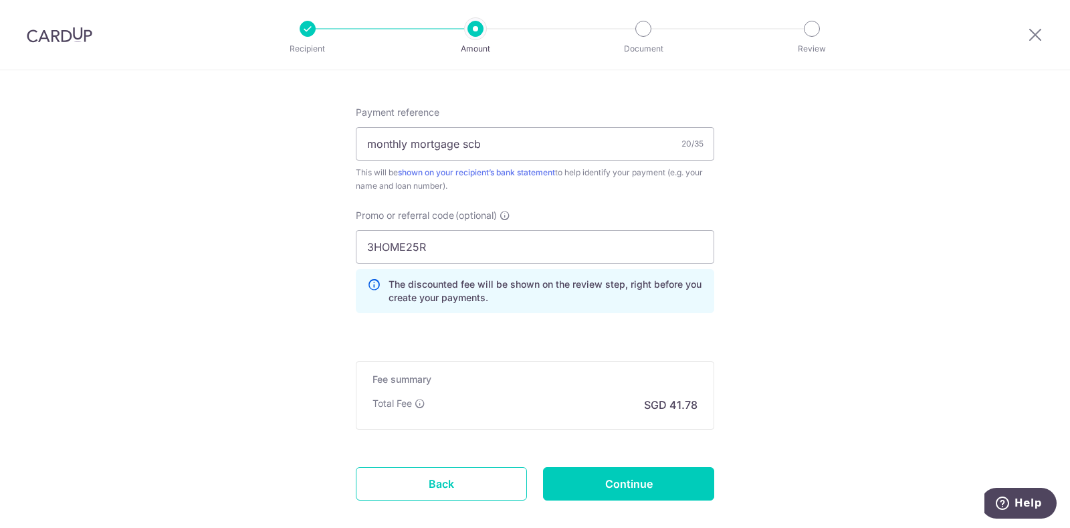
scroll to position [836, 0]
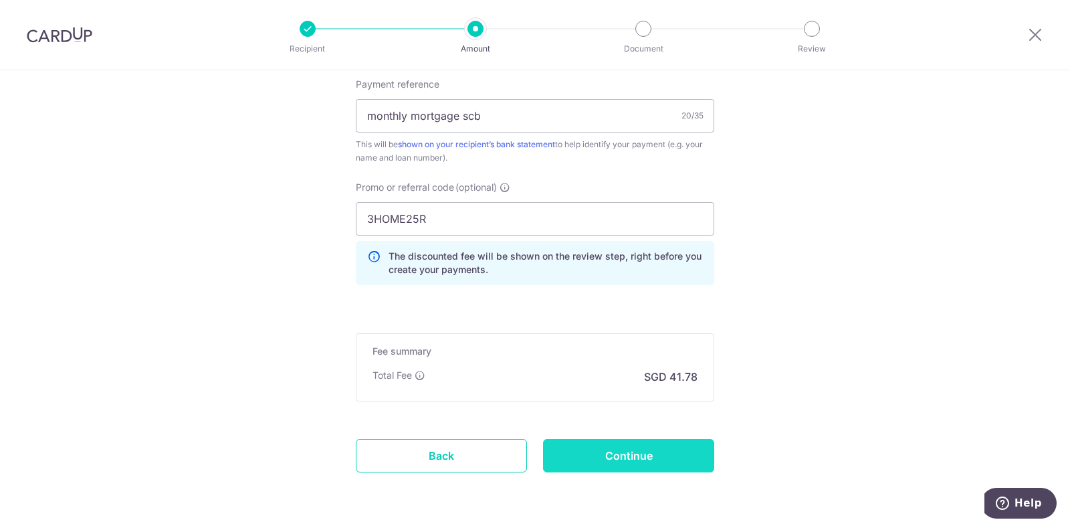
click at [623, 440] on input "Continue" at bounding box center [628, 455] width 171 height 33
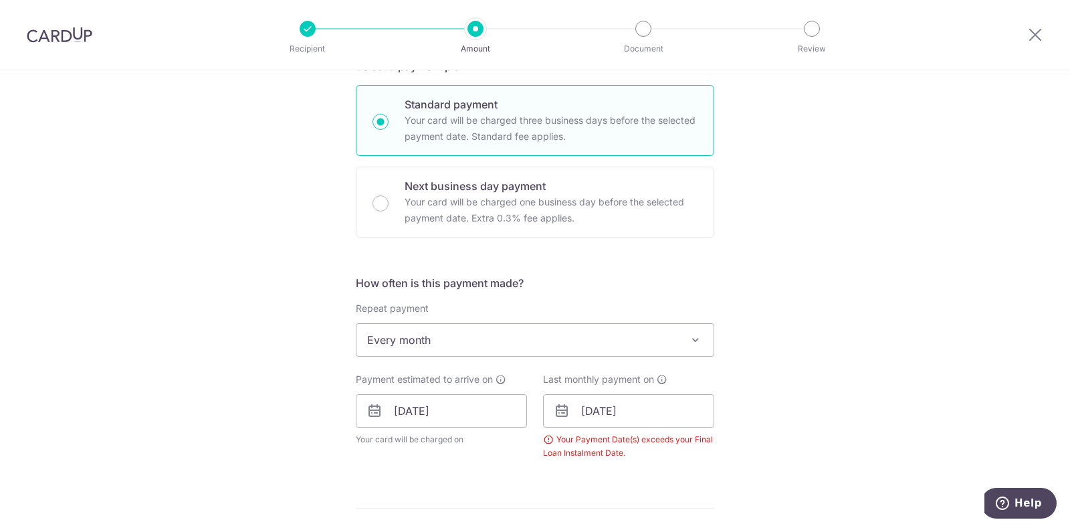
scroll to position [335, 0]
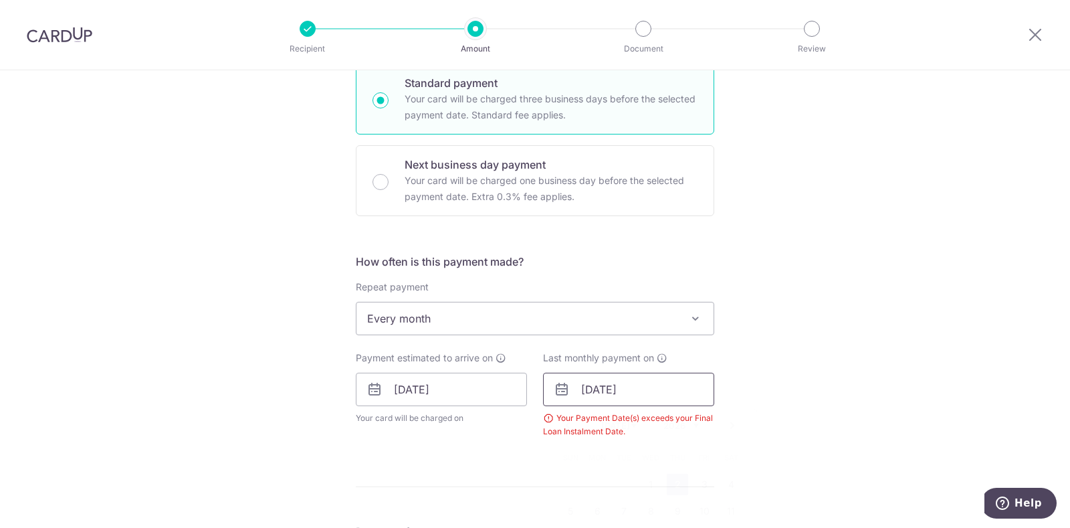
click at [663, 385] on input "[DATE]" at bounding box center [628, 389] width 171 height 33
click at [562, 425] on link "Prev" at bounding box center [568, 425] width 16 height 16
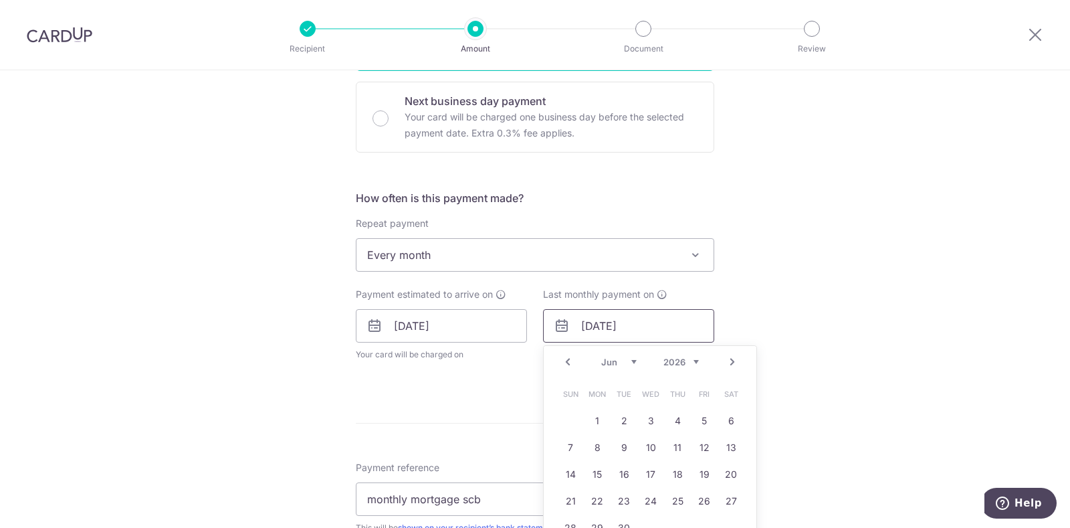
scroll to position [418, 0]
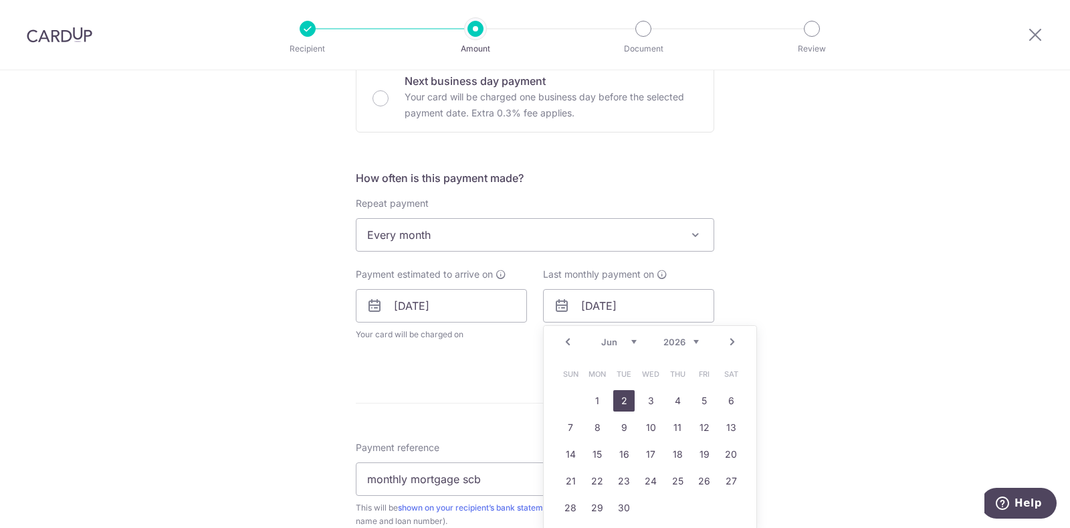
click at [624, 399] on link "2" at bounding box center [624, 400] width 21 height 21
type input "[DATE]"
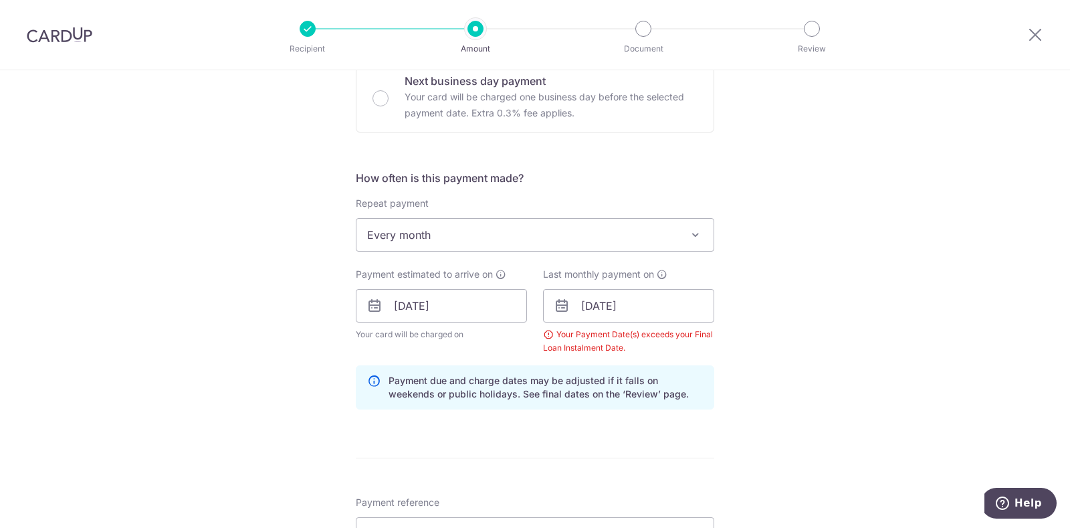
click at [858, 411] on div "Tell us more about your payment Enter payment amount SGD 1,606.94 1606.94 Selec…" at bounding box center [535, 321] width 1070 height 1339
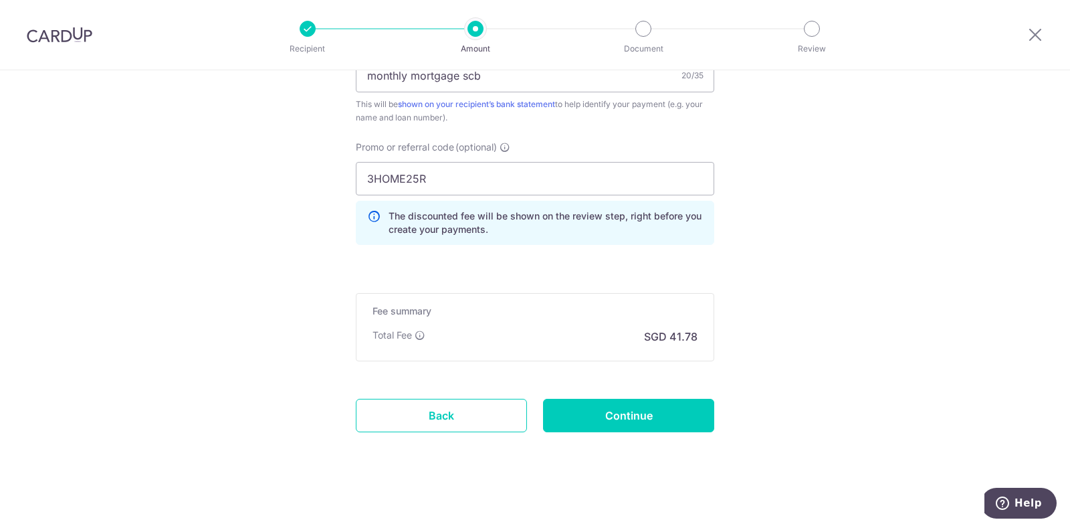
scroll to position [877, 0]
click at [624, 401] on input "Continue" at bounding box center [628, 414] width 171 height 33
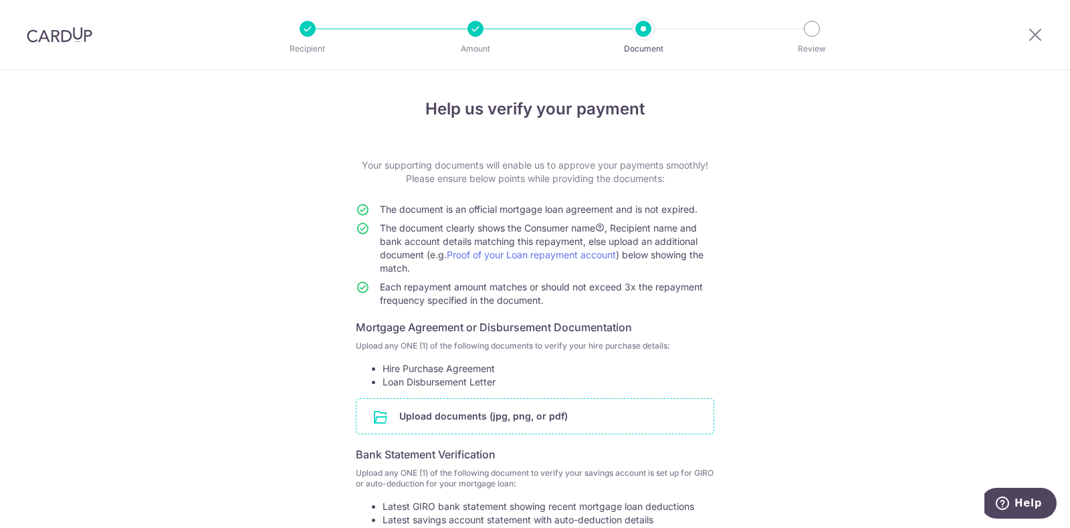
click at [453, 410] on input "file" at bounding box center [535, 416] width 357 height 35
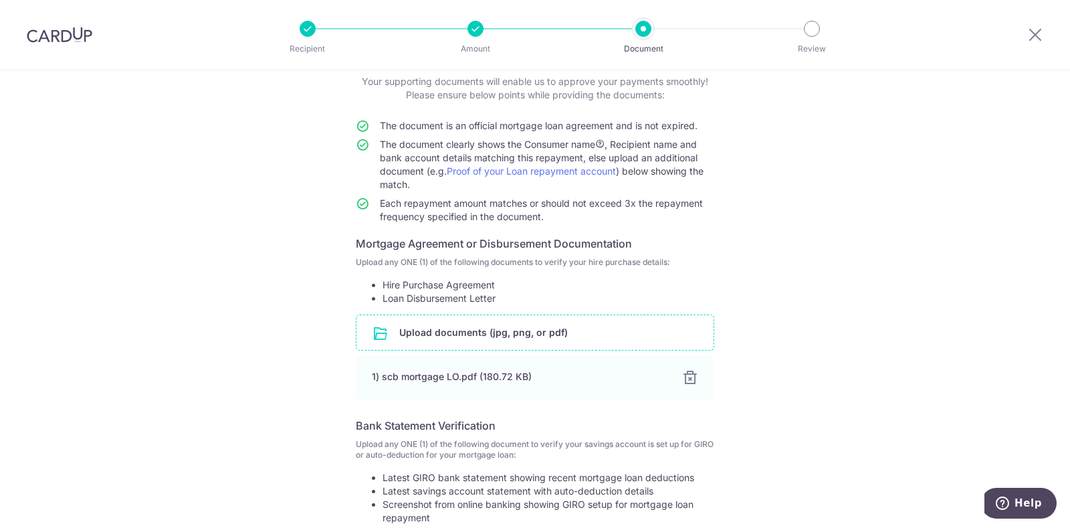
scroll to position [261, 0]
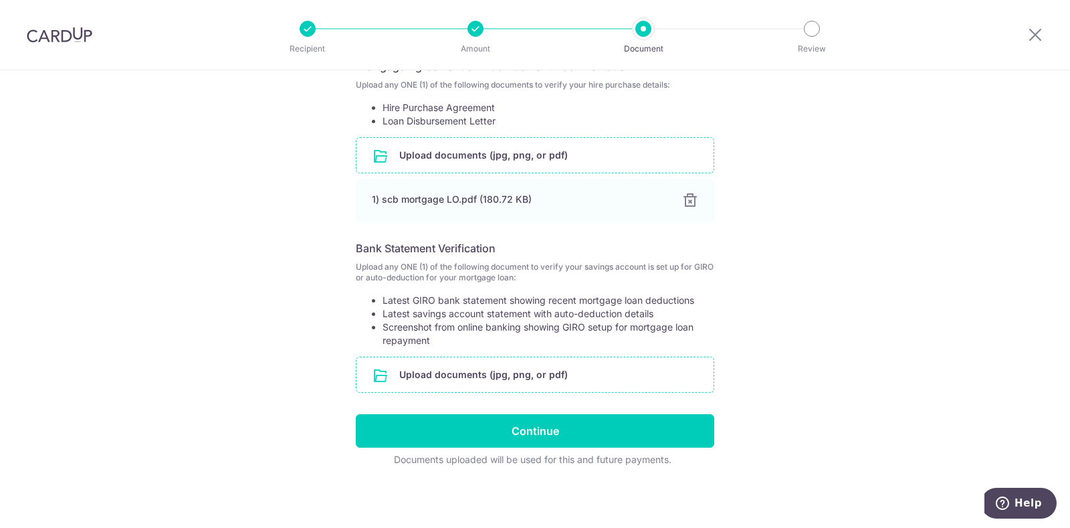
click at [426, 365] on input "file" at bounding box center [535, 374] width 357 height 35
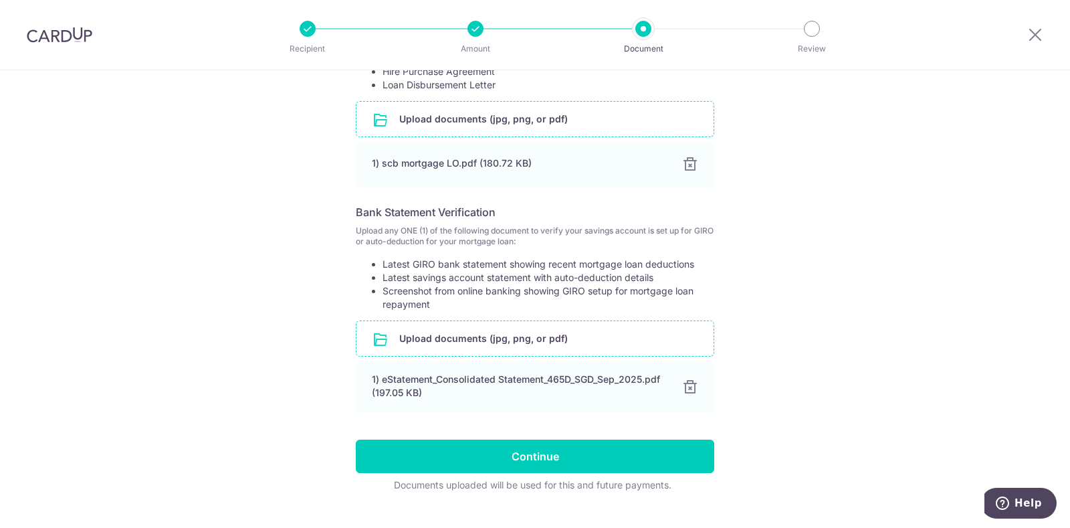
scroll to position [322, 0]
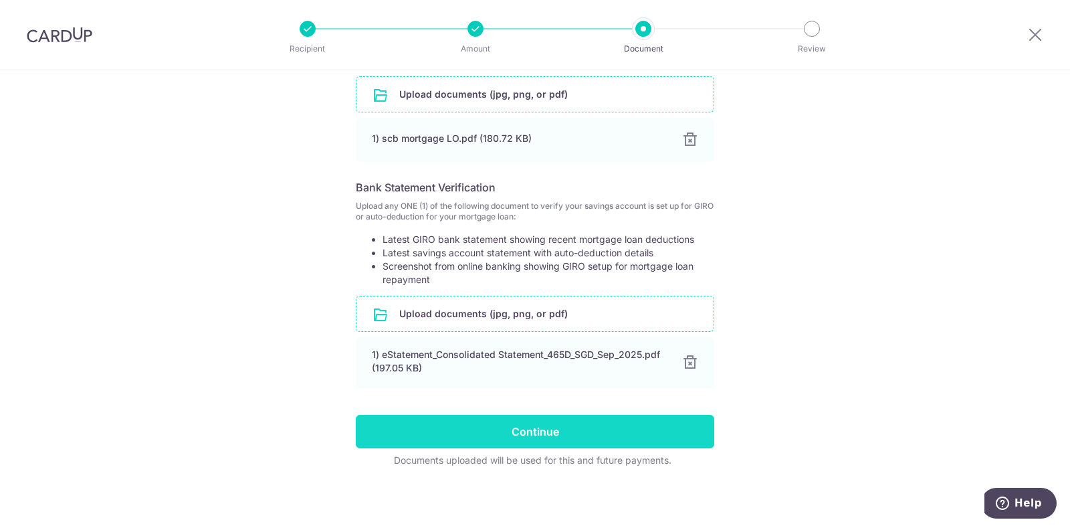
click at [531, 433] on input "Continue" at bounding box center [535, 431] width 359 height 33
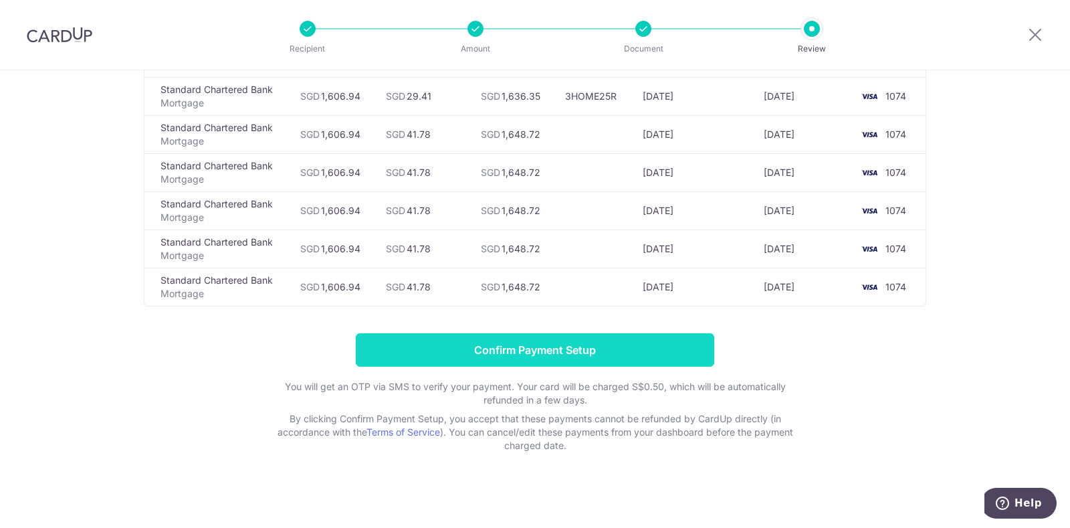
scroll to position [169, 0]
click at [528, 342] on input "Confirm Payment Setup" at bounding box center [535, 349] width 359 height 33
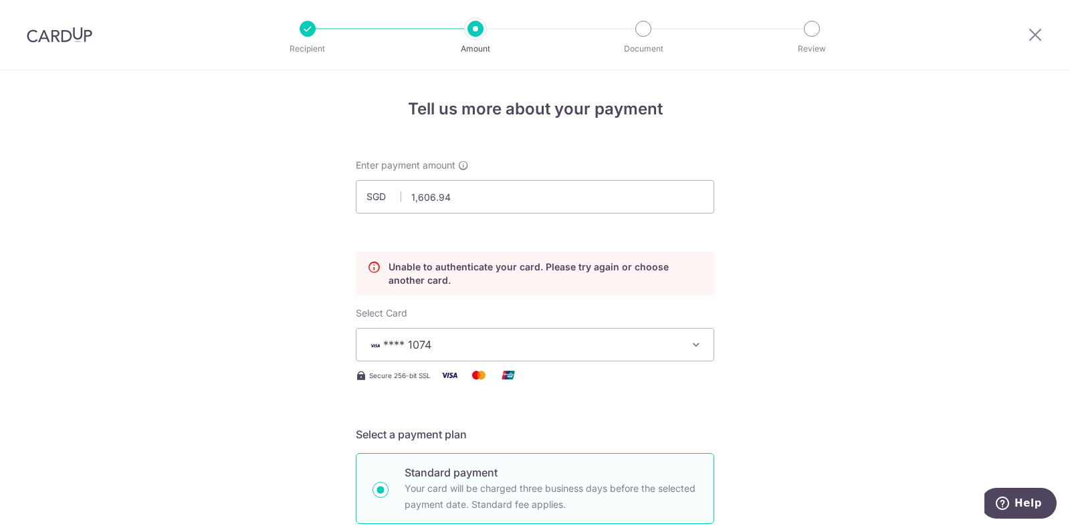
click at [311, 26] on div at bounding box center [308, 29] width 16 height 16
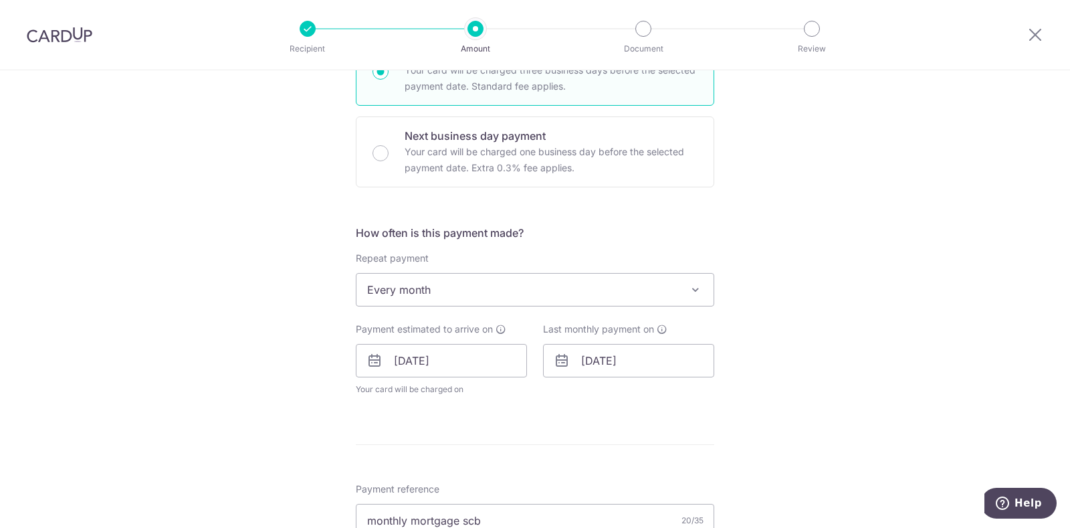
scroll to position [836, 0]
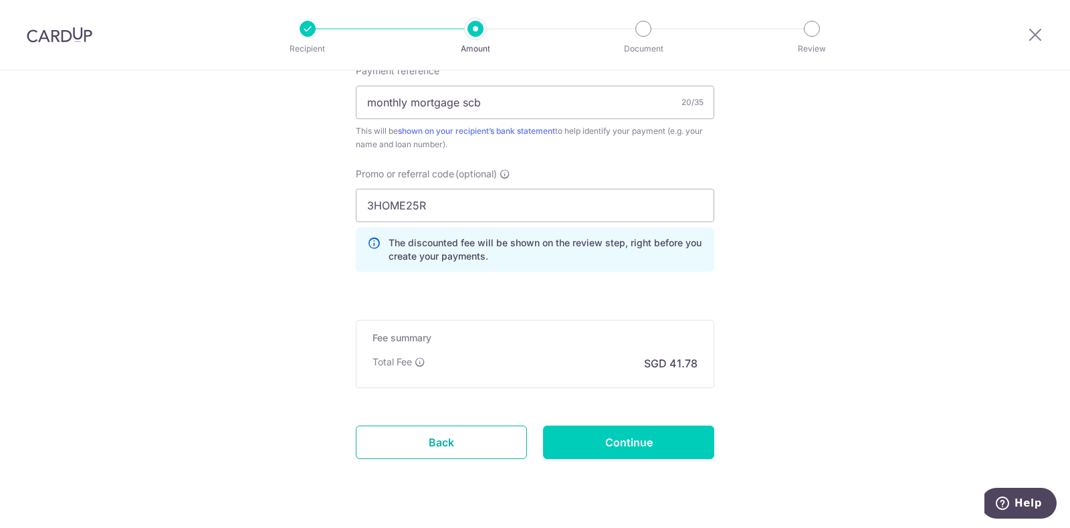
drag, startPoint x: 462, startPoint y: 434, endPoint x: 597, endPoint y: 71, distance: 387.4
click at [462, 434] on link "Back" at bounding box center [441, 442] width 171 height 33
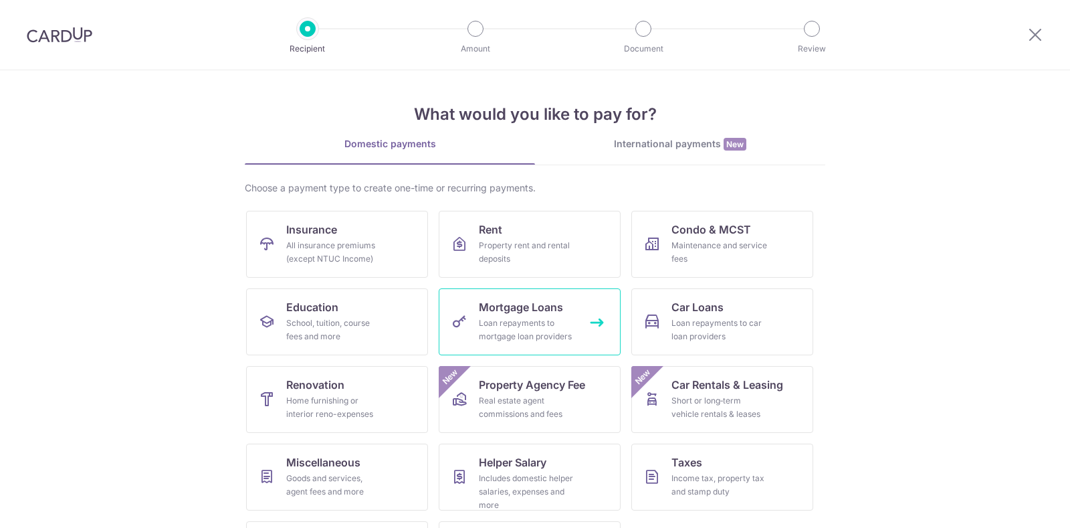
click at [494, 304] on span "Mortgage Loans" at bounding box center [521, 307] width 84 height 16
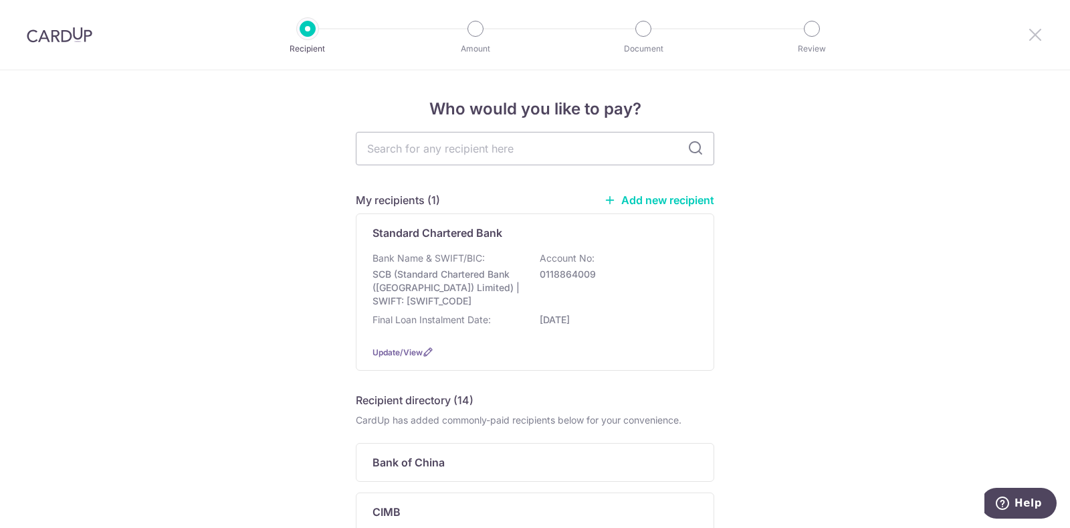
click at [1040, 37] on icon at bounding box center [1036, 34] width 16 height 17
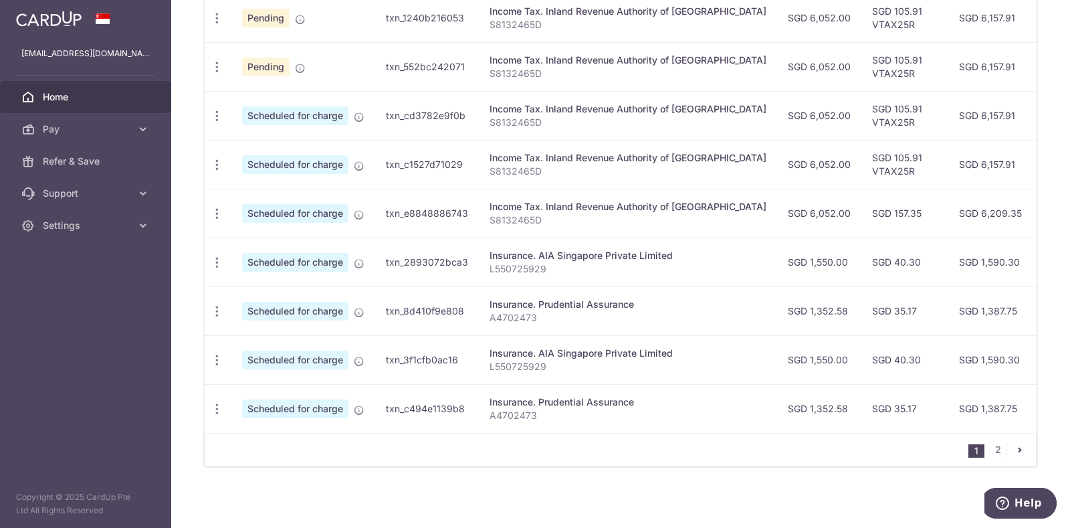
scroll to position [492, 0]
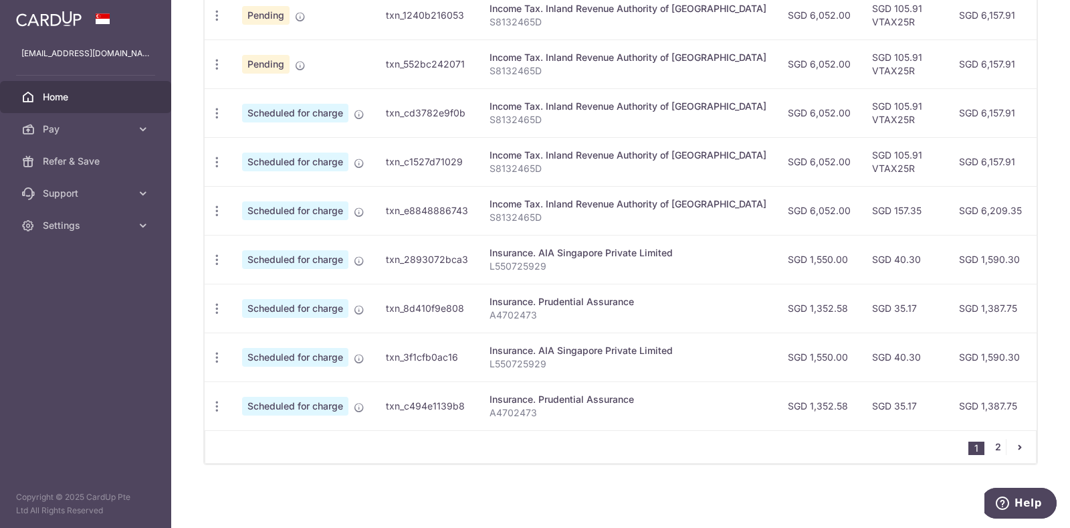
click at [996, 446] on link "2" at bounding box center [998, 447] width 16 height 16
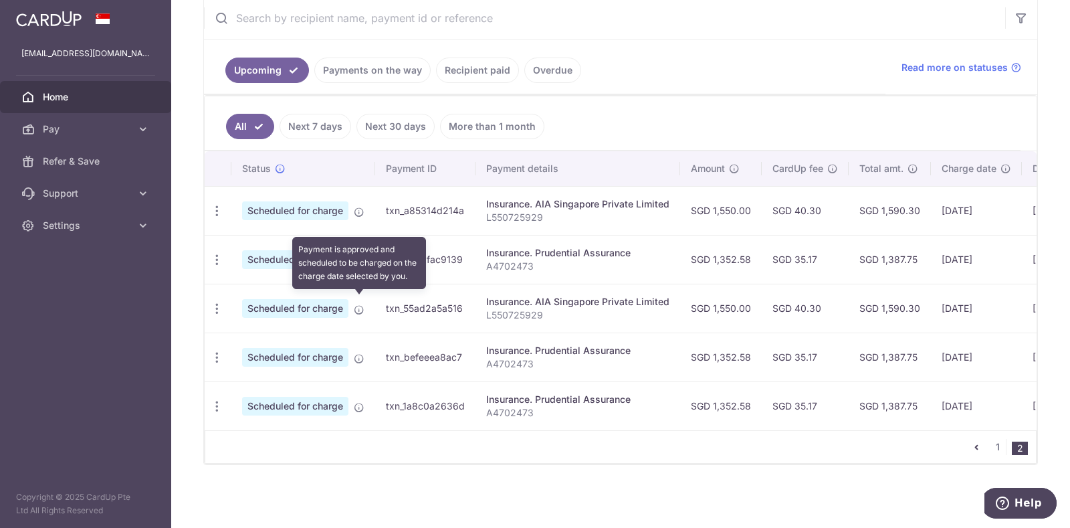
scroll to position [0, 0]
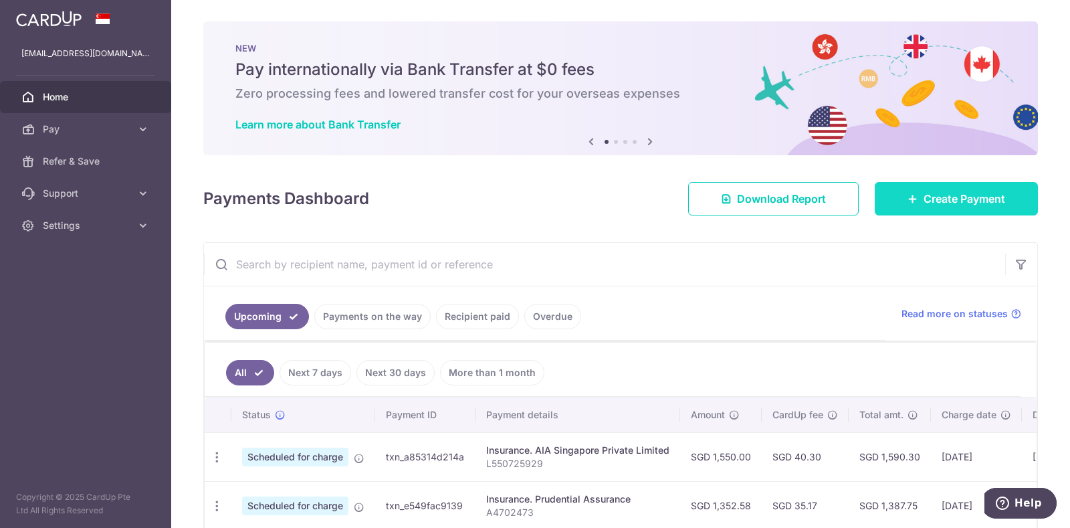
click at [934, 197] on span "Create Payment" at bounding box center [965, 199] width 82 height 16
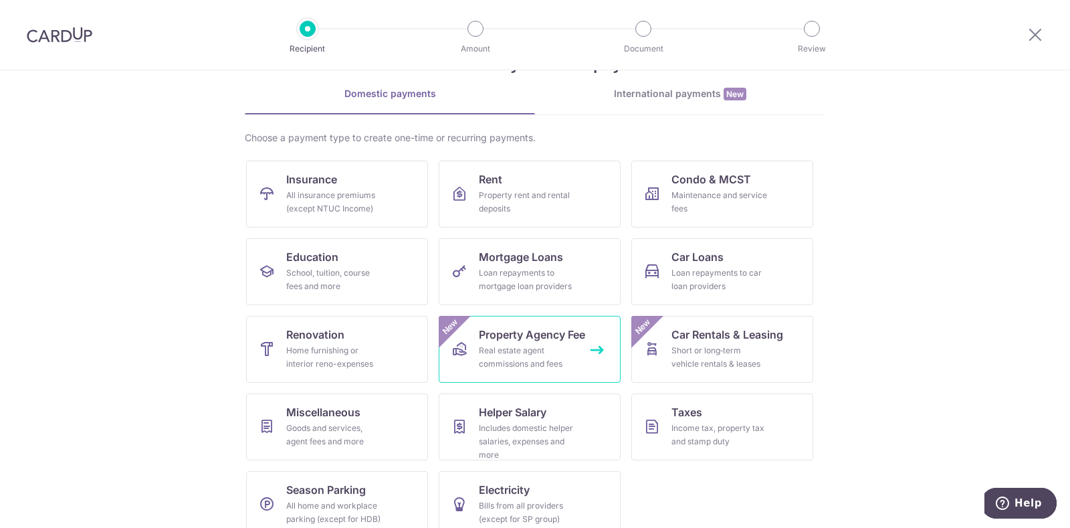
scroll to position [70, 0]
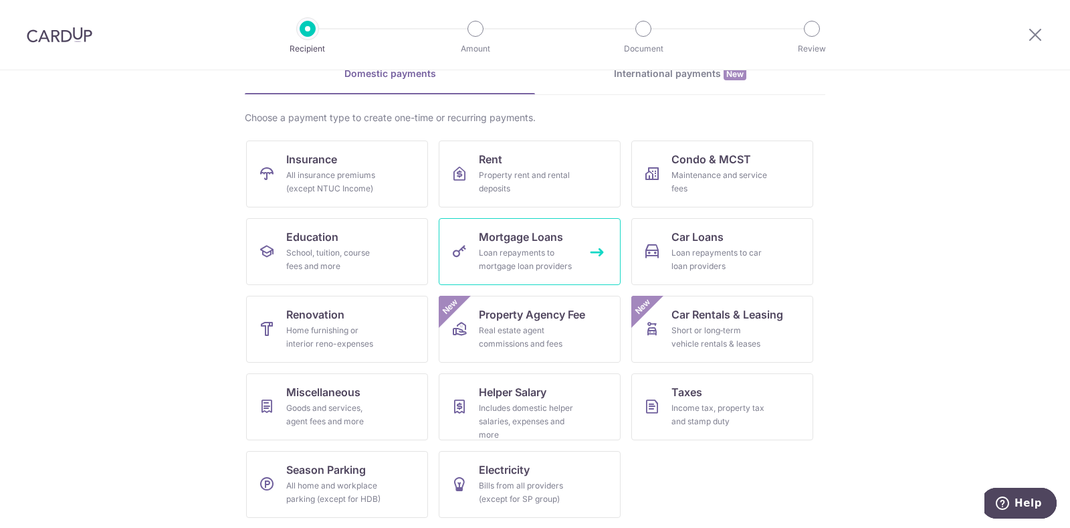
click at [519, 231] on span "Mortgage Loans" at bounding box center [521, 237] width 84 height 16
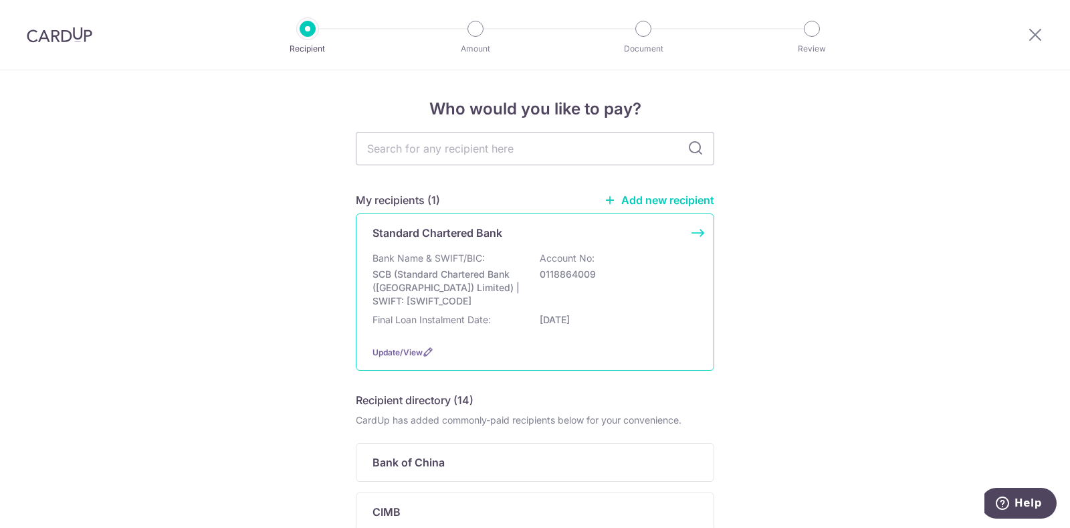
click at [472, 291] on p "SCB (Standard Chartered Bank ([GEOGRAPHIC_DATA]) Limited) | SWIFT: [SWIFT_CODE]" at bounding box center [448, 288] width 150 height 40
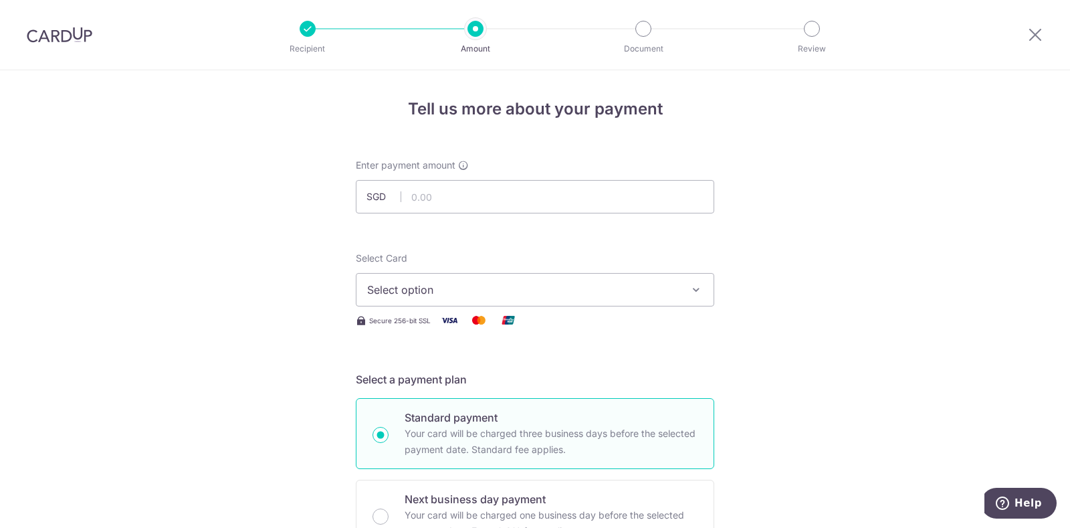
click at [306, 43] on p "Recipient" at bounding box center [307, 48] width 99 height 13
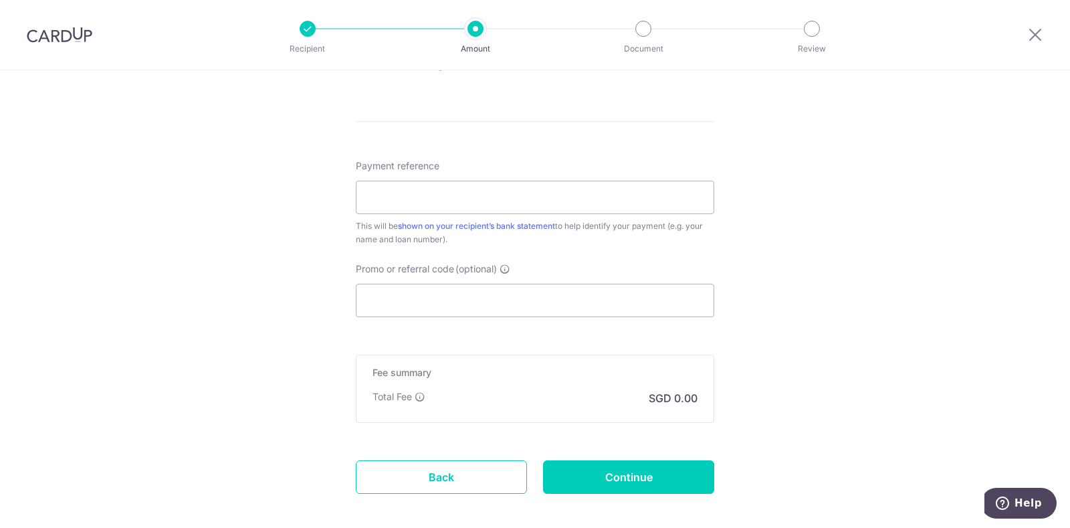
scroll to position [750, 0]
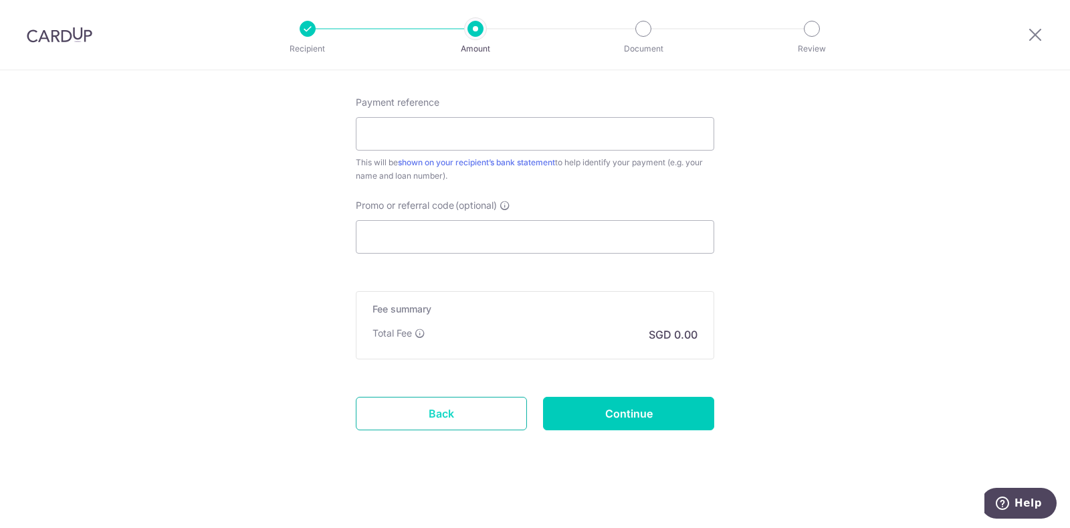
click at [415, 412] on link "Back" at bounding box center [441, 413] width 171 height 33
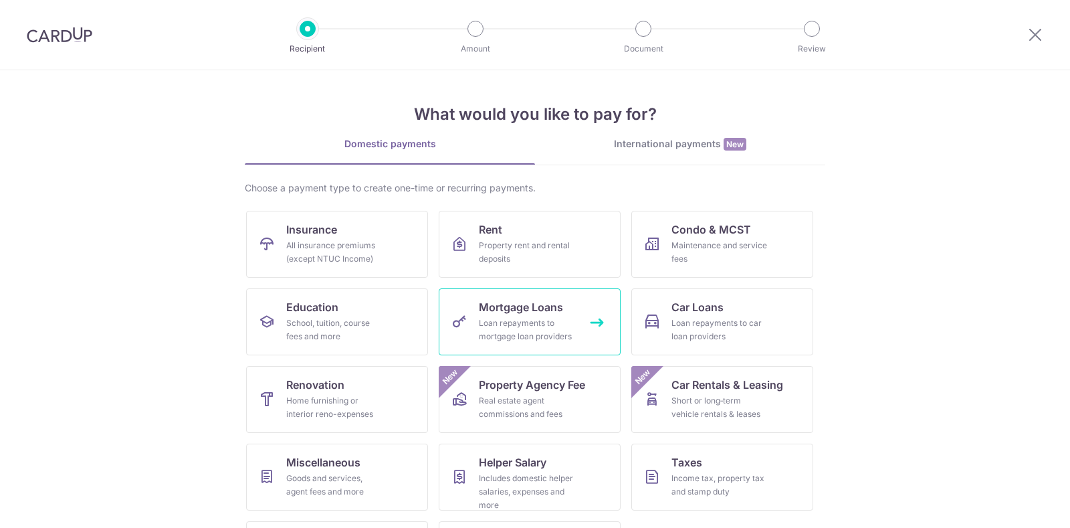
click at [496, 321] on div "Loan repayments to mortgage loan providers" at bounding box center [527, 329] width 96 height 27
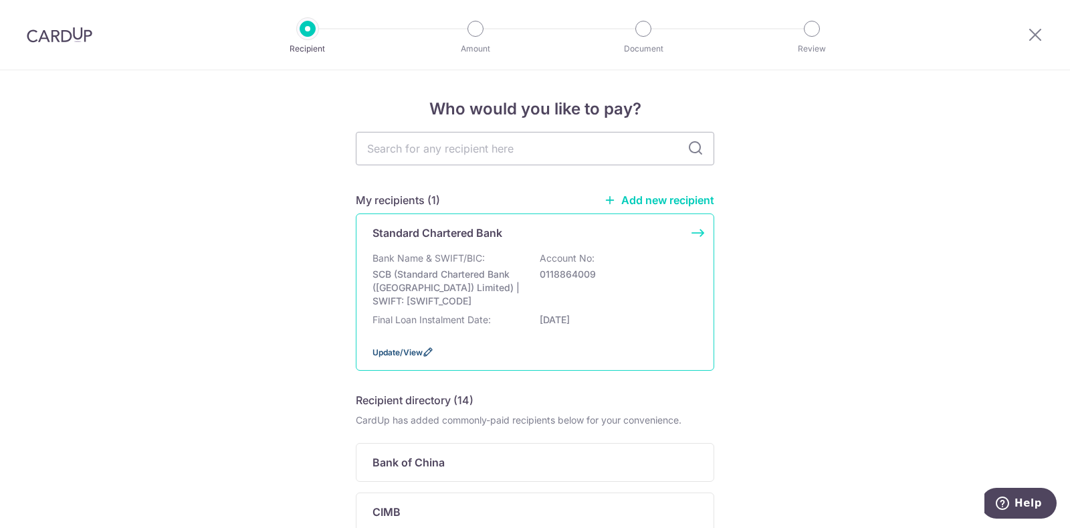
click at [403, 353] on span "Update/View" at bounding box center [398, 352] width 50 height 10
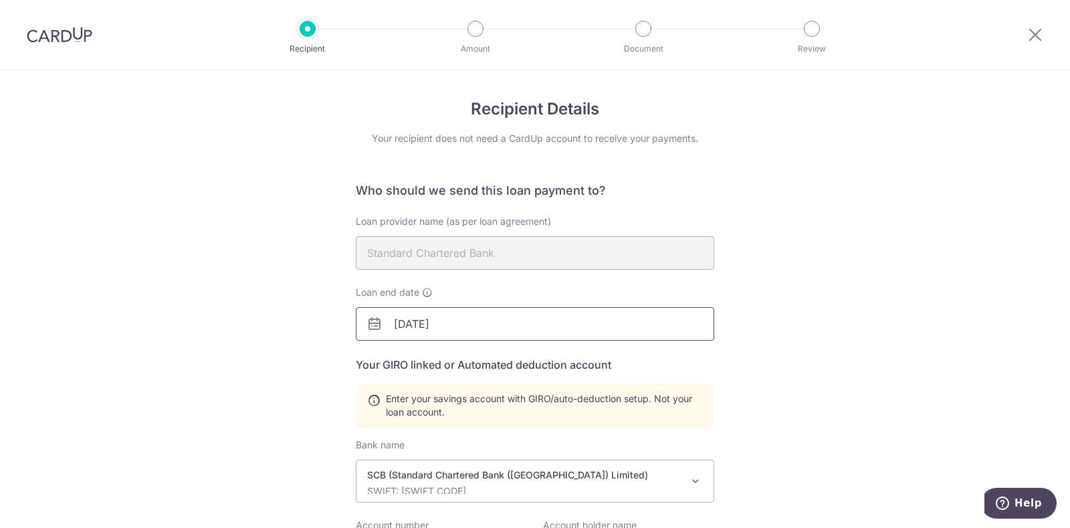
click at [413, 325] on input "30/06/2026" at bounding box center [535, 323] width 359 height 33
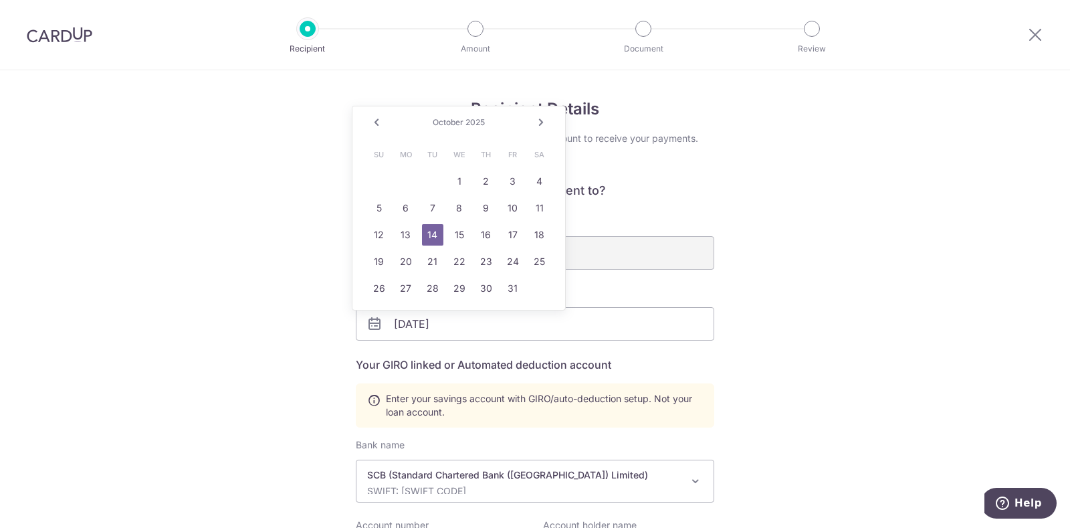
click at [536, 126] on link "Next" at bounding box center [541, 122] width 16 height 16
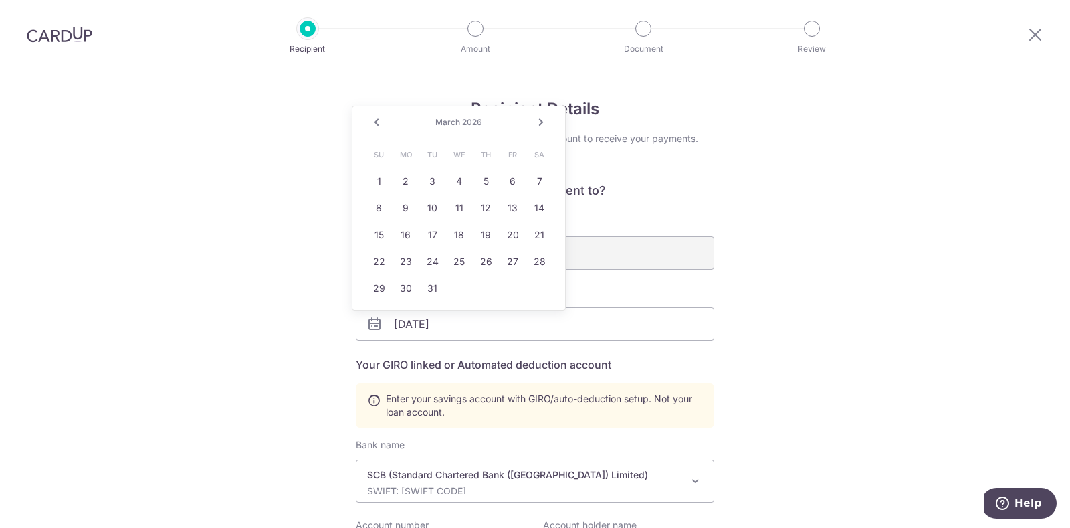
click at [536, 126] on link "Next" at bounding box center [541, 122] width 16 height 16
click at [486, 287] on link "30" at bounding box center [486, 288] width 21 height 21
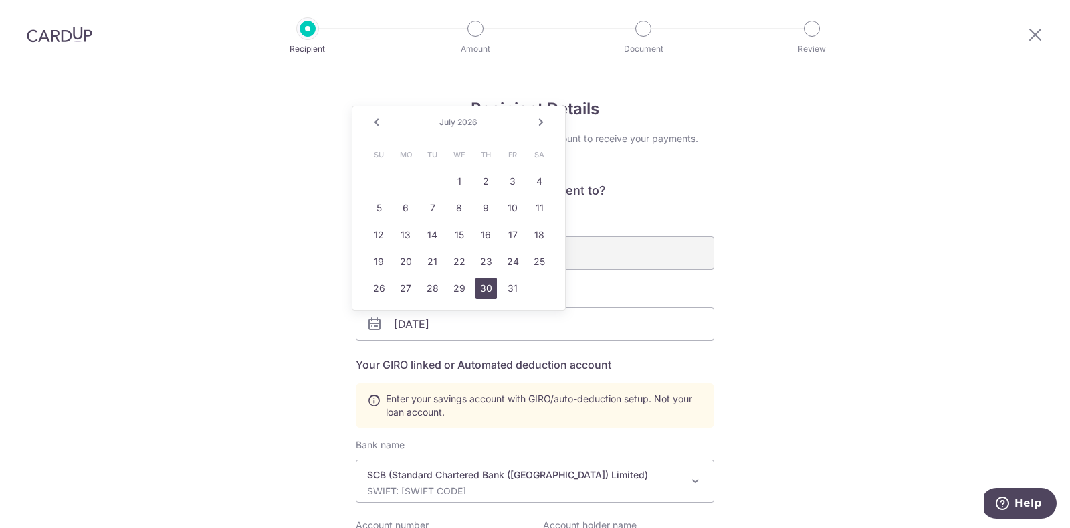
type input "07/30/2026"
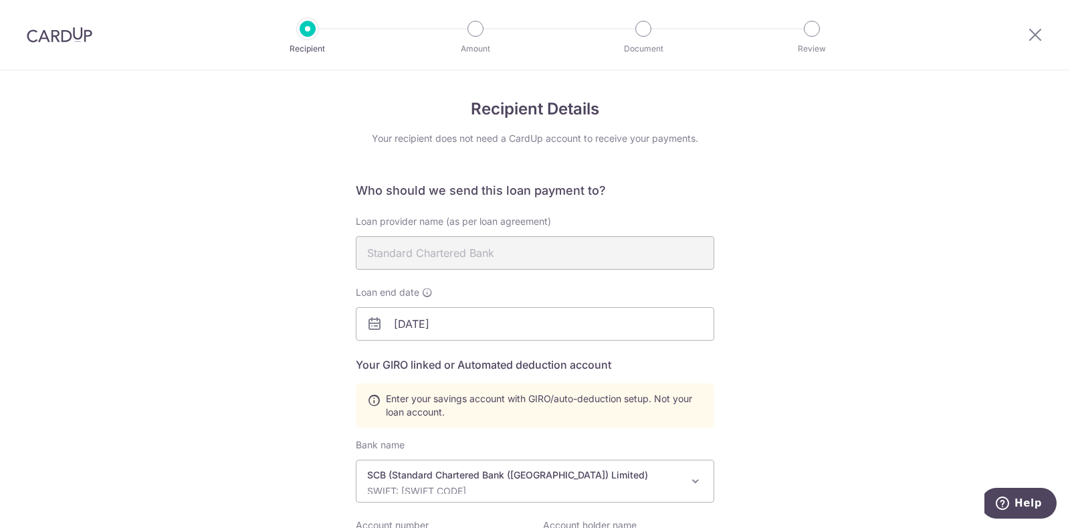
click at [286, 385] on div "Recipient Details Your recipient does not need a CardUp account to receive your…" at bounding box center [535, 456] width 1070 height 773
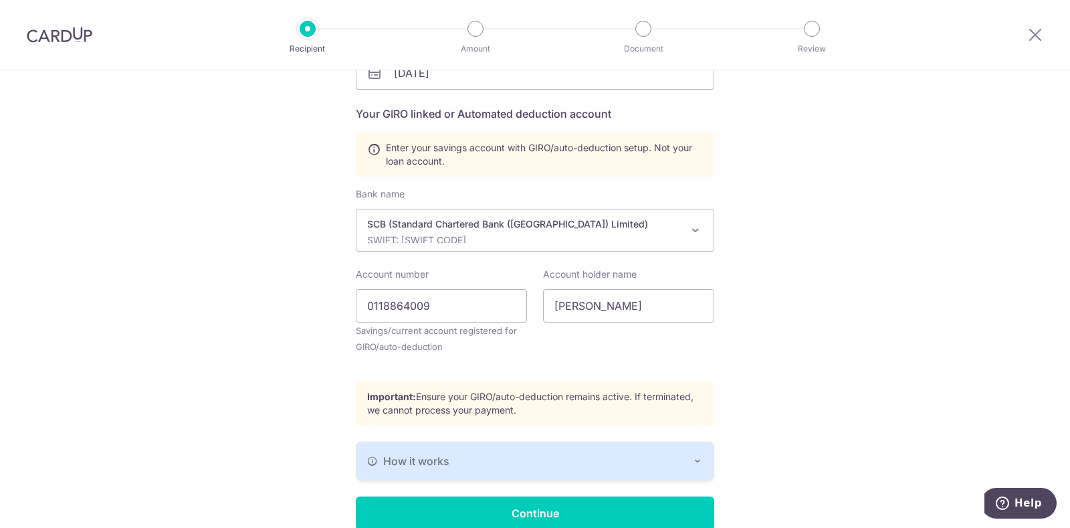
scroll to position [314, 0]
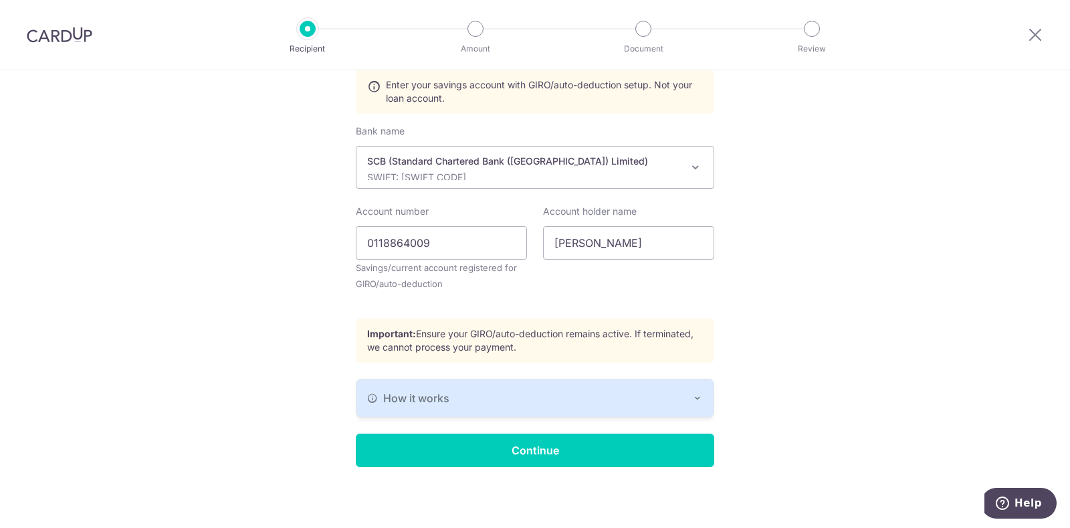
click at [482, 399] on div "How it works" at bounding box center [535, 398] width 336 height 16
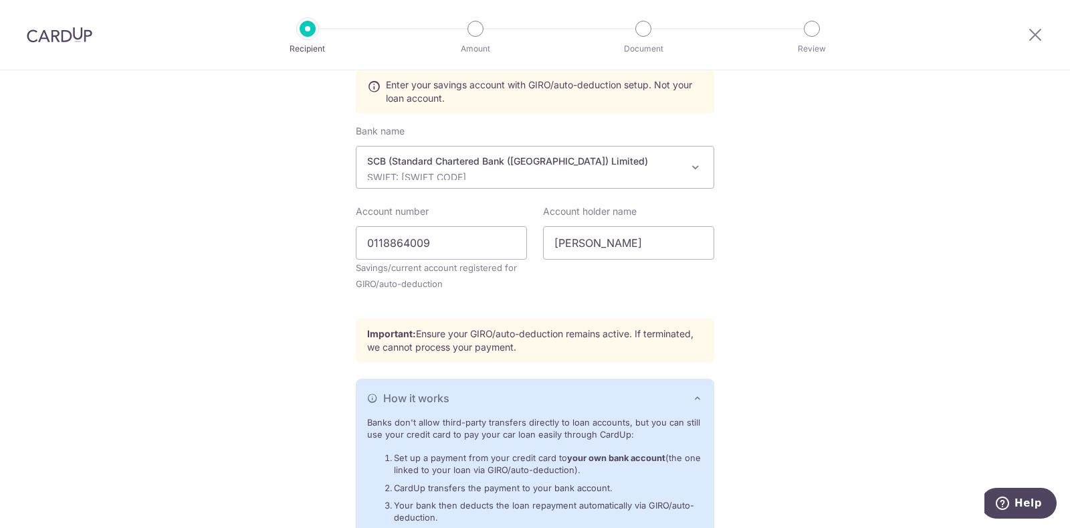
scroll to position [397, 0]
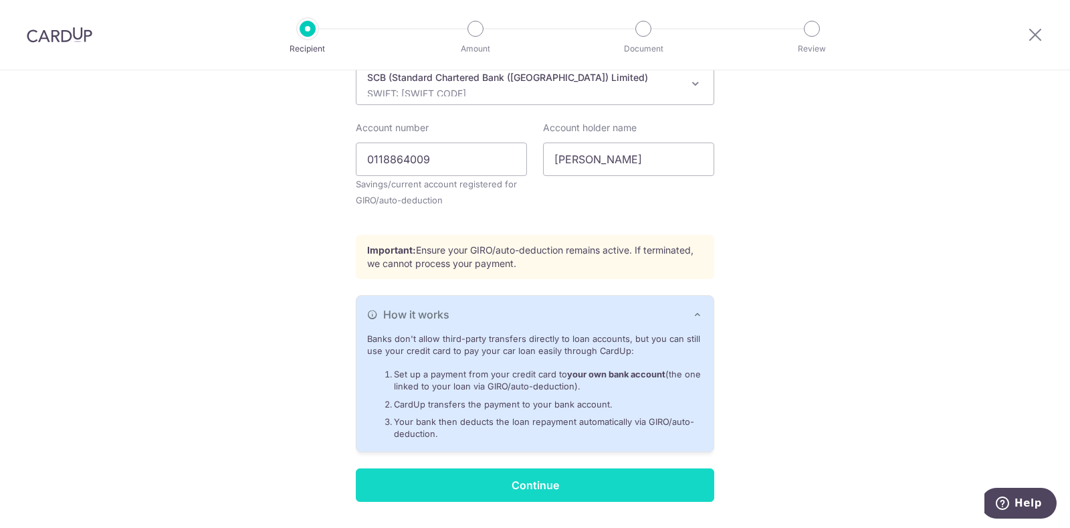
click at [494, 475] on input "Continue" at bounding box center [535, 484] width 359 height 33
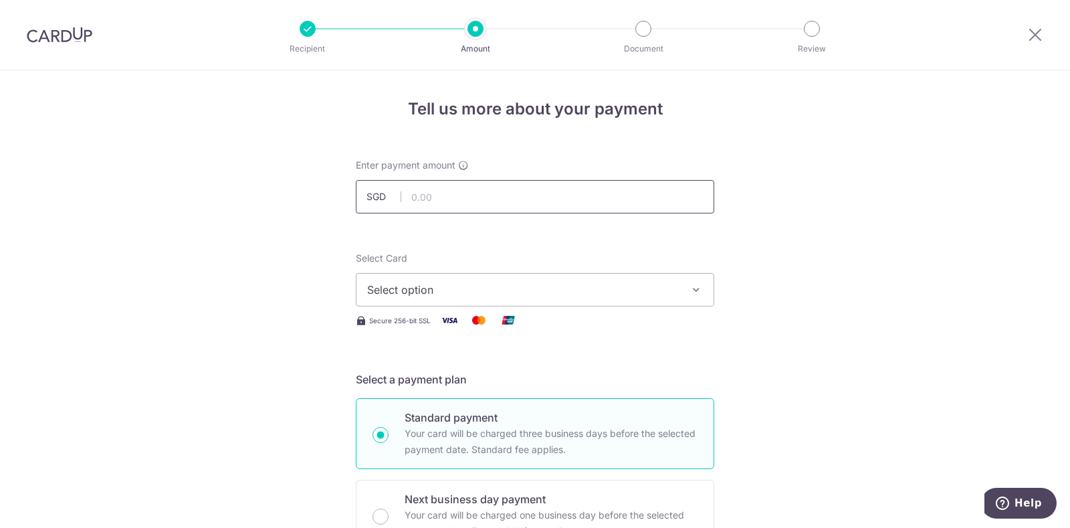
click at [447, 190] on input "text" at bounding box center [535, 196] width 359 height 33
type input "1,606.94"
click at [422, 286] on span "Select option" at bounding box center [523, 290] width 312 height 16
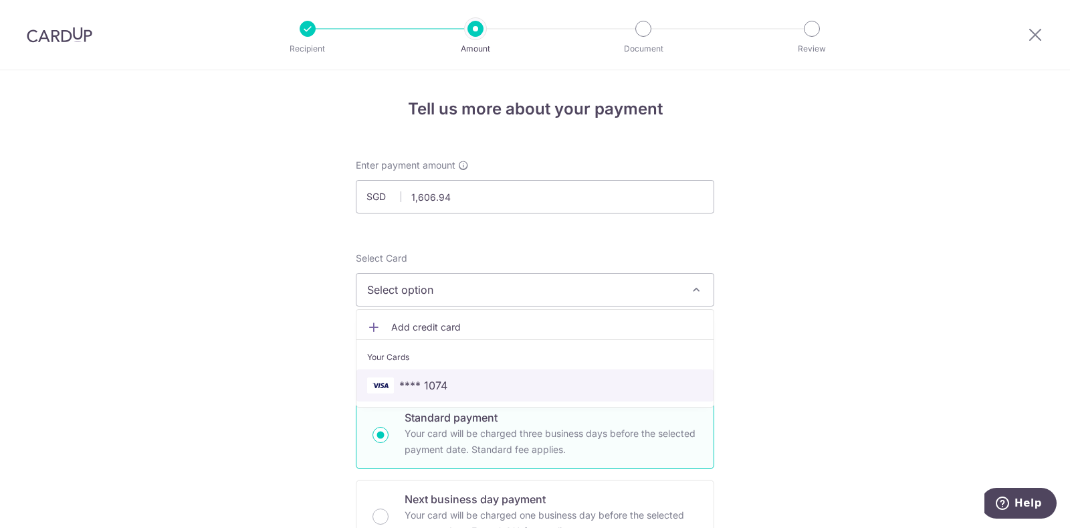
click at [399, 379] on span "**** 1074" at bounding box center [423, 385] width 48 height 16
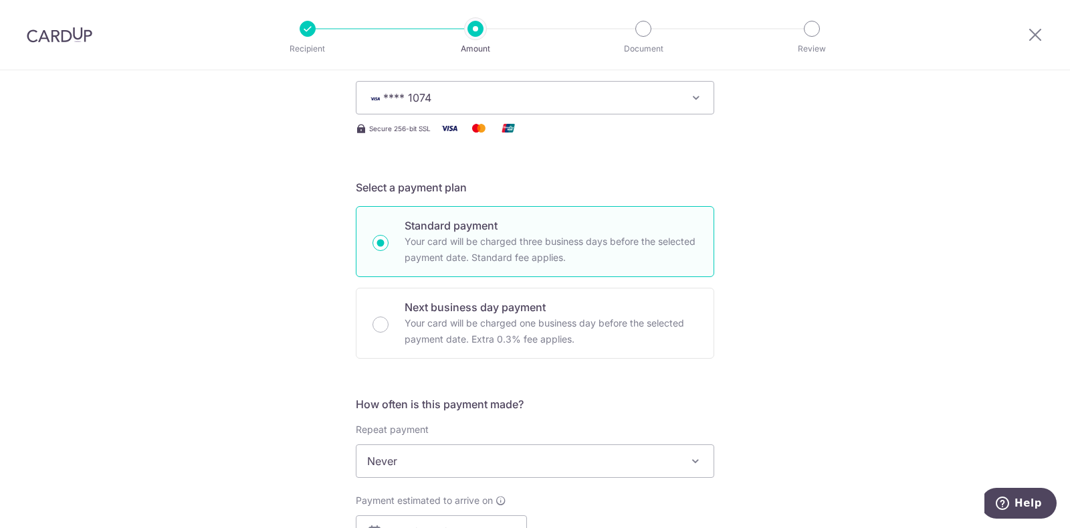
scroll to position [335, 0]
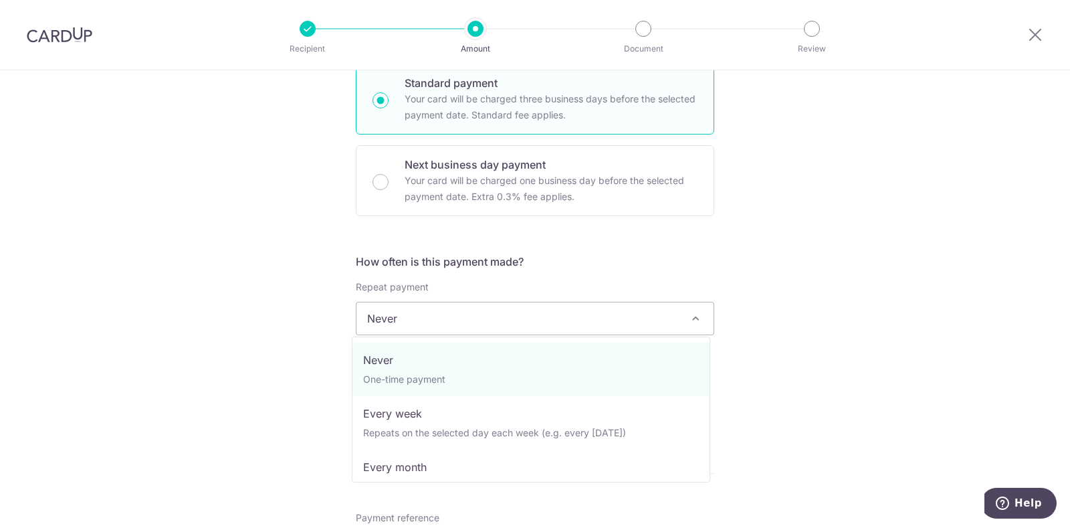
click at [410, 312] on span "Never" at bounding box center [535, 318] width 357 height 32
select select "3"
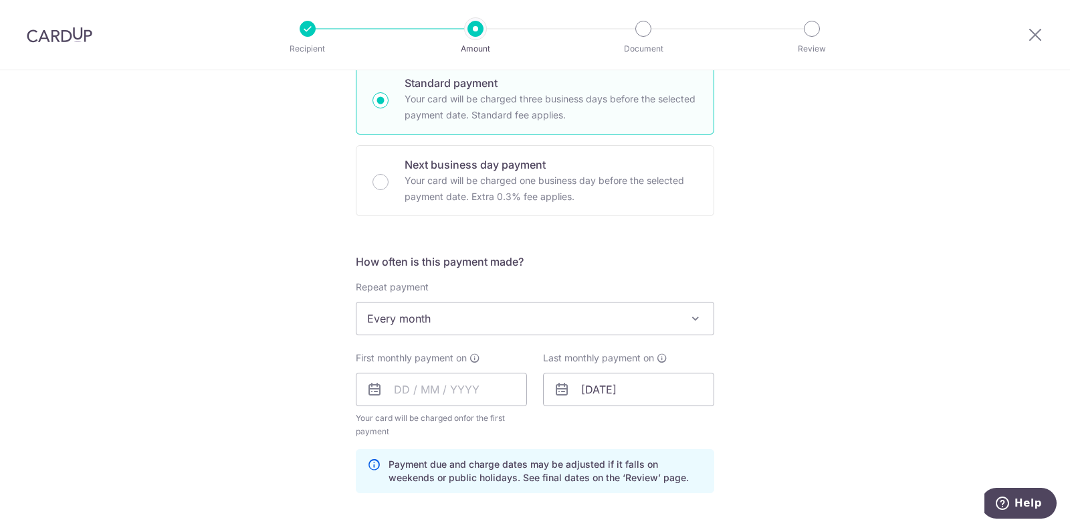
scroll to position [585, 0]
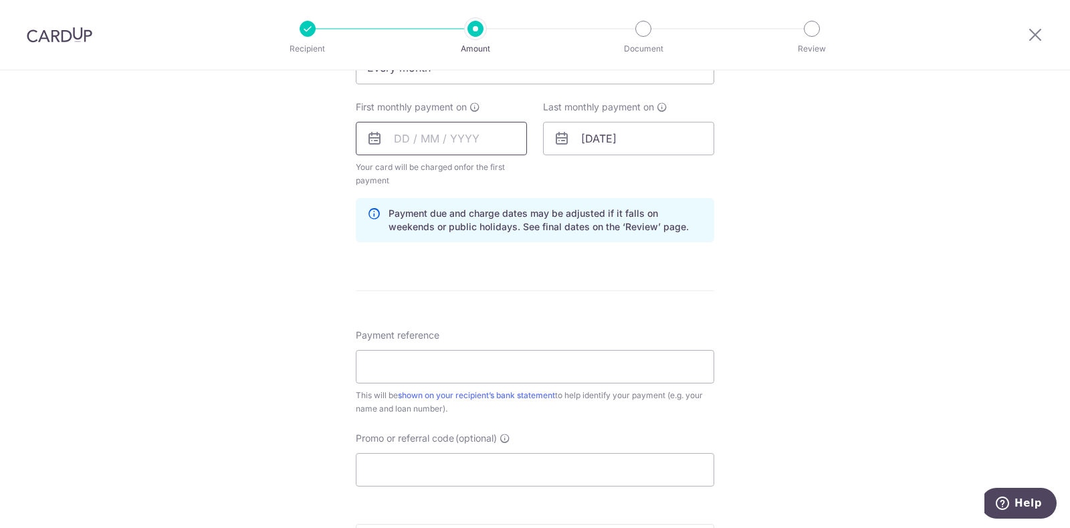
click at [395, 140] on input "text" at bounding box center [441, 138] width 171 height 33
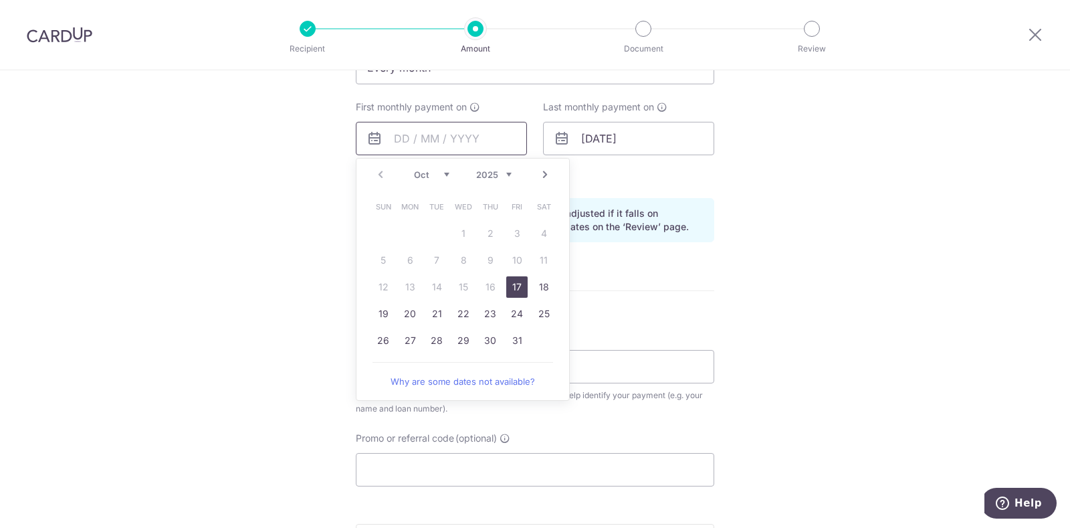
click at [392, 138] on input "text" at bounding box center [441, 138] width 171 height 33
click at [537, 171] on link "Next" at bounding box center [545, 175] width 16 height 16
click at [379, 260] on link "2" at bounding box center [383, 260] width 21 height 21
type input "[DATE]"
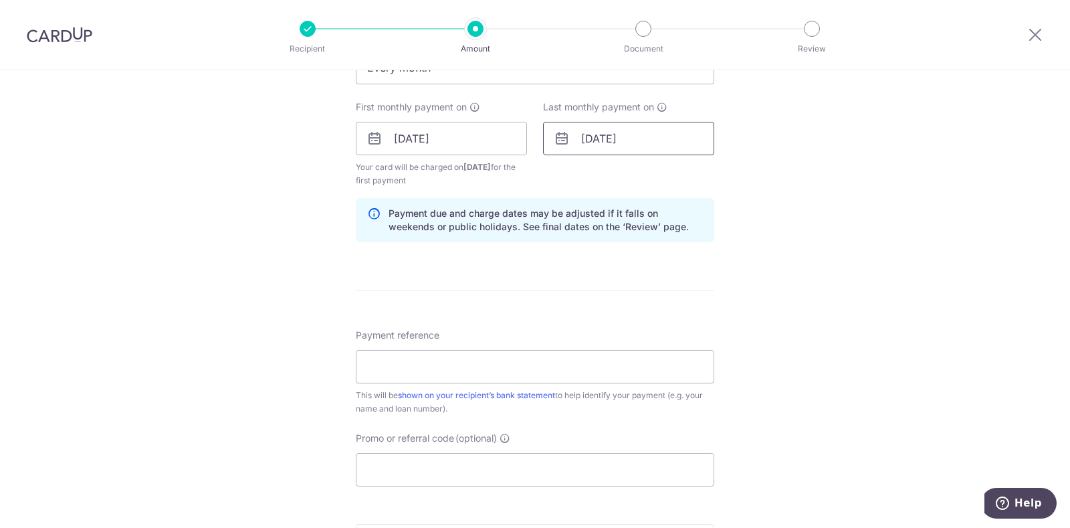
click at [584, 144] on input "30/07/2026" at bounding box center [628, 138] width 171 height 33
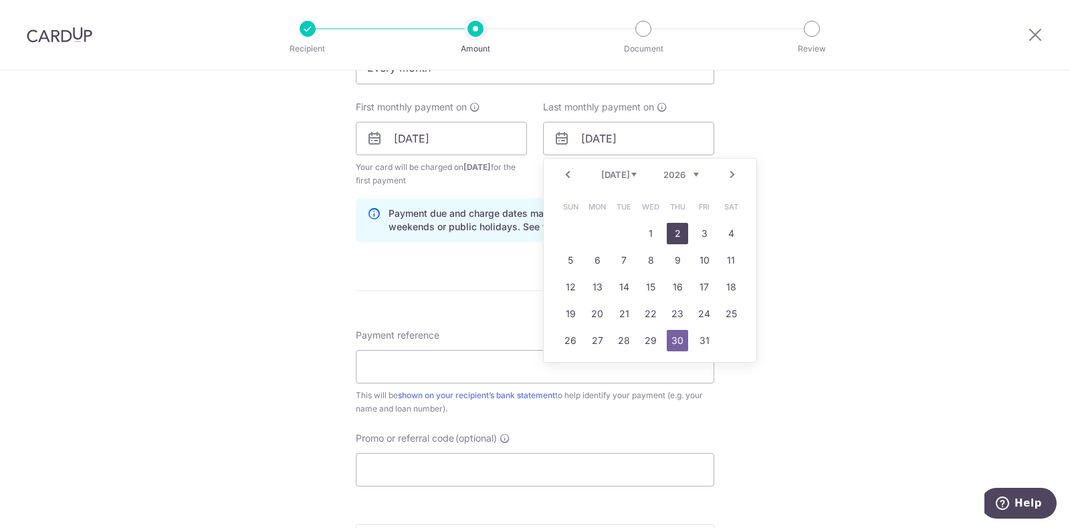
click at [673, 229] on link "2" at bounding box center [677, 233] width 21 height 21
type input "[DATE]"
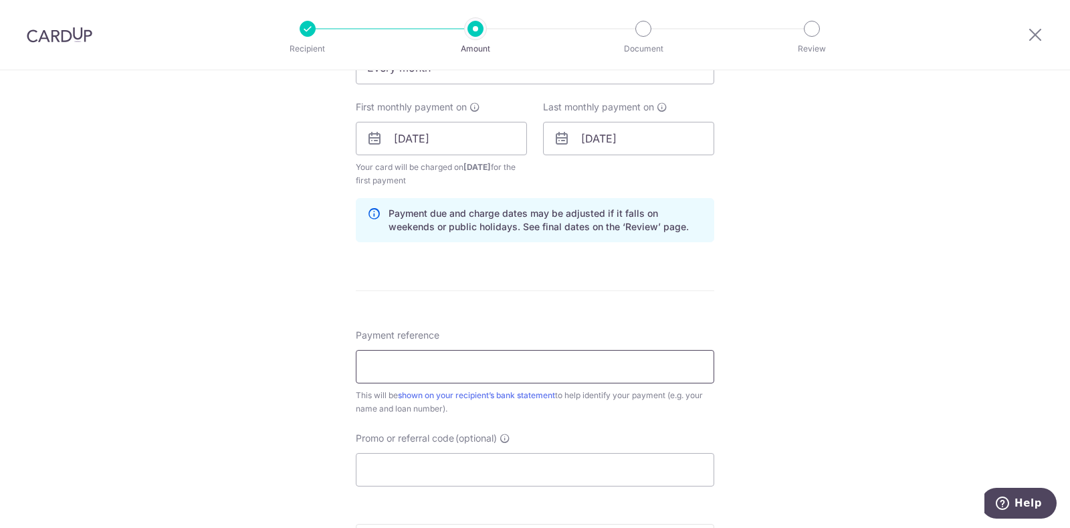
click at [562, 358] on input "Payment reference" at bounding box center [535, 366] width 359 height 33
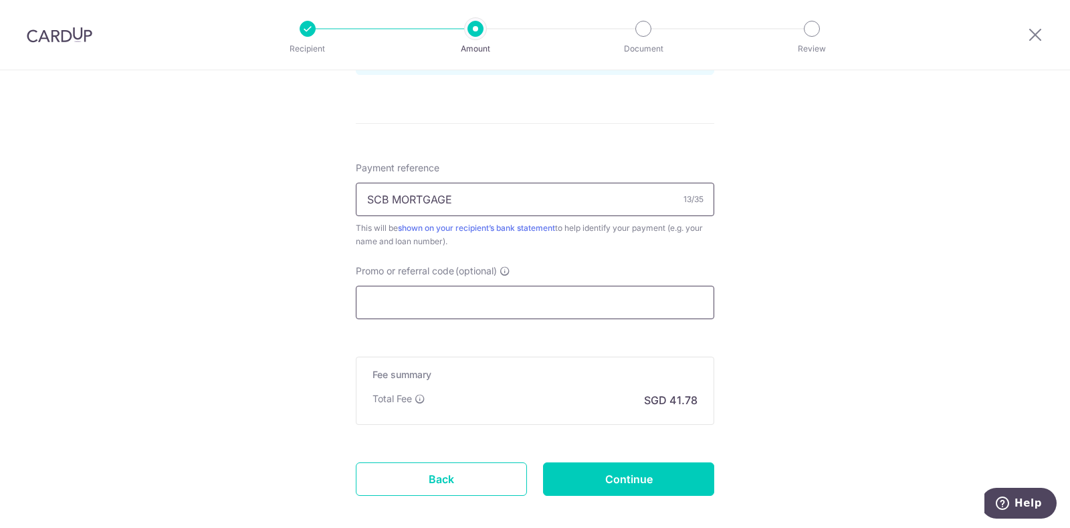
type input "SCB MORTGAGE"
click at [485, 303] on input "Promo or referral code (optional)" at bounding box center [535, 302] width 359 height 33
paste input "3HOME25R"
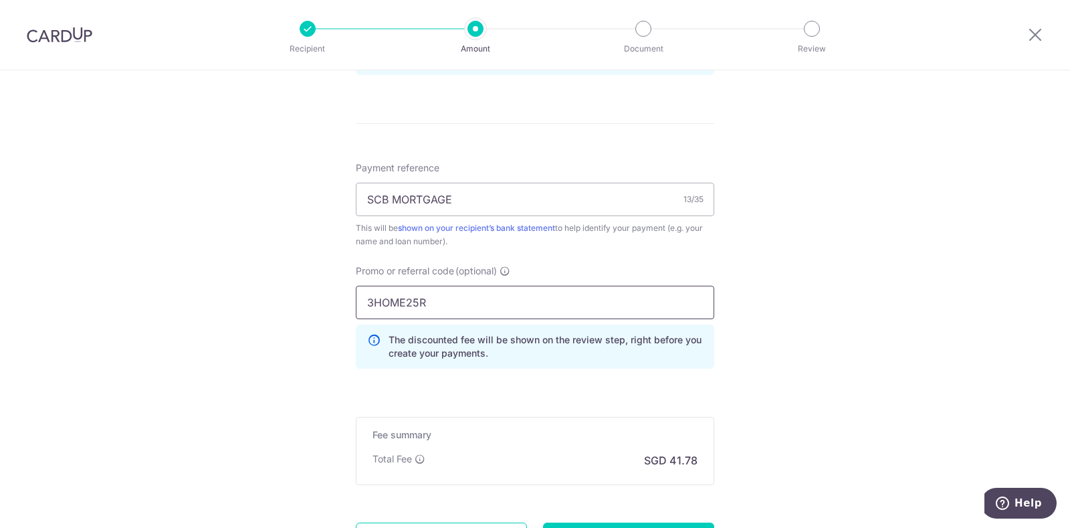
type input "3HOME25R"
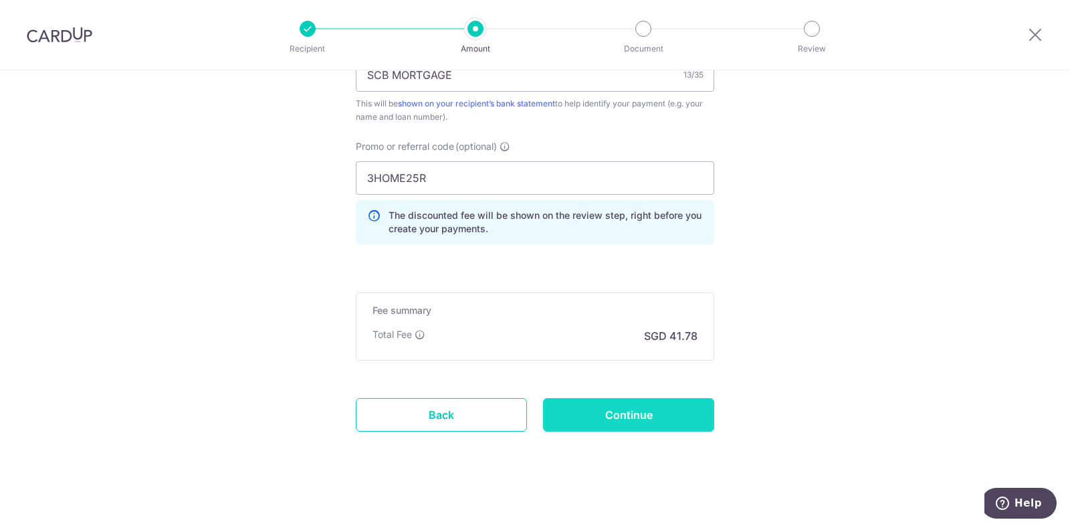
click at [629, 399] on input "Continue" at bounding box center [628, 414] width 171 height 33
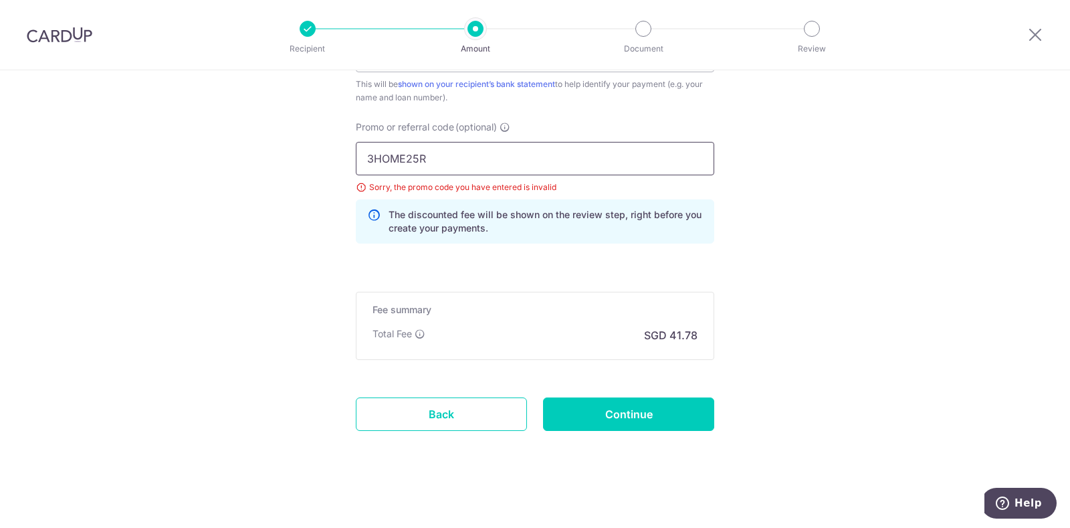
click at [513, 155] on input "3HOME25R" at bounding box center [535, 158] width 359 height 33
drag, startPoint x: 513, startPoint y: 155, endPoint x: 34, endPoint y: 126, distance: 479.9
paste input "text"
type input "3HOME25R"
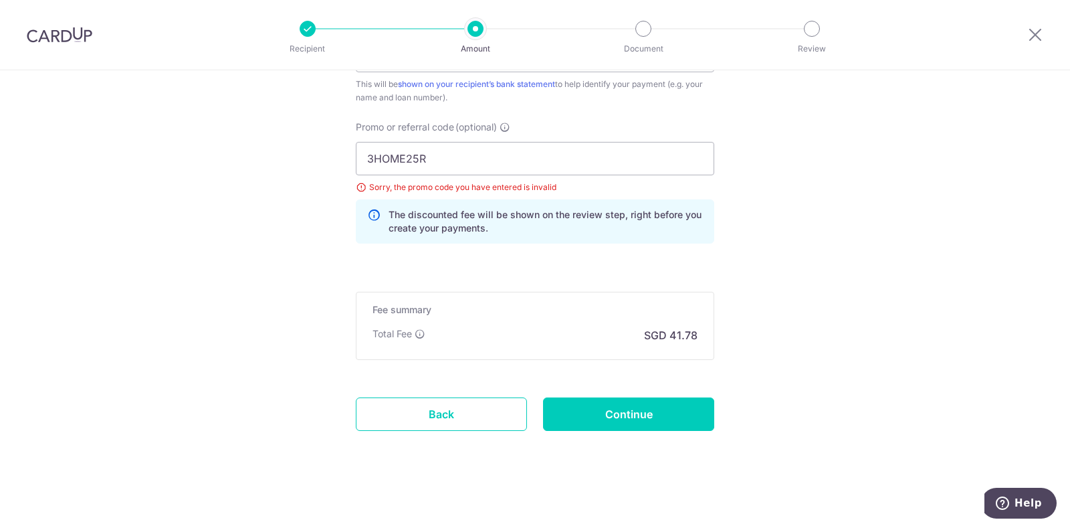
click at [460, 327] on div "Total Fee SGD 41.78" at bounding box center [535, 335] width 325 height 16
click at [496, 219] on p "The discounted fee will be shown on the review step, right before you create yo…" at bounding box center [546, 221] width 314 height 27
click at [626, 412] on input "Continue" at bounding box center [628, 413] width 171 height 33
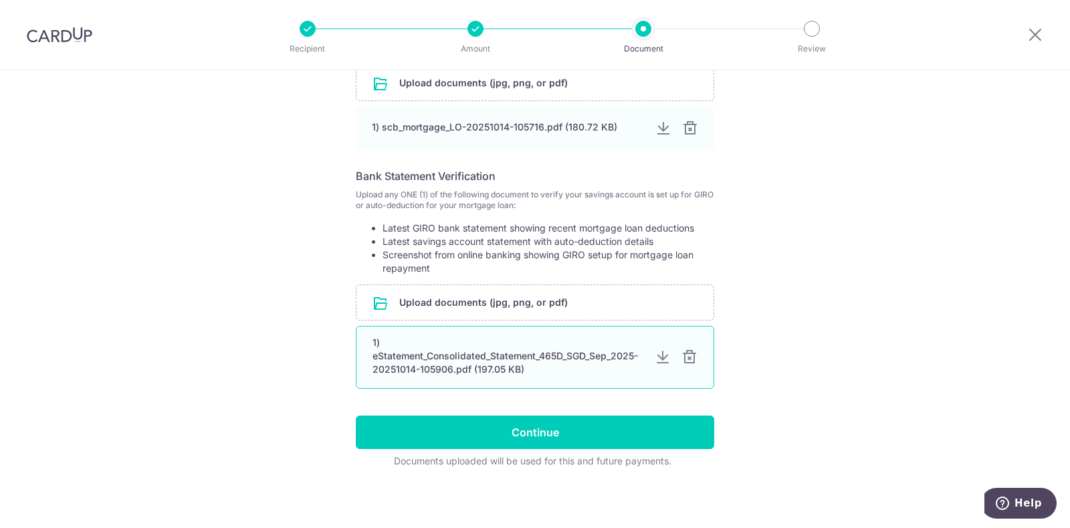
scroll to position [333, 0]
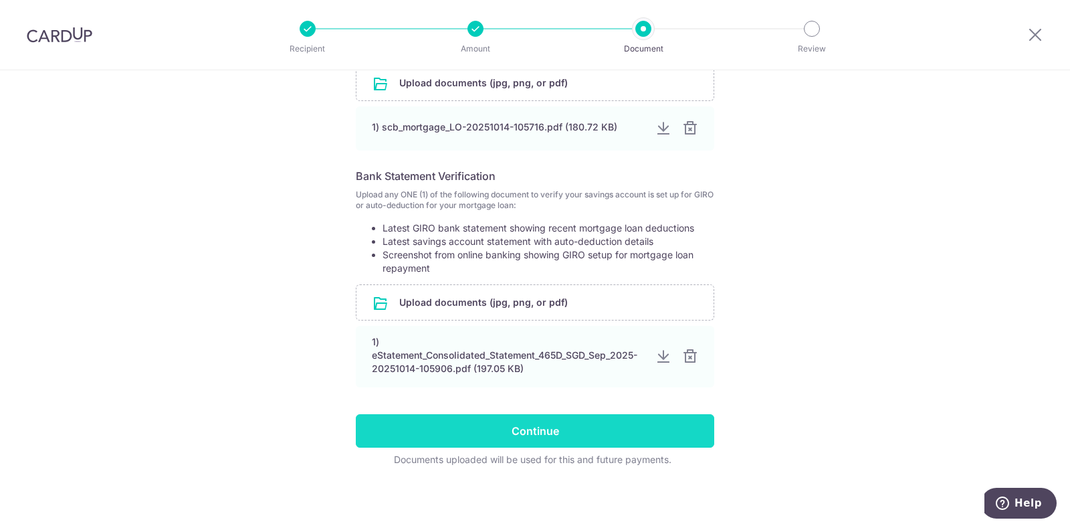
click at [438, 427] on input "Continue" at bounding box center [535, 430] width 359 height 33
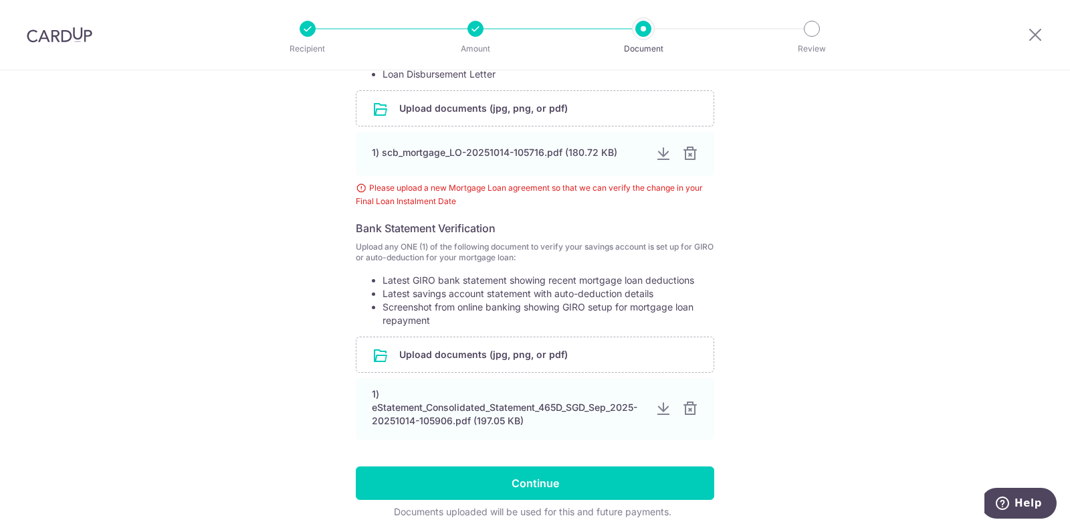
scroll to position [276, 0]
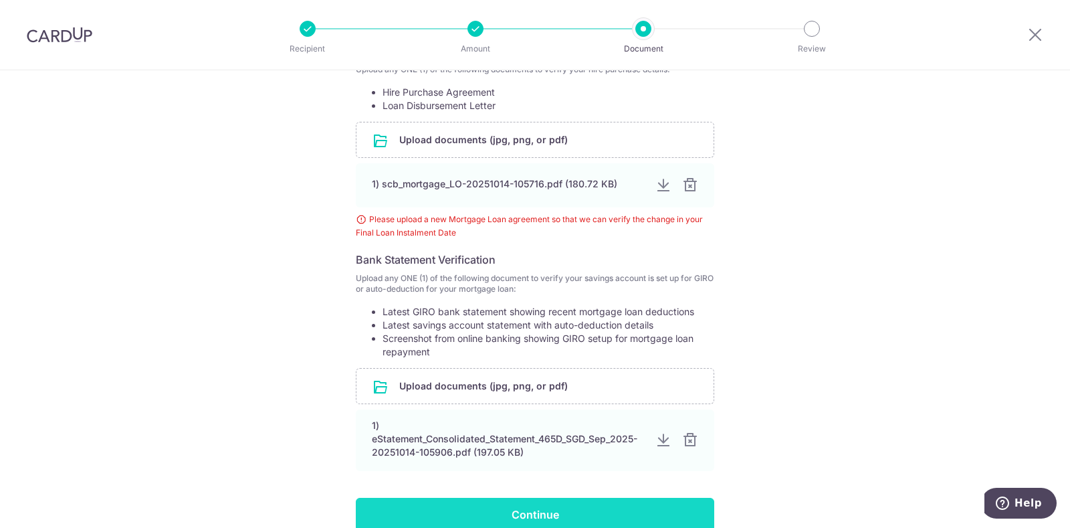
click at [517, 498] on input "Continue" at bounding box center [535, 514] width 359 height 33
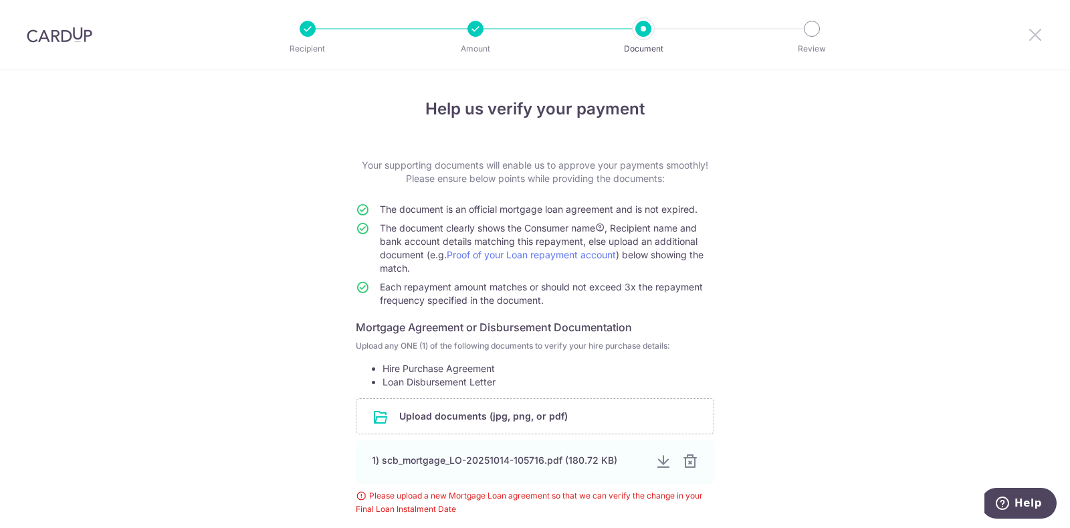
drag, startPoint x: 1034, startPoint y: 29, endPoint x: 609, endPoint y: 66, distance: 426.4
click at [1034, 28] on icon at bounding box center [1036, 34] width 16 height 17
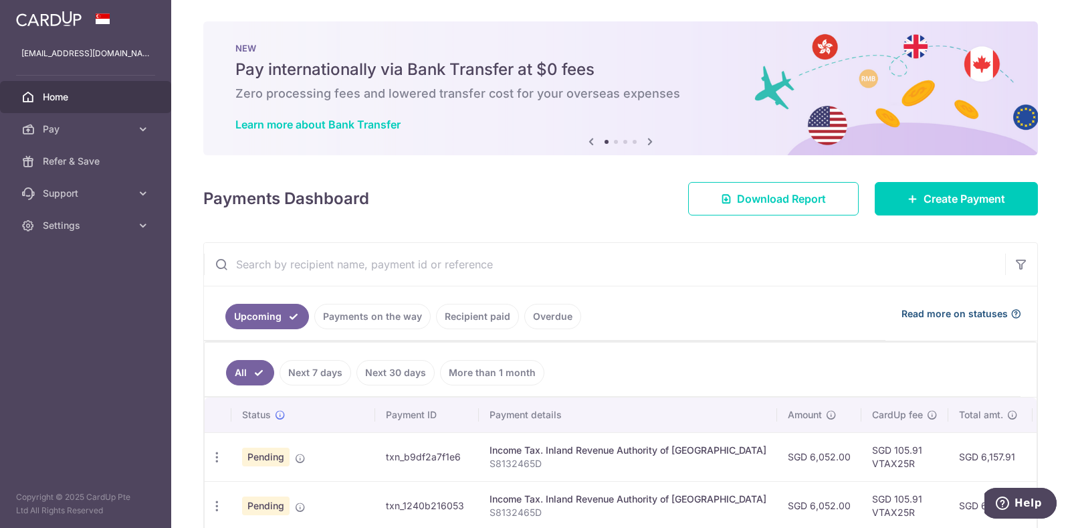
click at [970, 310] on span "Read more on statuses" at bounding box center [955, 313] width 106 height 13
click at [95, 191] on span "Support" at bounding box center [87, 193] width 88 height 13
click at [679, 244] on input "text" at bounding box center [605, 264] width 802 height 43
click at [366, 312] on link "Payments on the way" at bounding box center [372, 316] width 116 height 25
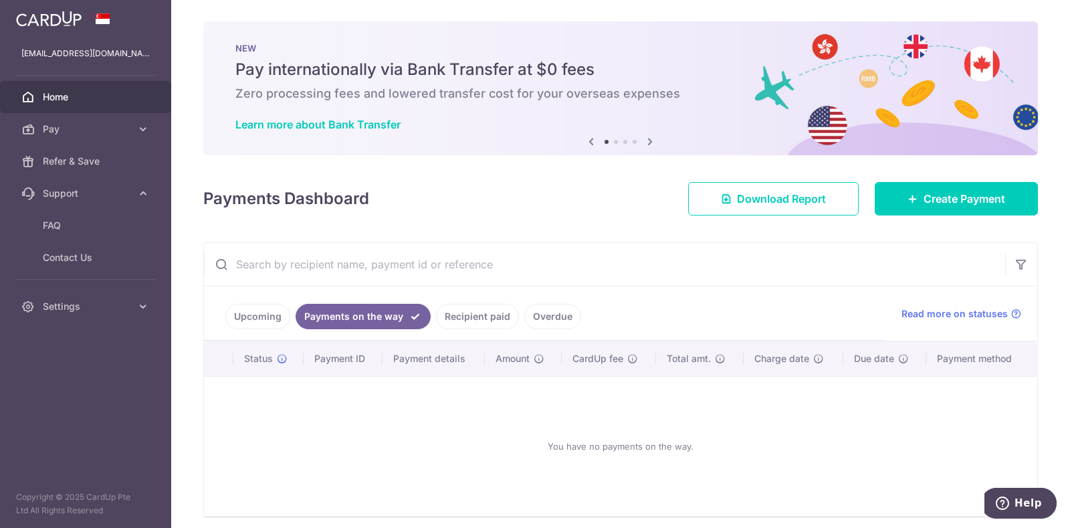
click at [488, 312] on link "Recipient paid" at bounding box center [477, 316] width 83 height 25
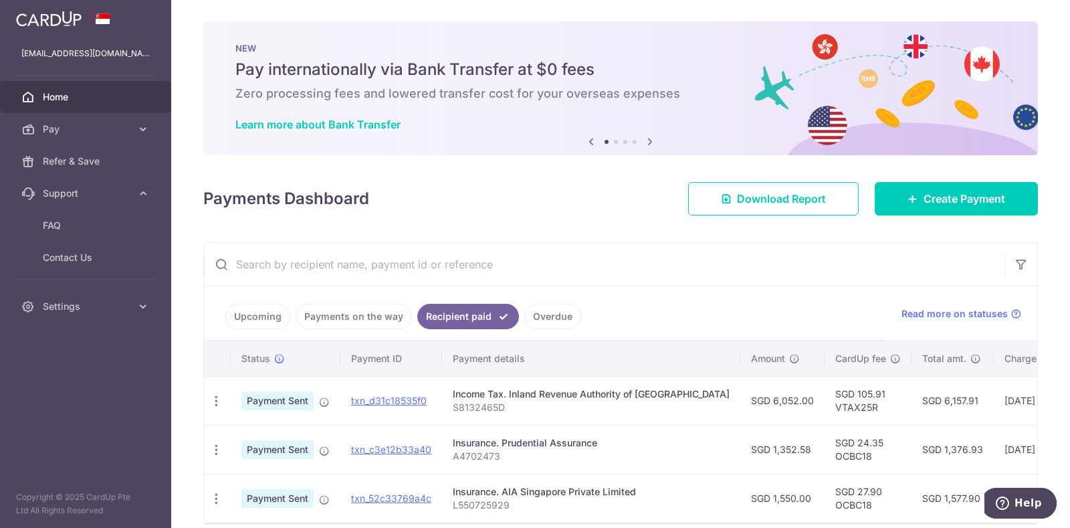
click at [537, 308] on link "Overdue" at bounding box center [553, 316] width 57 height 25
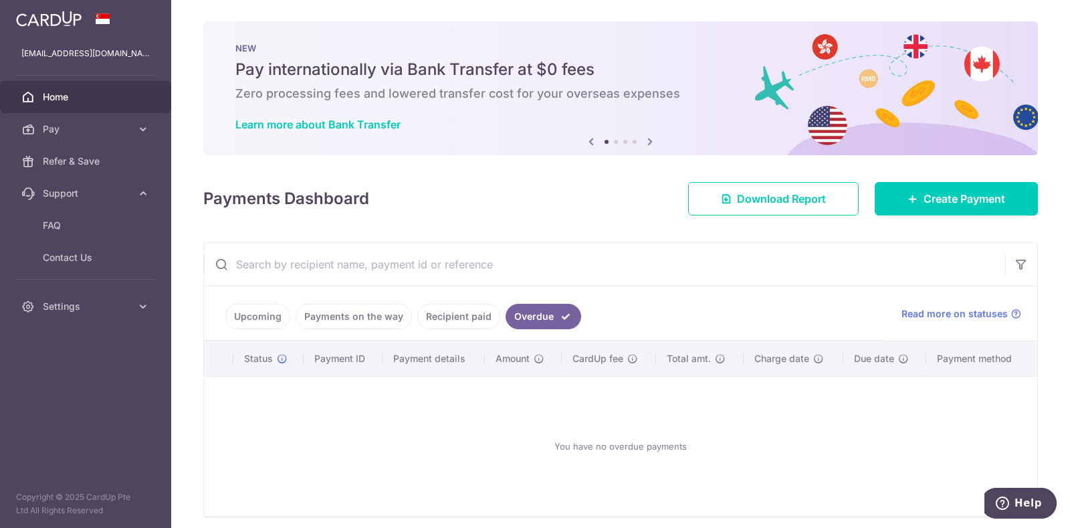
click at [453, 311] on link "Recipient paid" at bounding box center [458, 316] width 83 height 25
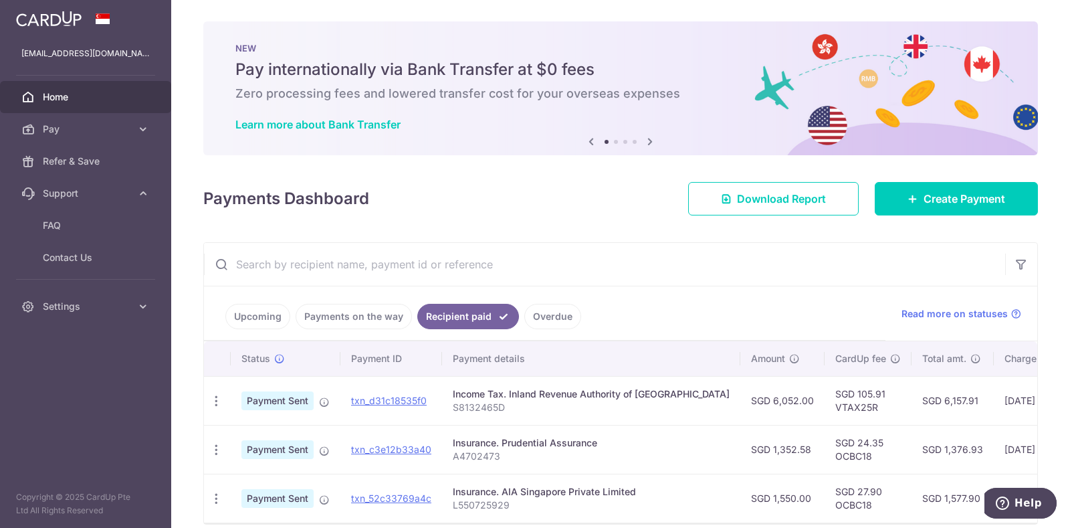
click at [360, 314] on link "Payments on the way" at bounding box center [354, 316] width 116 height 25
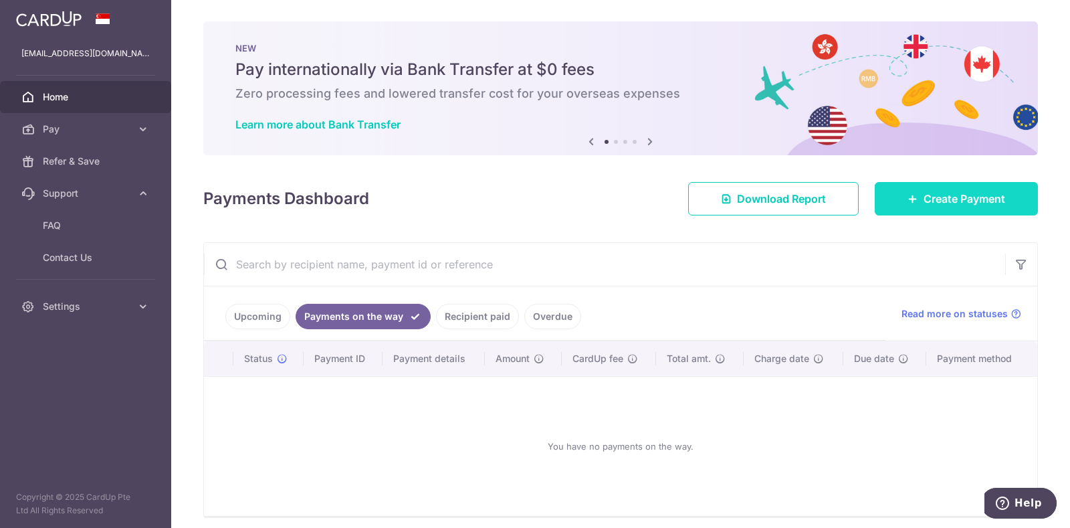
click at [915, 189] on link "Create Payment" at bounding box center [956, 198] width 163 height 33
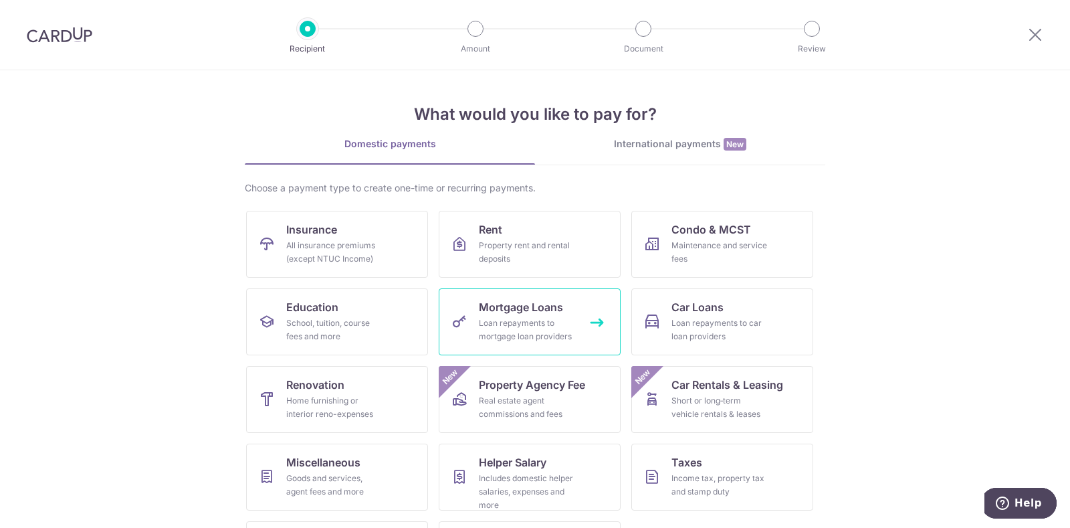
click at [472, 314] on link "Mortgage Loans Loan repayments to mortgage loan providers" at bounding box center [530, 321] width 182 height 67
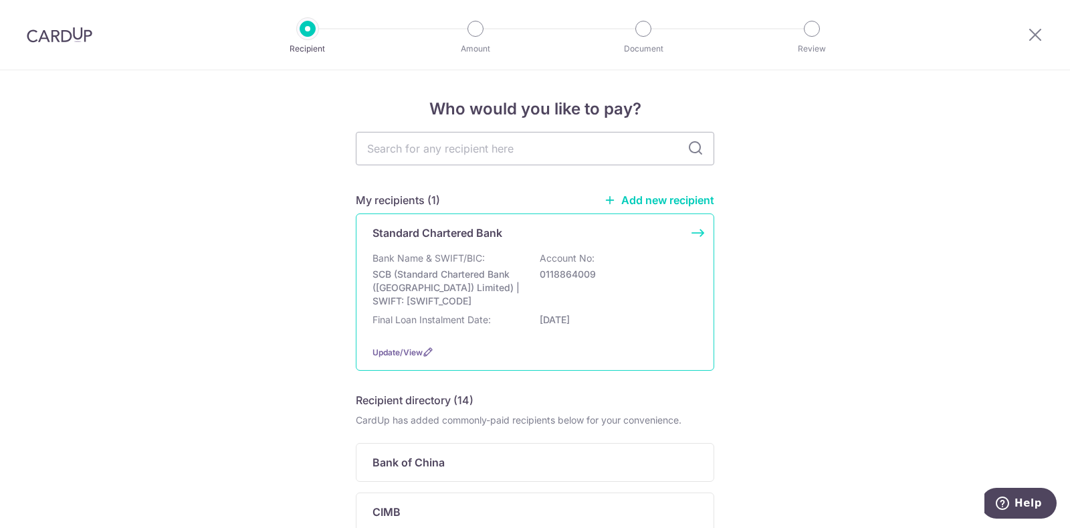
click at [435, 289] on p "SCB (Standard Chartered Bank (Singapore) Limited) | SWIFT: SCBLSG22XXX" at bounding box center [448, 288] width 150 height 40
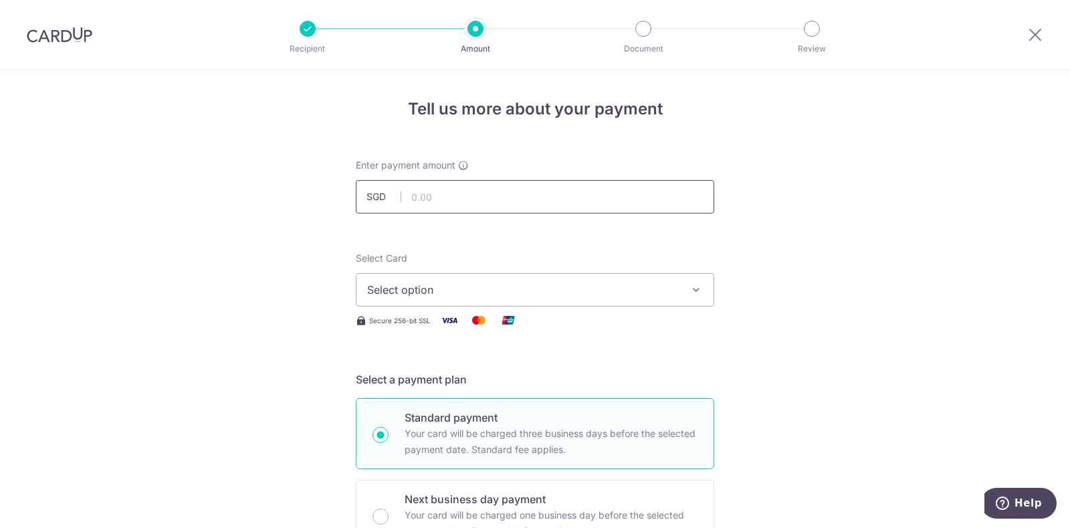
click at [445, 185] on input "text" at bounding box center [535, 196] width 359 height 33
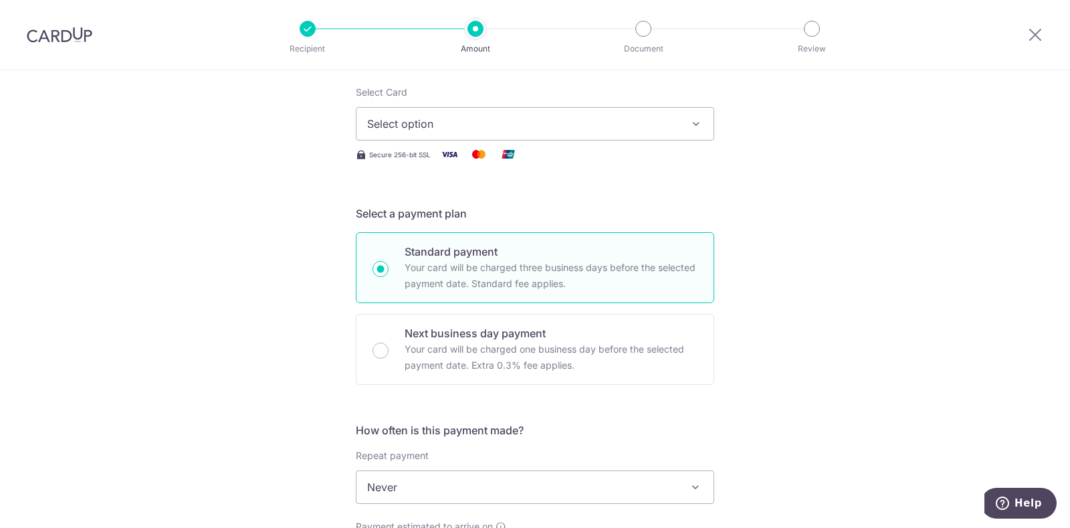
scroll to position [167, 0]
type input "1,606.94"
click at [480, 116] on span "Select option" at bounding box center [523, 122] width 312 height 16
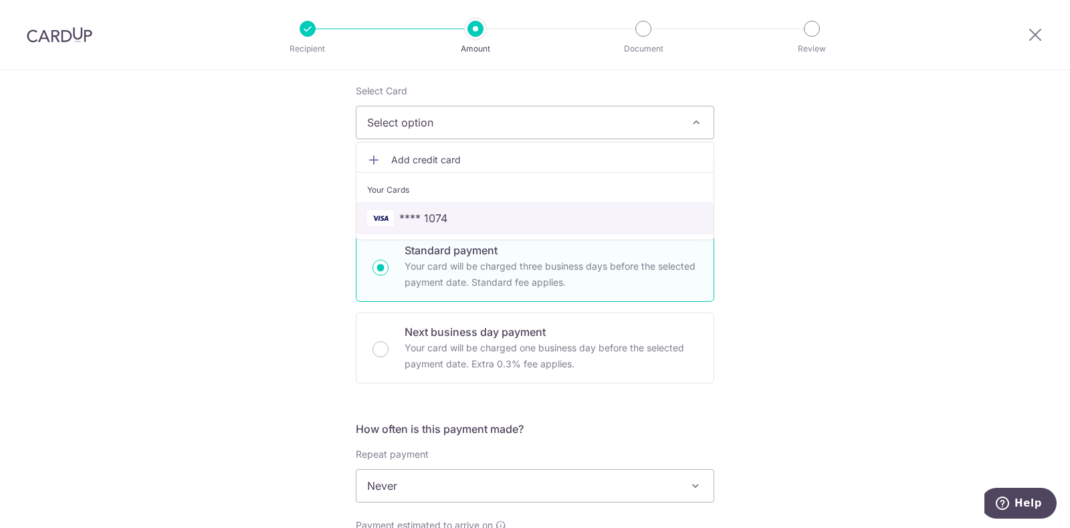
click at [403, 210] on span "**** 1074" at bounding box center [423, 218] width 48 height 16
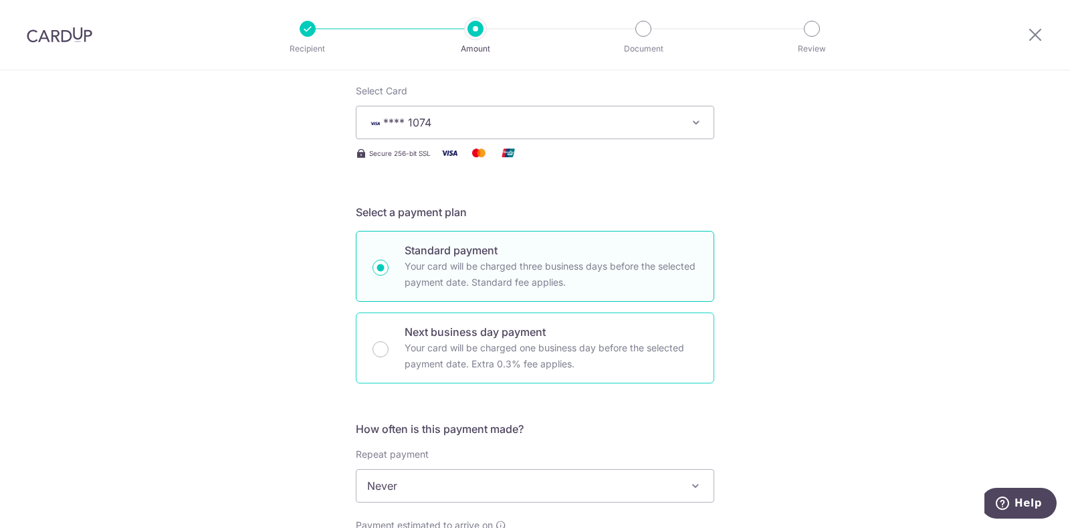
scroll to position [418, 0]
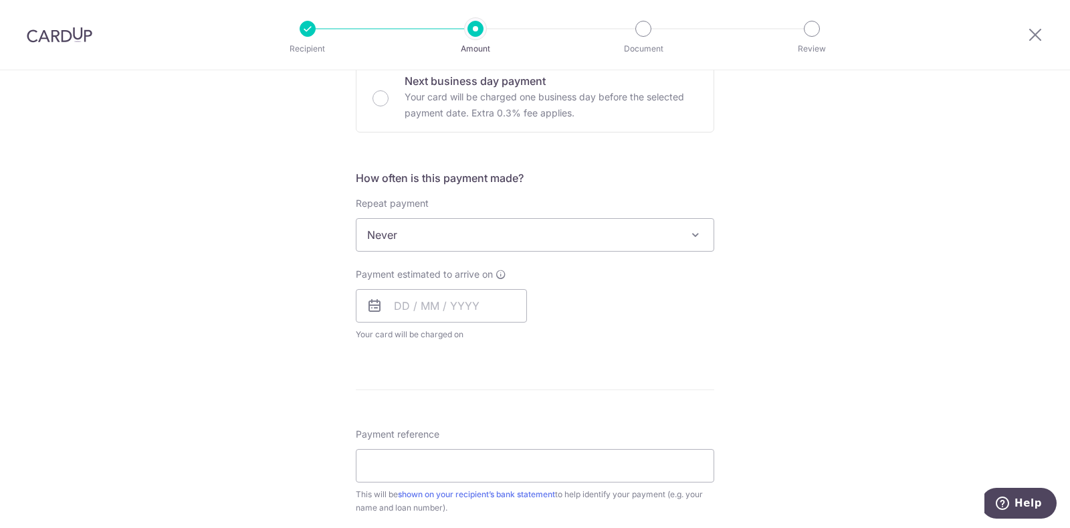
click at [415, 229] on span "Never" at bounding box center [535, 235] width 357 height 32
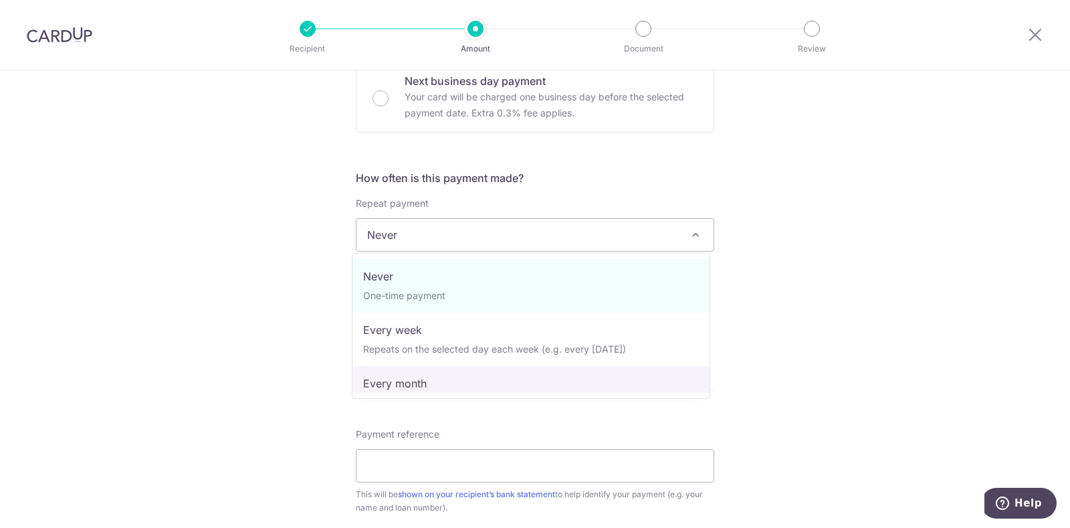
select select "3"
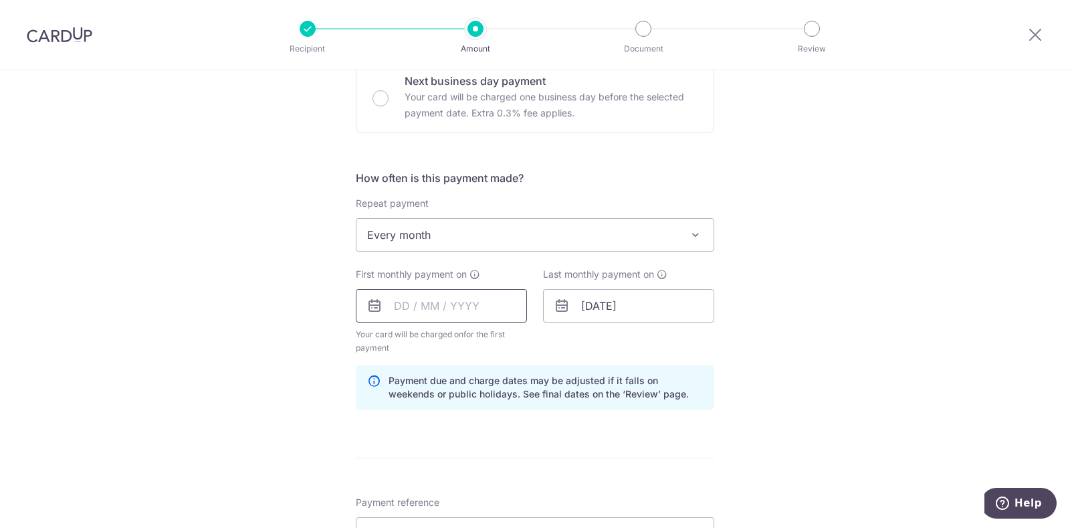
click at [393, 308] on input "text" at bounding box center [441, 305] width 171 height 33
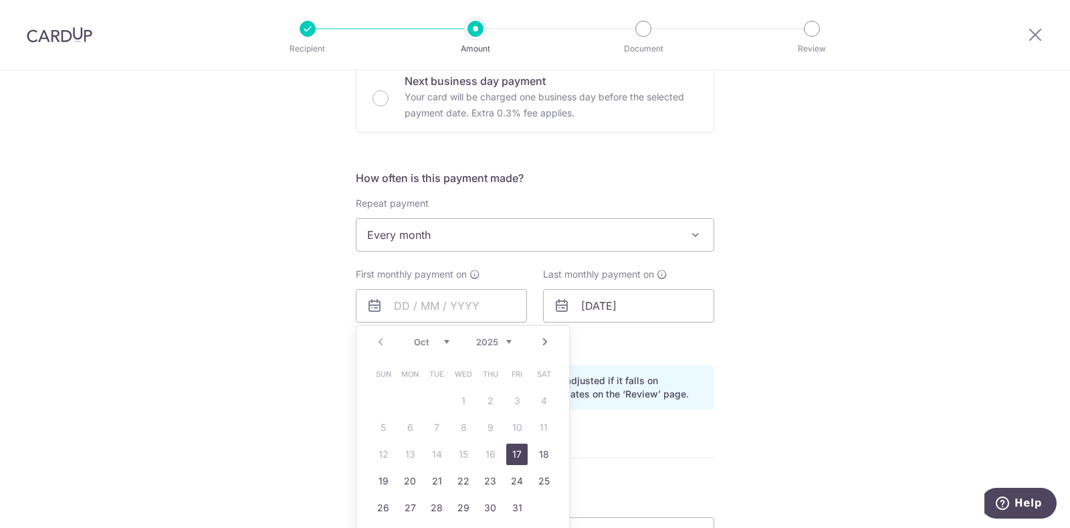
click at [538, 340] on link "Next" at bounding box center [545, 342] width 16 height 16
click at [380, 422] on link "2" at bounding box center [383, 427] width 21 height 21
type input "02/11/2025"
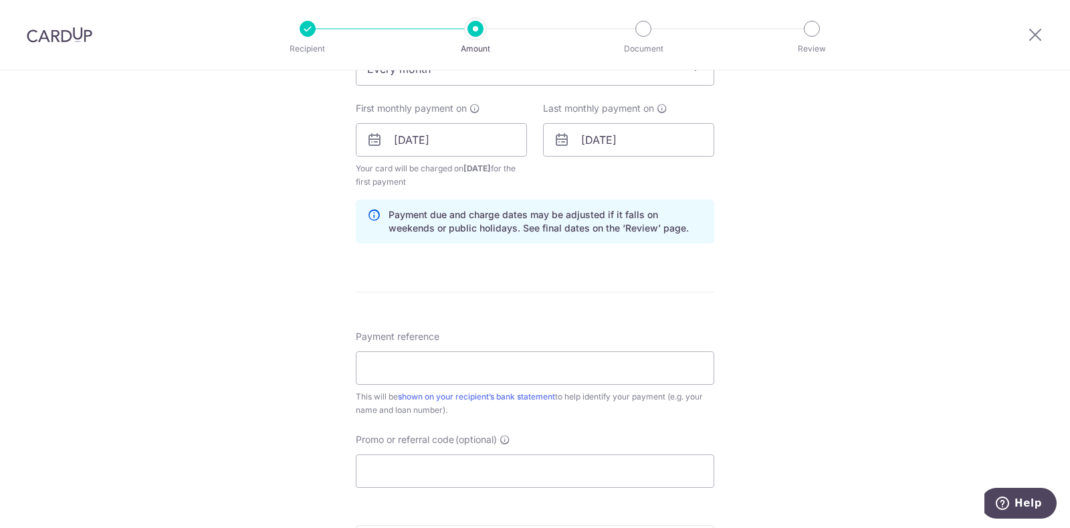
scroll to position [585, 0]
click at [428, 362] on input "Payment reference" at bounding box center [535, 366] width 359 height 33
click at [458, 359] on input "SCB MORTGA" at bounding box center [535, 366] width 359 height 33
type input "SCB MORTGAGE"
click at [284, 440] on div "Tell us more about your payment Enter payment amount SGD 1,606.94 1606.94 Selec…" at bounding box center [535, 124] width 1070 height 1279
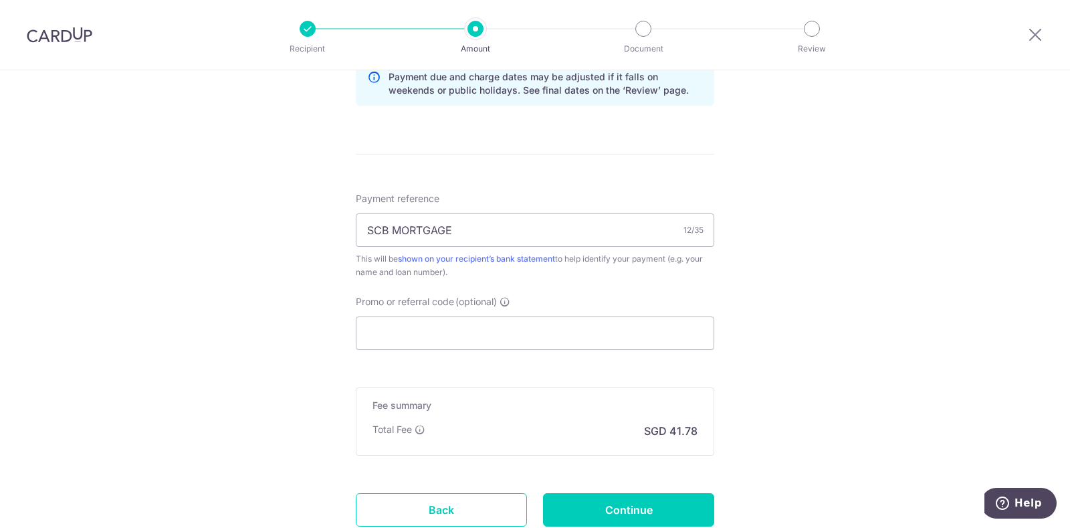
scroll to position [753, 0]
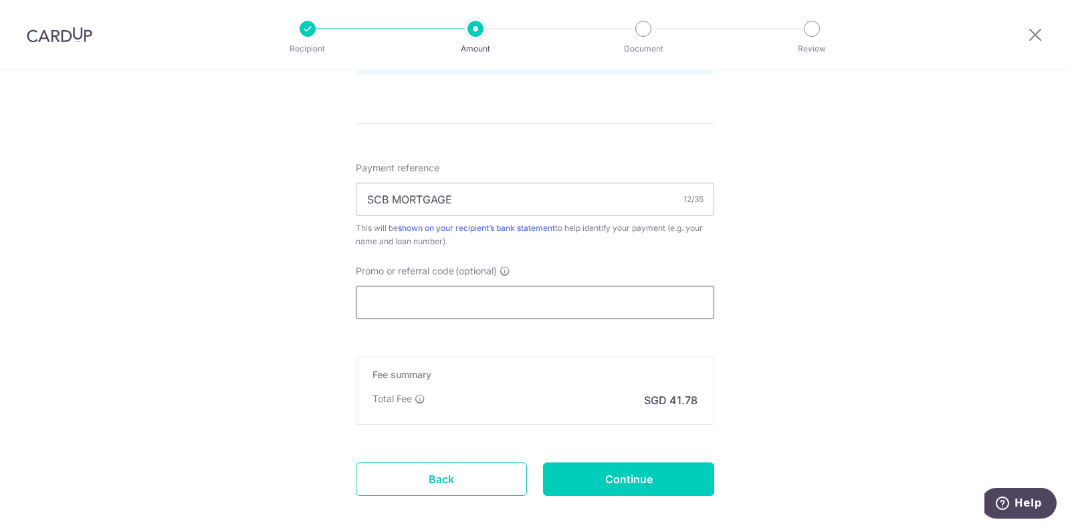
click at [413, 301] on input "Promo or referral code (optional)" at bounding box center [535, 302] width 359 height 33
click at [417, 299] on input "Promo or referral code (optional)" at bounding box center [535, 302] width 359 height 33
paste input "3HOME25R"
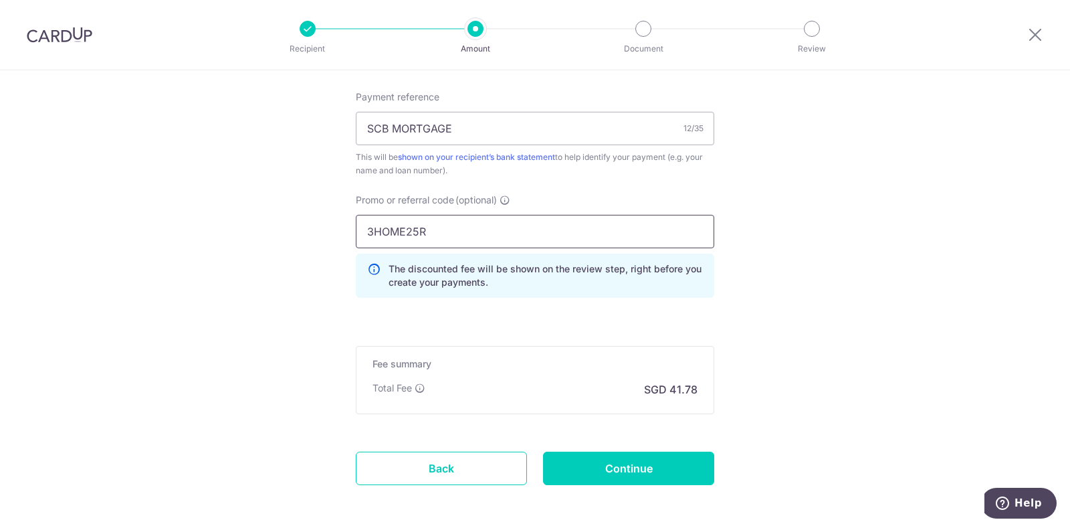
scroll to position [877, 0]
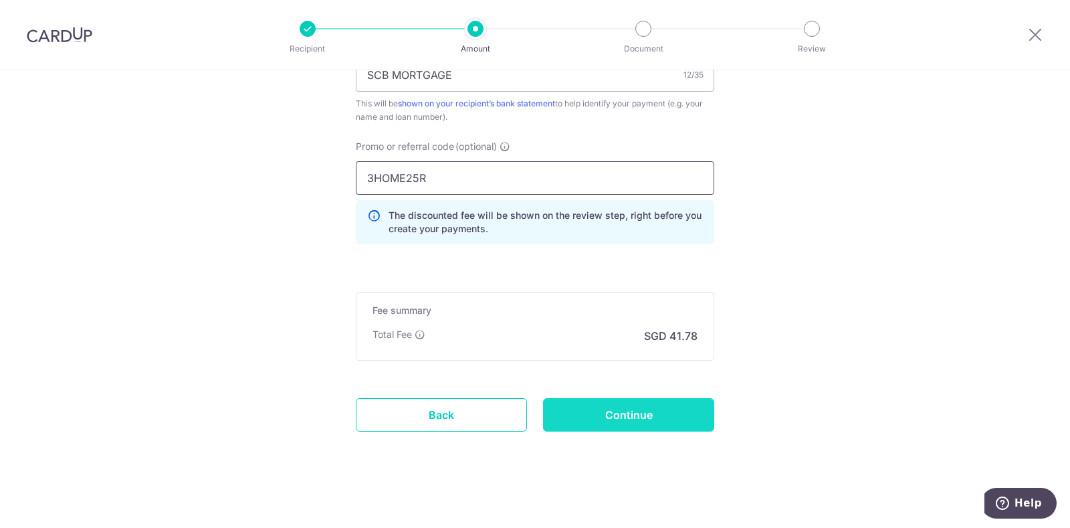
type input "3HOME25R"
click at [604, 408] on input "Continue" at bounding box center [628, 414] width 171 height 33
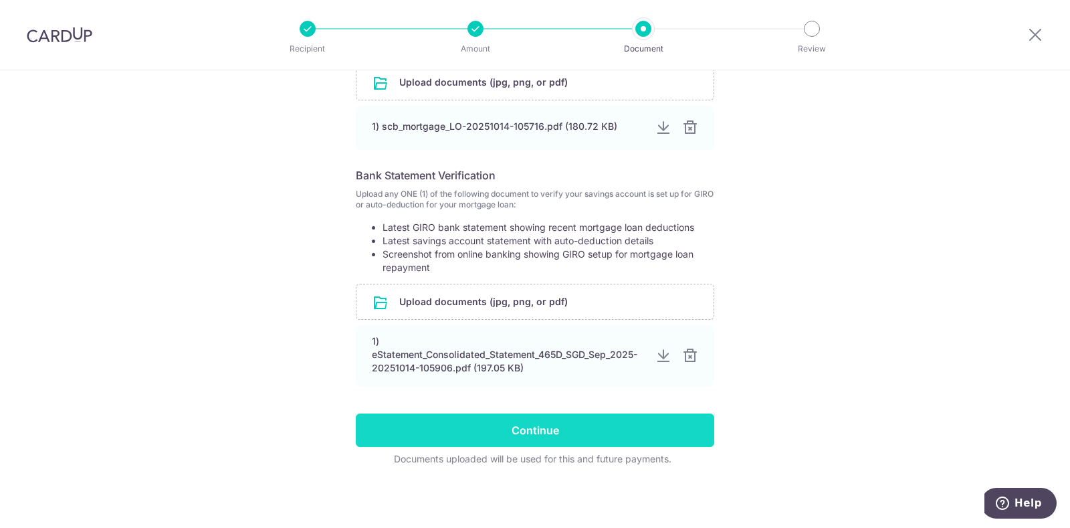
scroll to position [333, 0]
click at [544, 427] on input "Continue" at bounding box center [535, 430] width 359 height 33
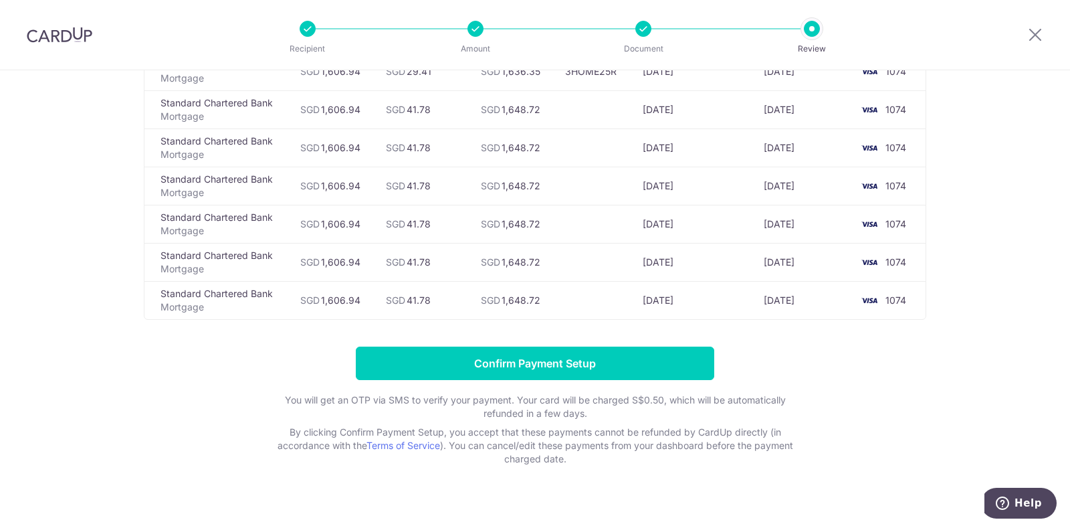
scroll to position [207, 0]
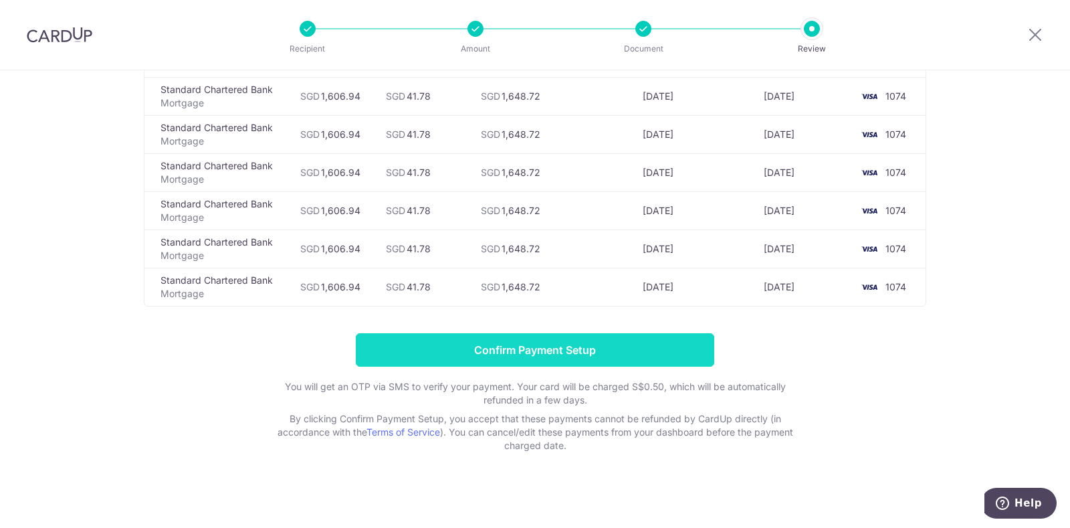
click at [534, 352] on input "Confirm Payment Setup" at bounding box center [535, 349] width 359 height 33
